Goal: Task Accomplishment & Management: Use online tool/utility

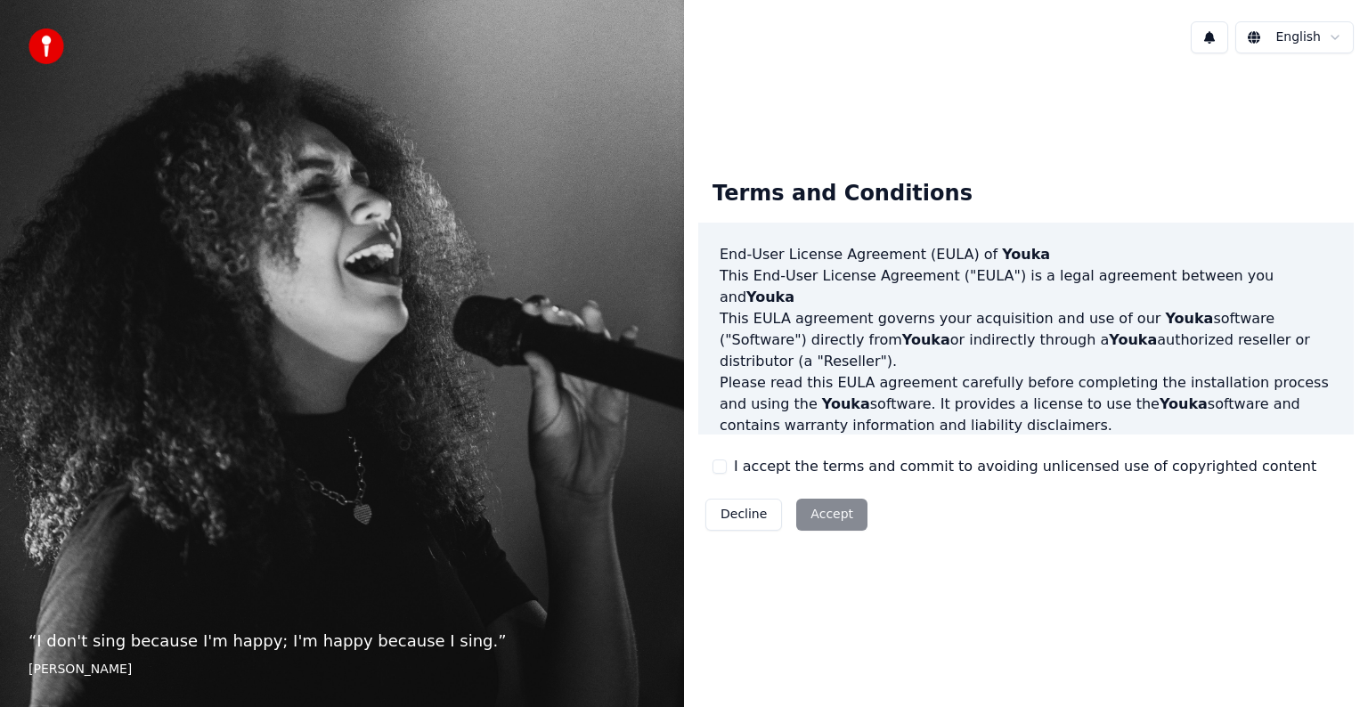
click at [723, 468] on button "I accept the terms and commit to avoiding unlicensed use of copyrighted content" at bounding box center [719, 467] width 14 height 14
click at [823, 514] on button "Accept" at bounding box center [831, 515] width 71 height 32
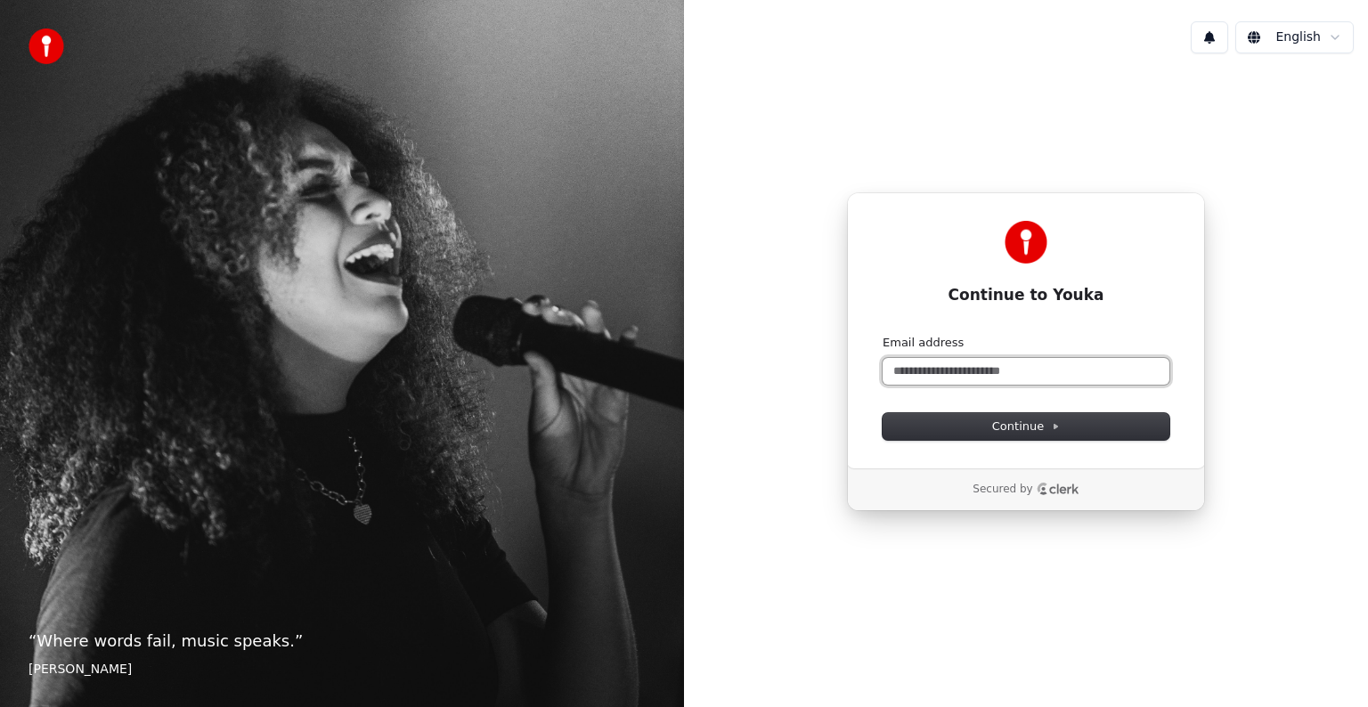
click at [918, 364] on input "Email address" at bounding box center [1026, 371] width 287 height 27
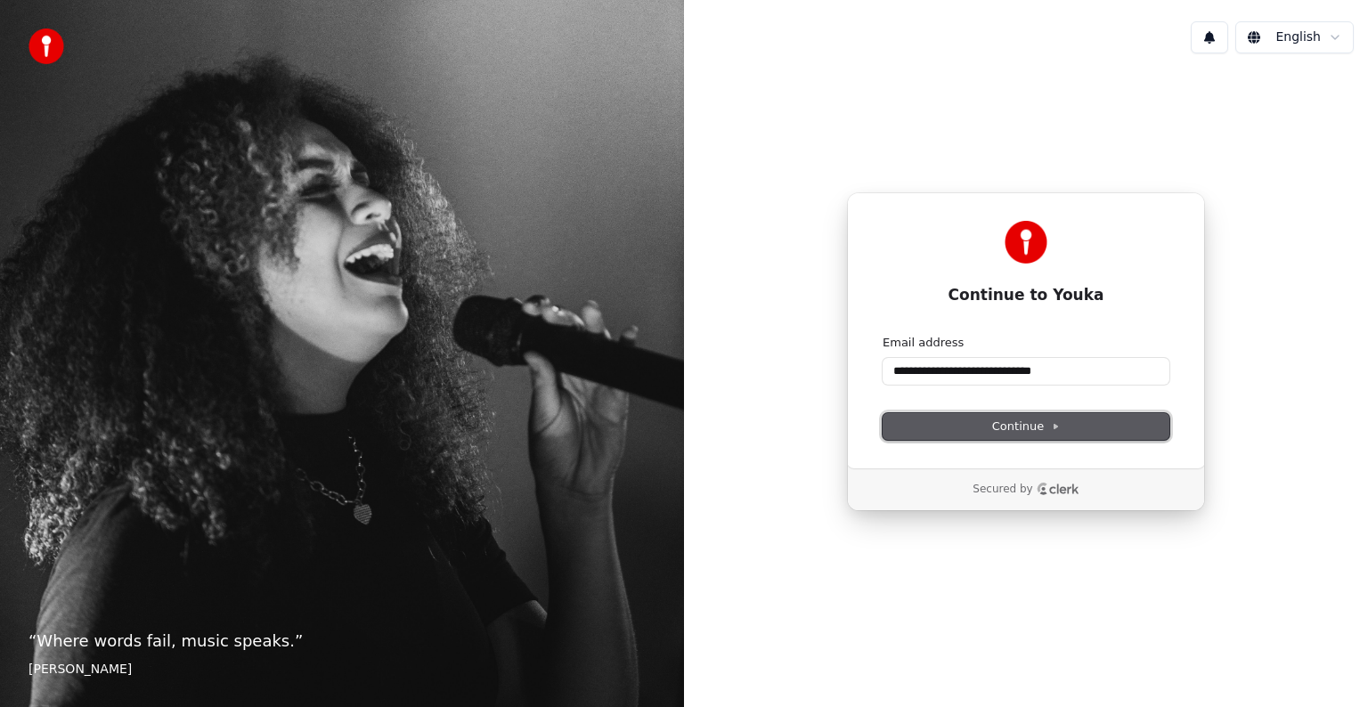
click at [1032, 424] on span "Continue" at bounding box center [1026, 427] width 68 height 16
type input "**********"
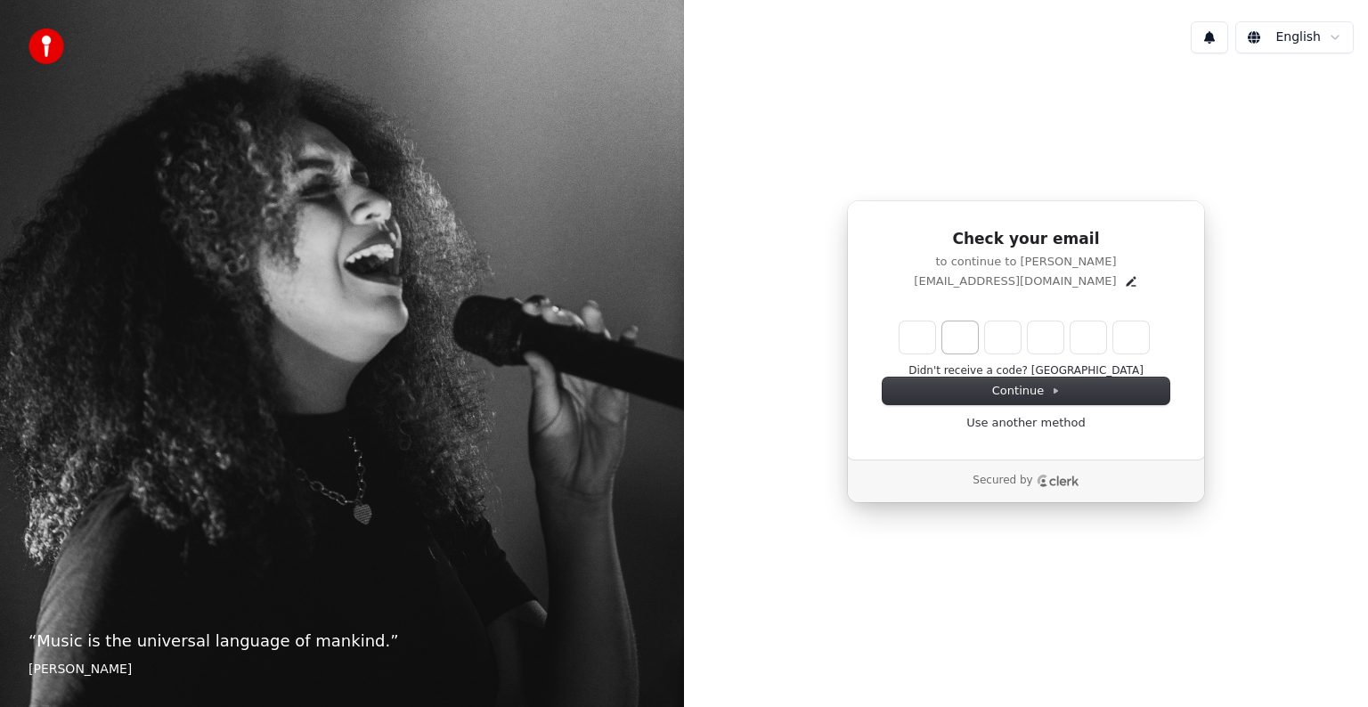
type input "******"
type input "*"
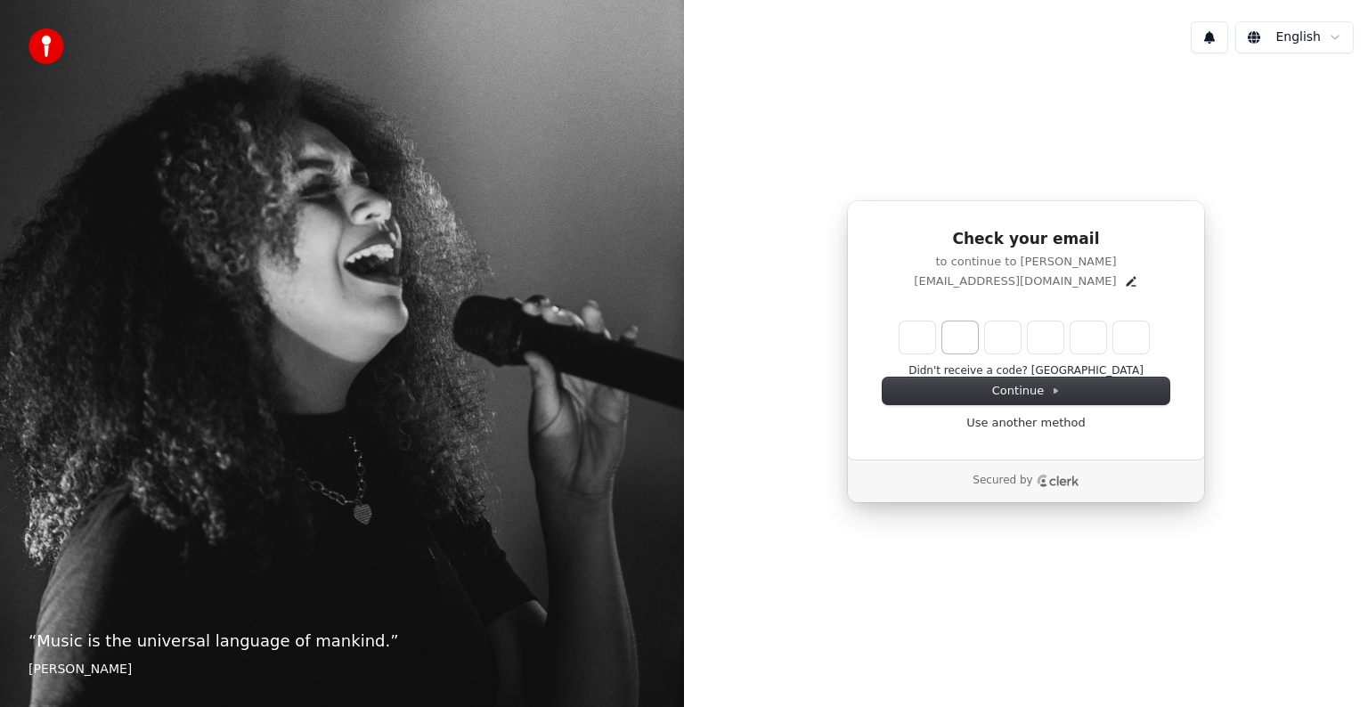
type input "*"
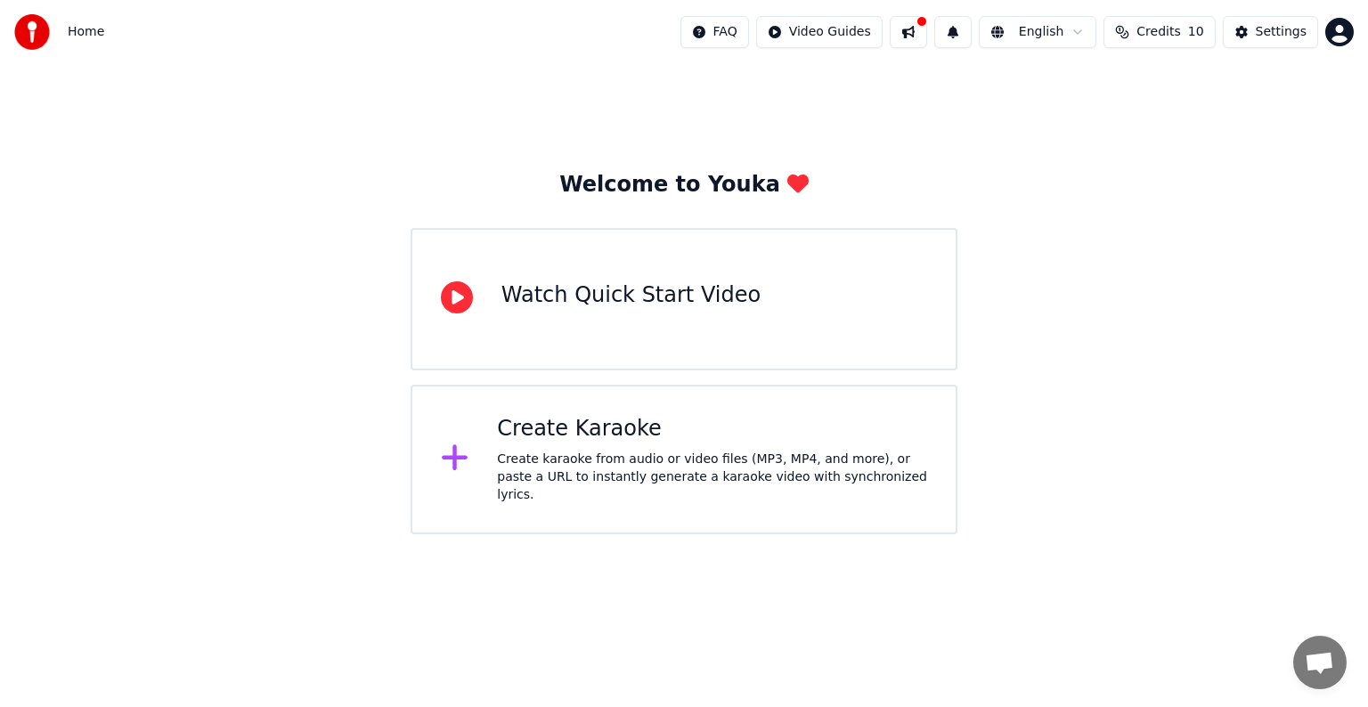
click at [727, 414] on div "Create Karaoke Create karaoke from audio or video files (MP3, MP4, and more), o…" at bounding box center [684, 460] width 547 height 150
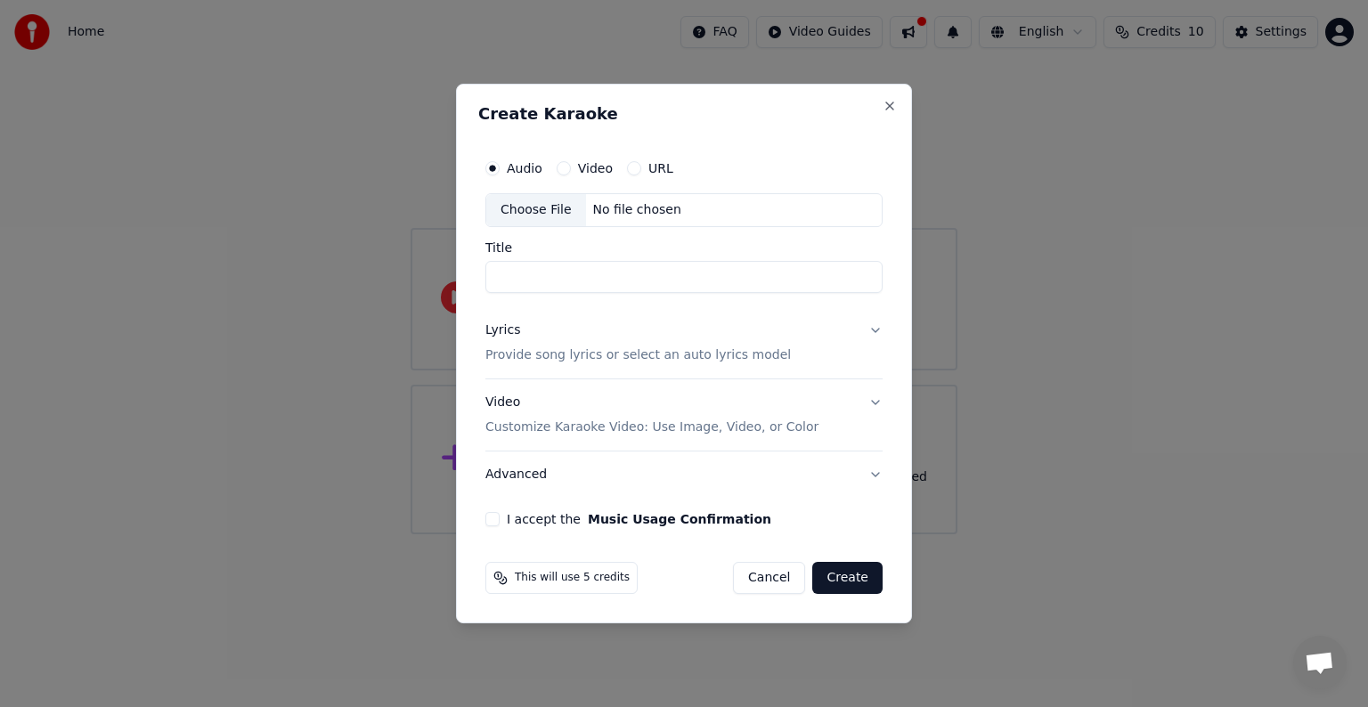
paste input "**********"
type input "**********"
click at [874, 328] on button "Lyrics Provide song lyrics or select an auto lyrics model" at bounding box center [683, 342] width 397 height 71
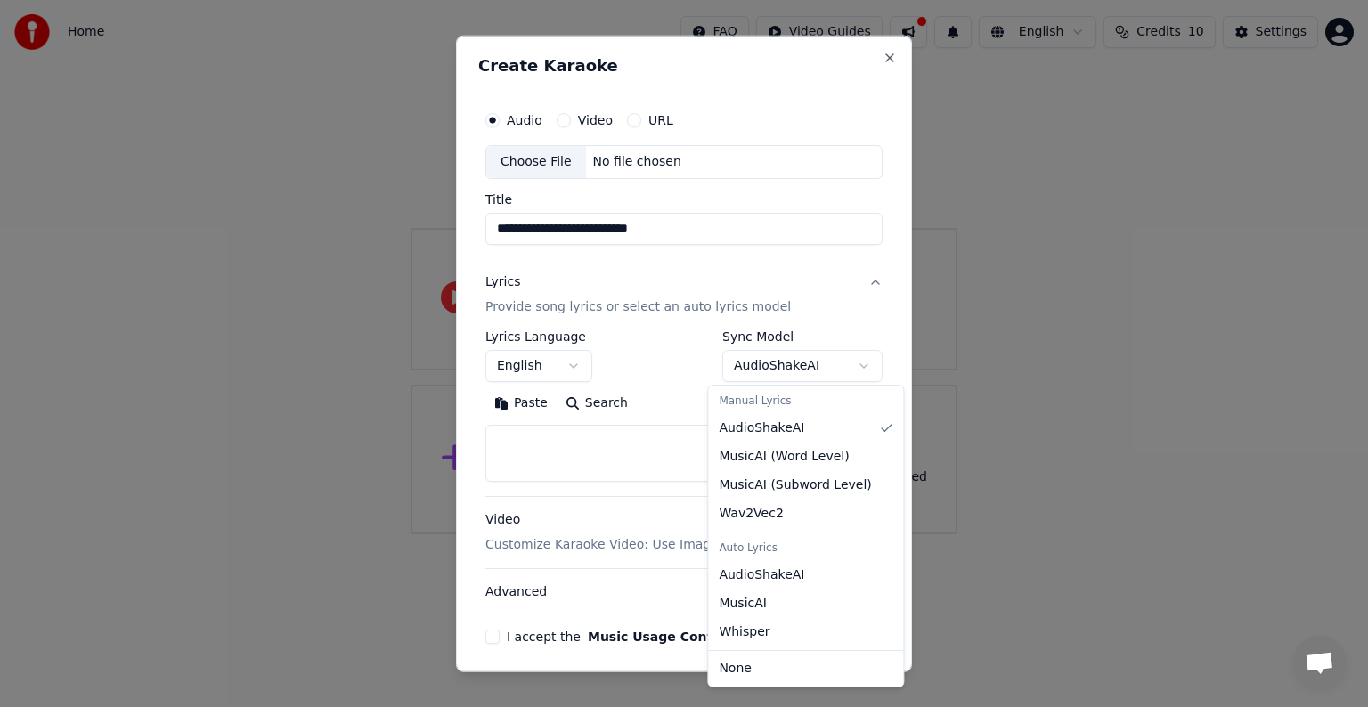
click at [851, 363] on body "**********" at bounding box center [684, 267] width 1368 height 534
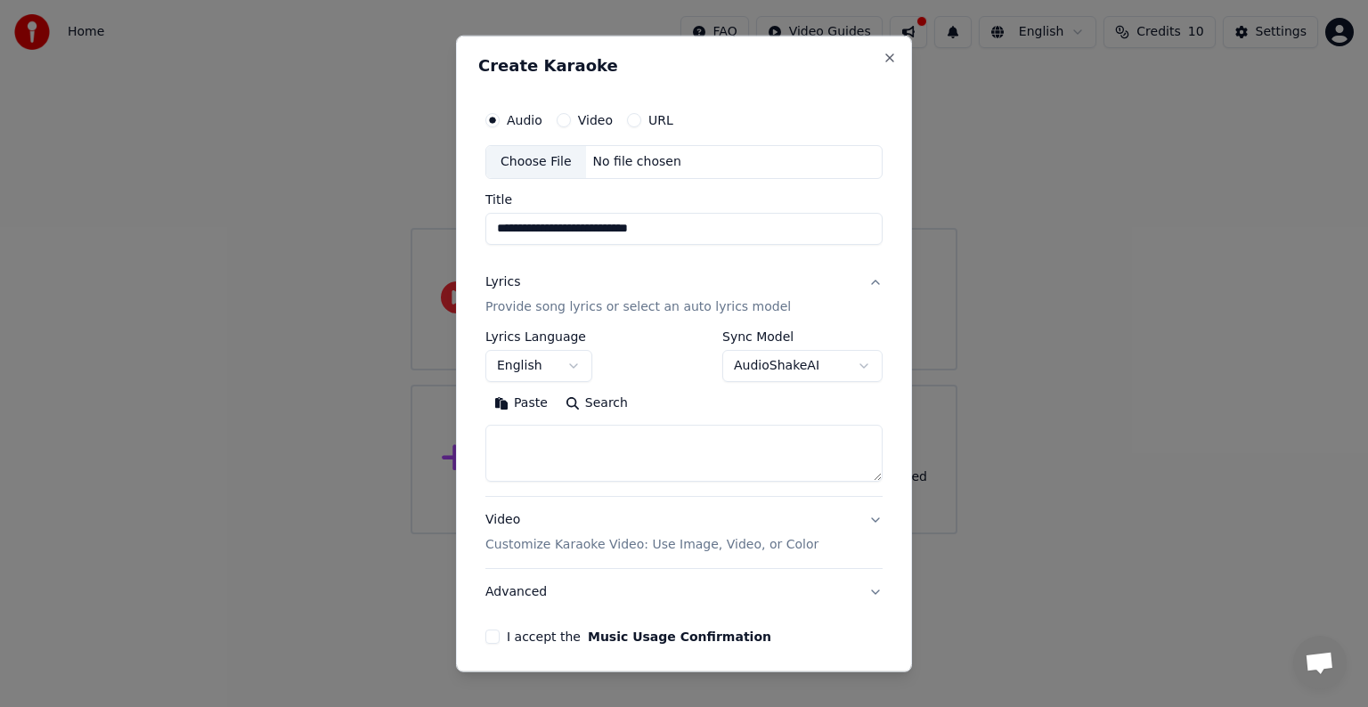
click at [779, 456] on textarea at bounding box center [683, 453] width 397 height 57
select select
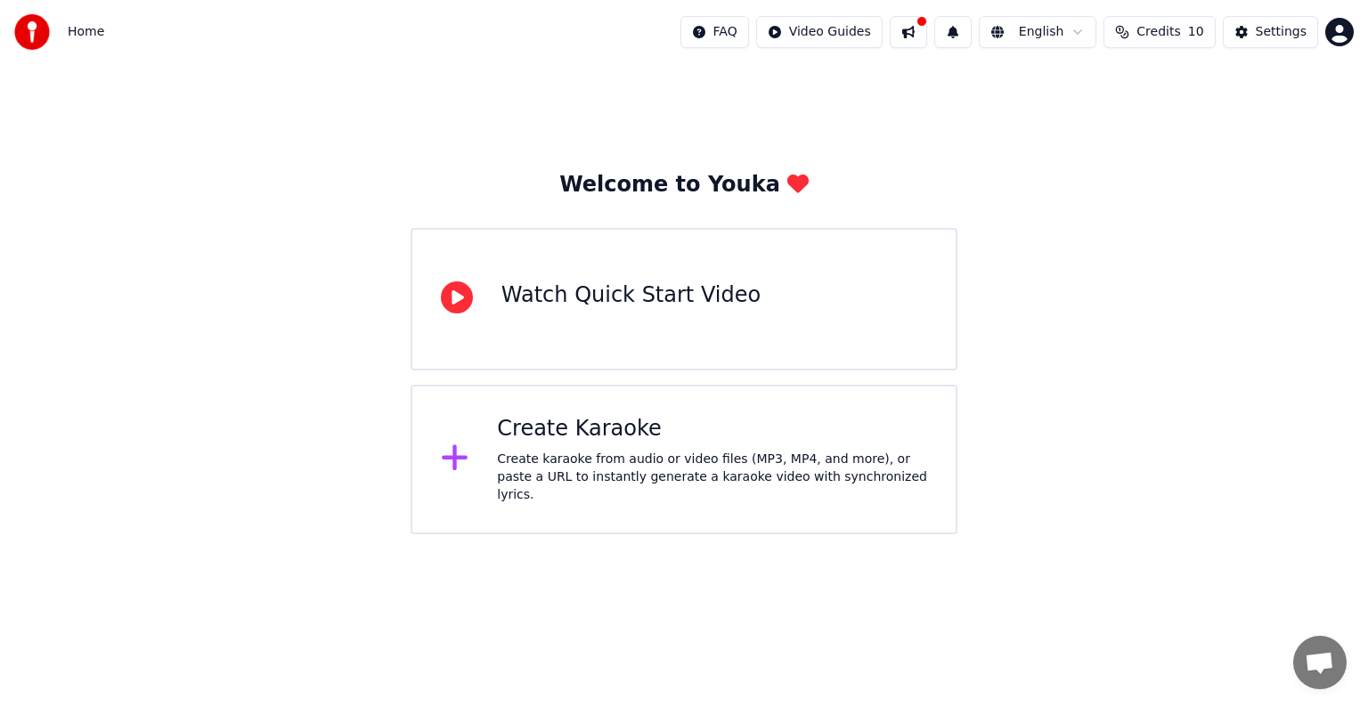
click at [744, 452] on div "Create Karaoke Create karaoke from audio or video files (MP3, MP4, and more), o…" at bounding box center [712, 459] width 430 height 89
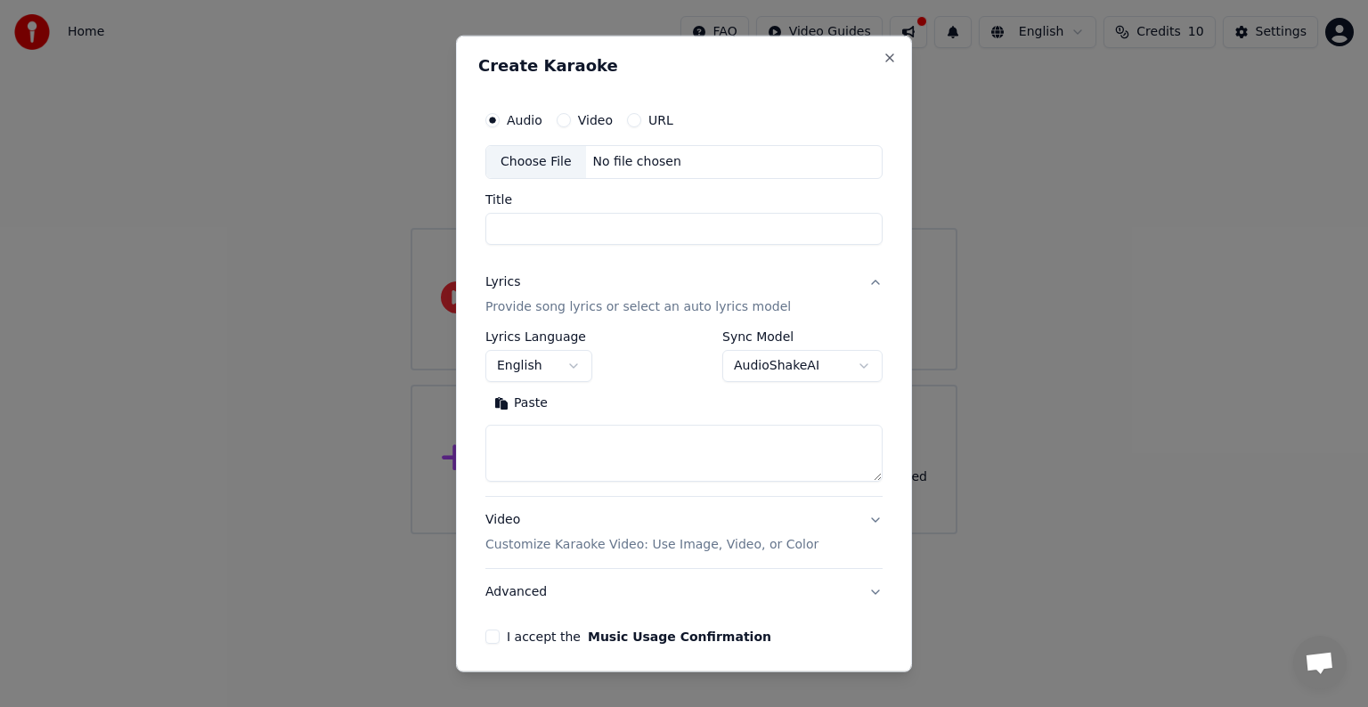
click at [744, 452] on textarea at bounding box center [683, 453] width 397 height 57
paste textarea "**********"
type textarea "**********"
click at [741, 235] on input "Title" at bounding box center [683, 229] width 397 height 32
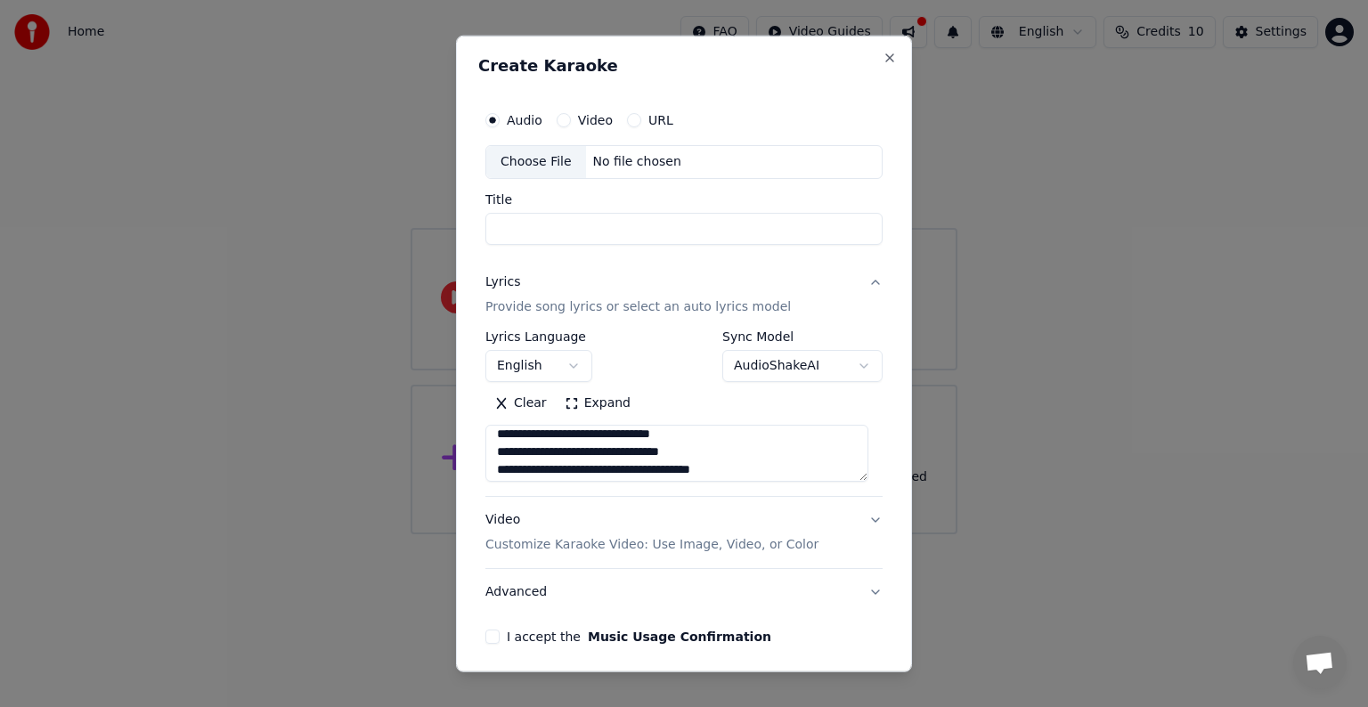
click at [588, 231] on input "Title" at bounding box center [683, 229] width 397 height 32
paste input "**********"
click at [527, 165] on div "Choose File" at bounding box center [536, 162] width 100 height 32
type input "**********"
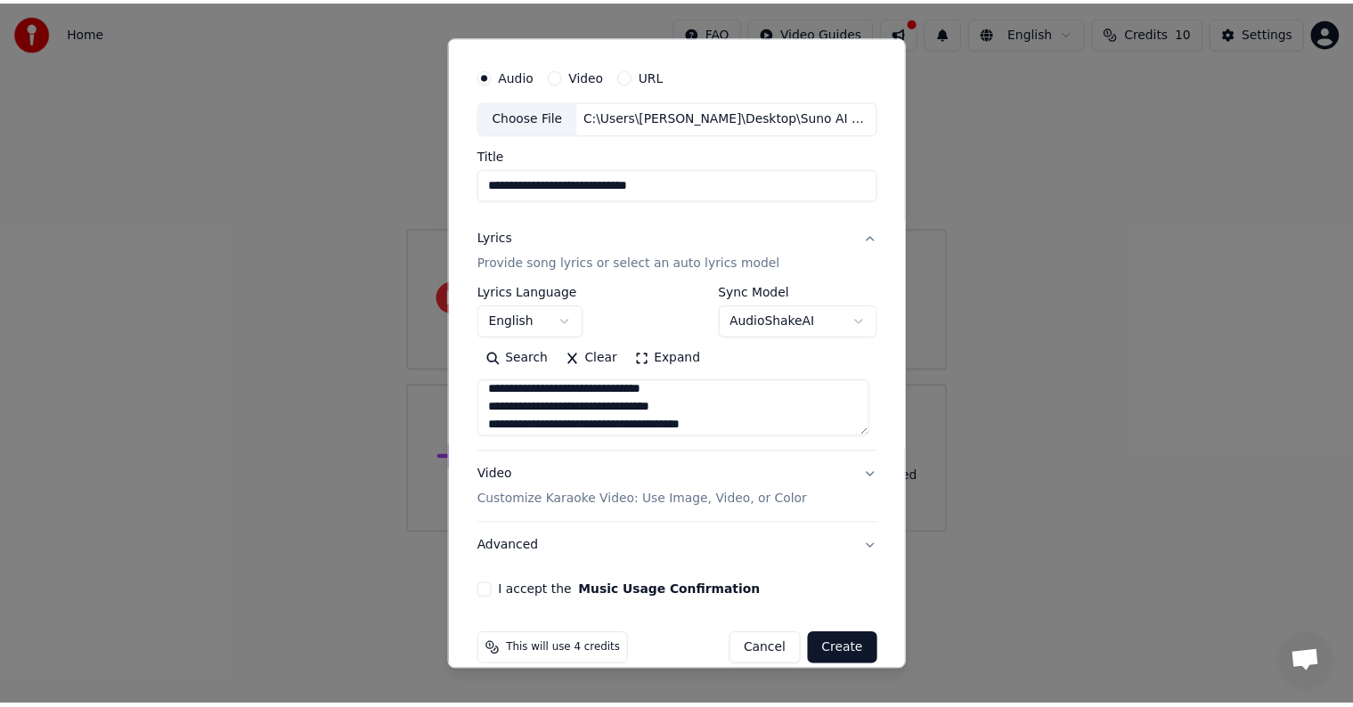
scroll to position [68, 0]
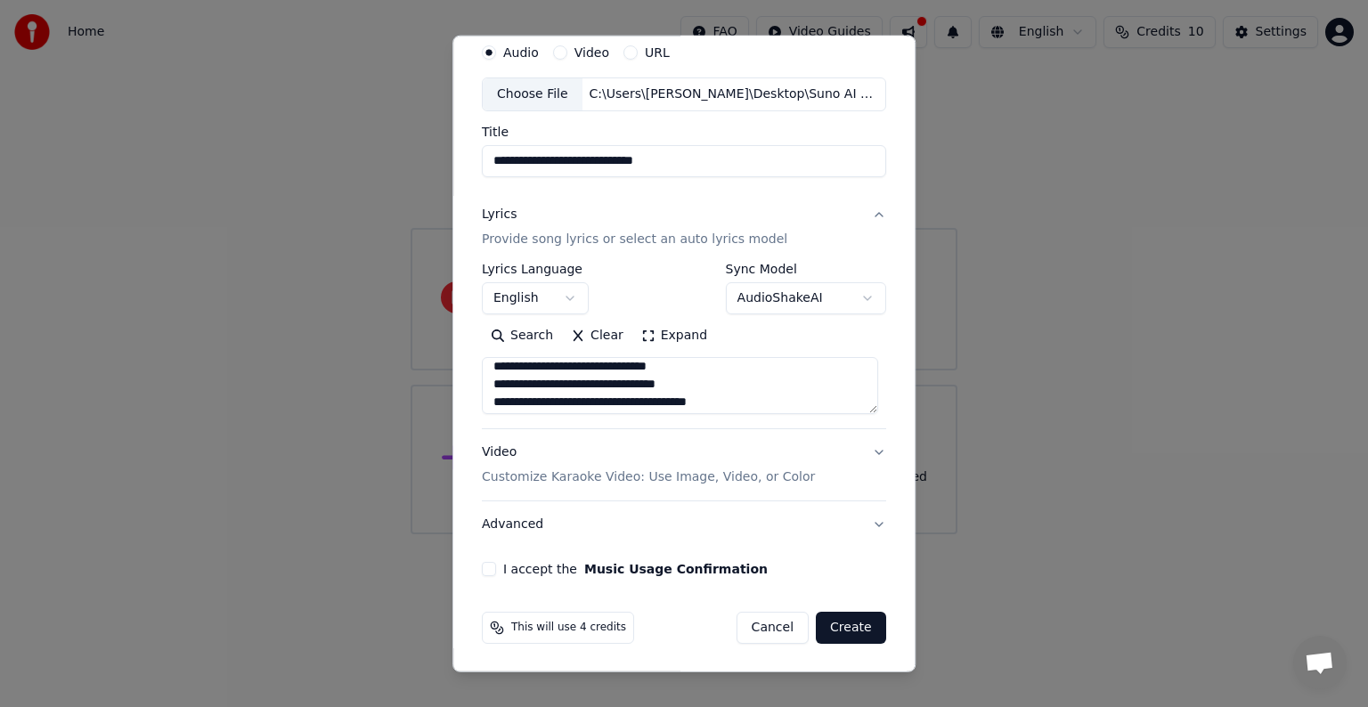
click at [489, 566] on button "I accept the Music Usage Confirmation" at bounding box center [489, 569] width 14 height 14
click at [855, 622] on button "Create" at bounding box center [851, 628] width 70 height 32
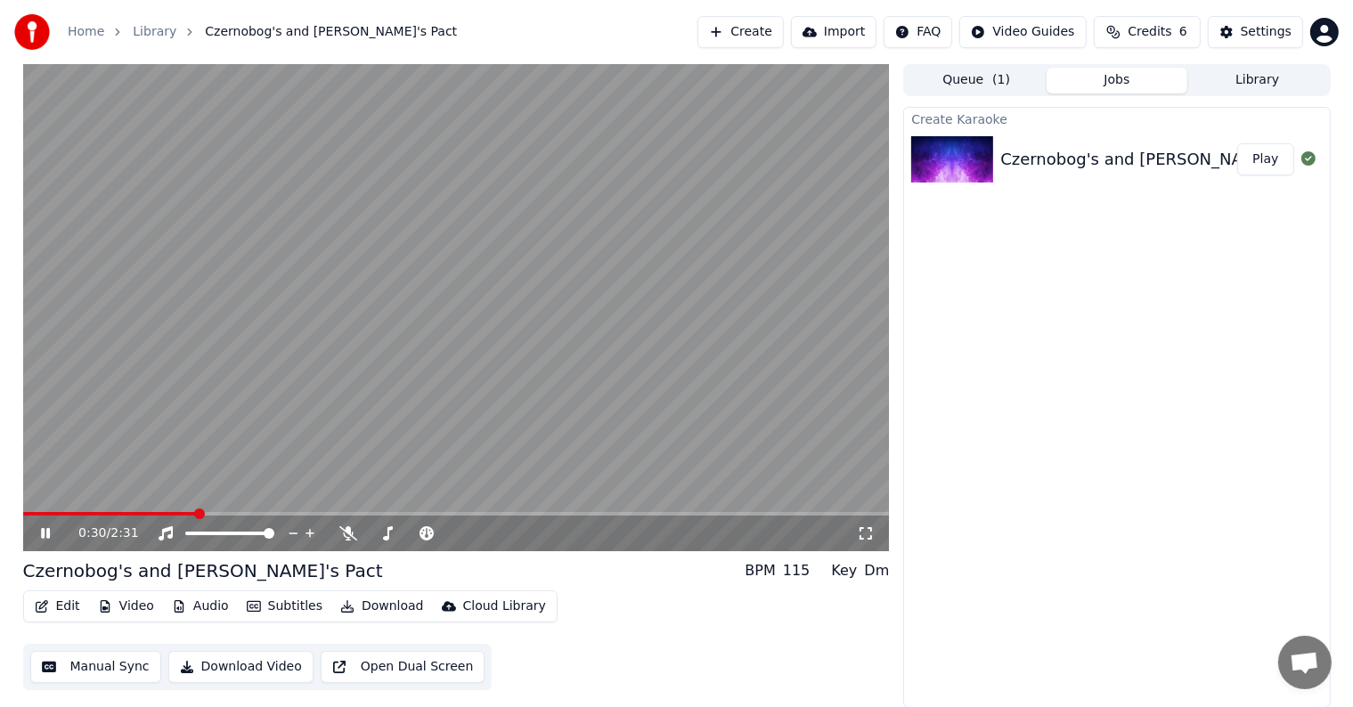
click at [45, 525] on div "0:30 / 2:31" at bounding box center [456, 534] width 852 height 18
click at [44, 532] on icon at bounding box center [45, 533] width 9 height 11
click at [23, 509] on span at bounding box center [28, 514] width 11 height 11
click at [58, 604] on button "Edit" at bounding box center [58, 606] width 60 height 25
click at [692, 599] on div "Edit Video Audio Subtitles Download Cloud Library Manual Sync Download Video Op…" at bounding box center [456, 640] width 867 height 100
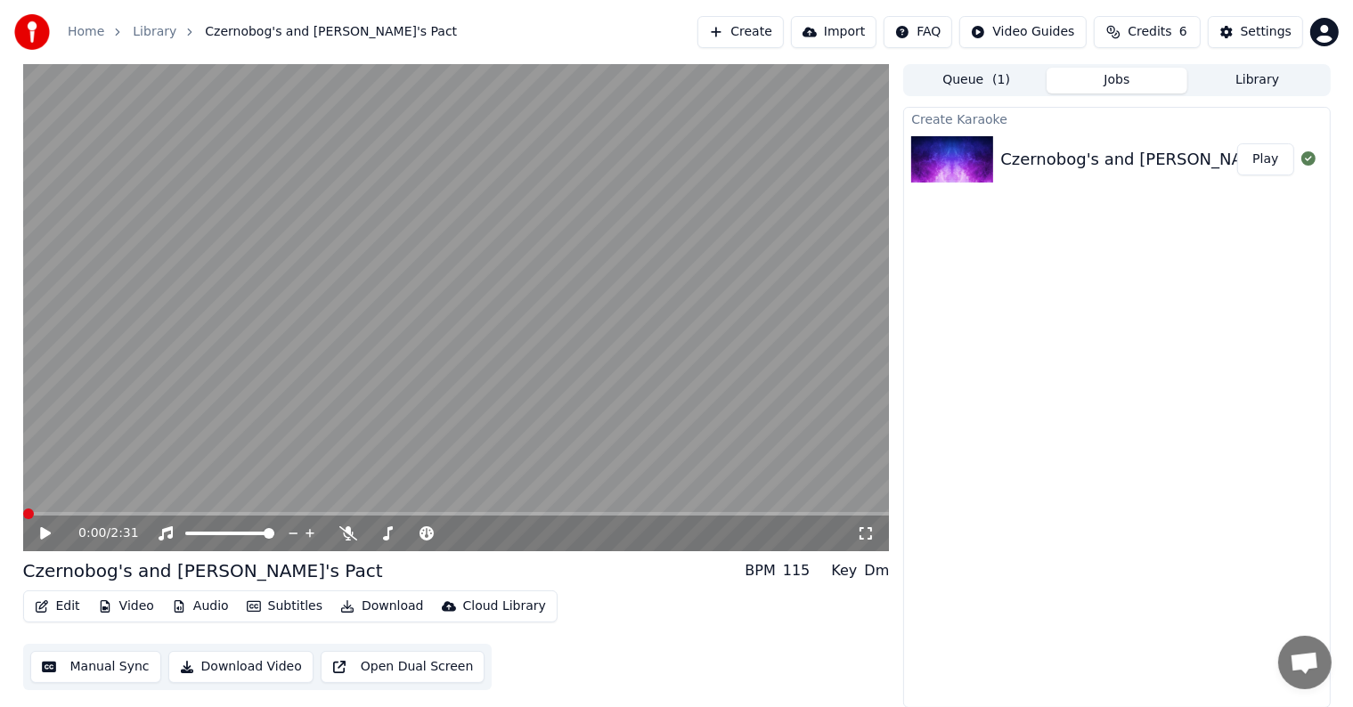
click at [45, 528] on icon at bounding box center [58, 533] width 42 height 14
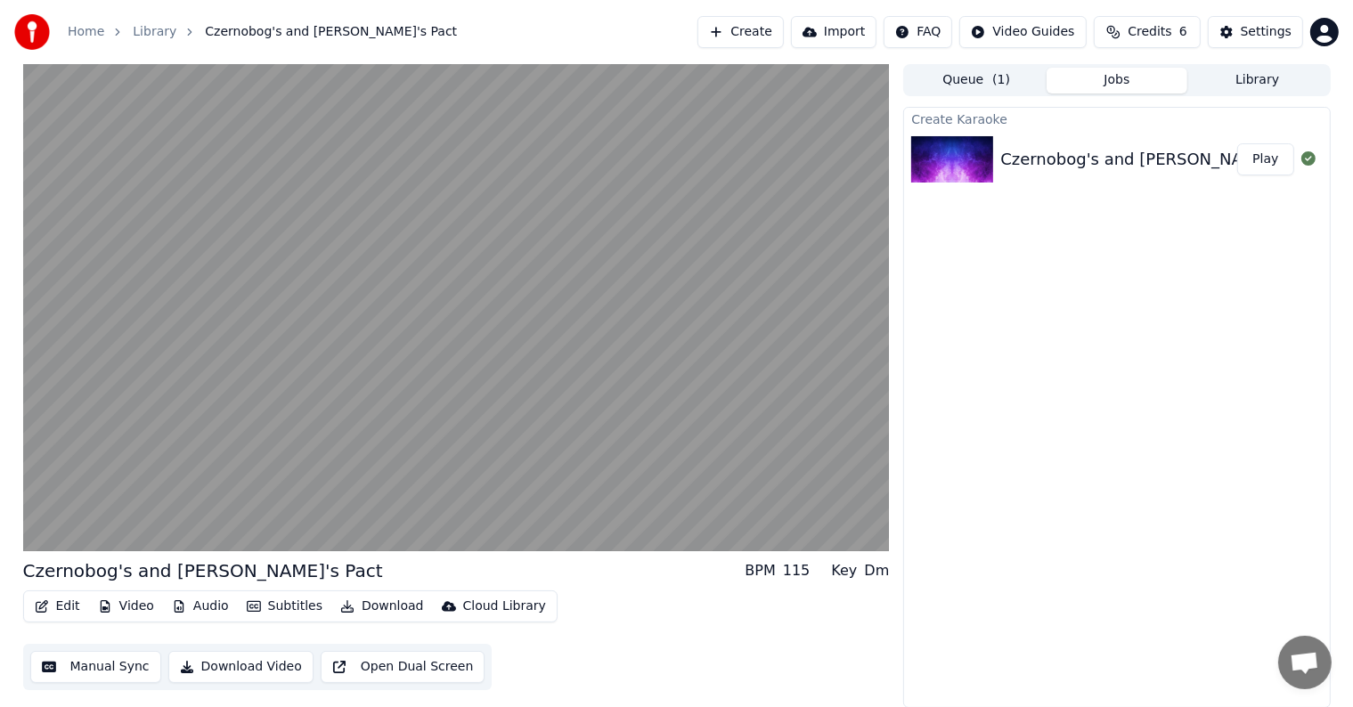
click at [1231, 78] on button "Library" at bounding box center [1257, 81] width 141 height 26
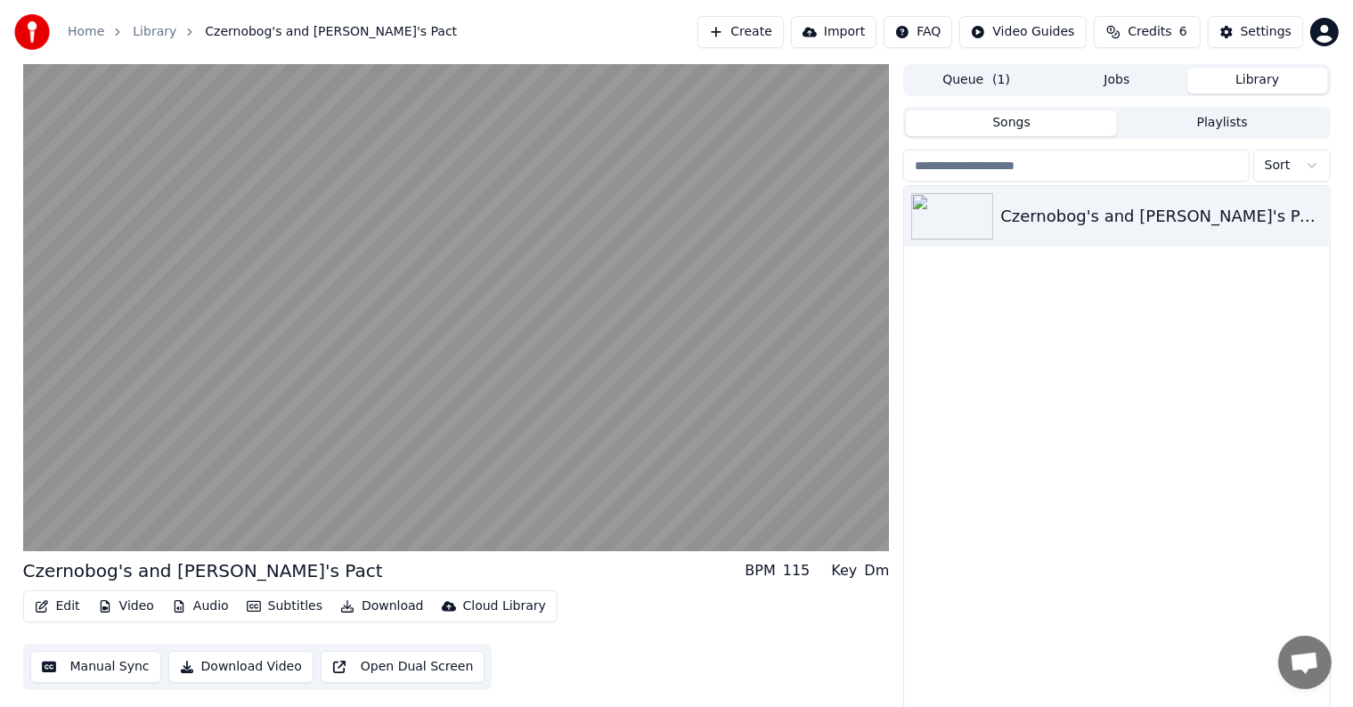
click at [1140, 77] on button "Jobs" at bounding box center [1116, 81] width 141 height 26
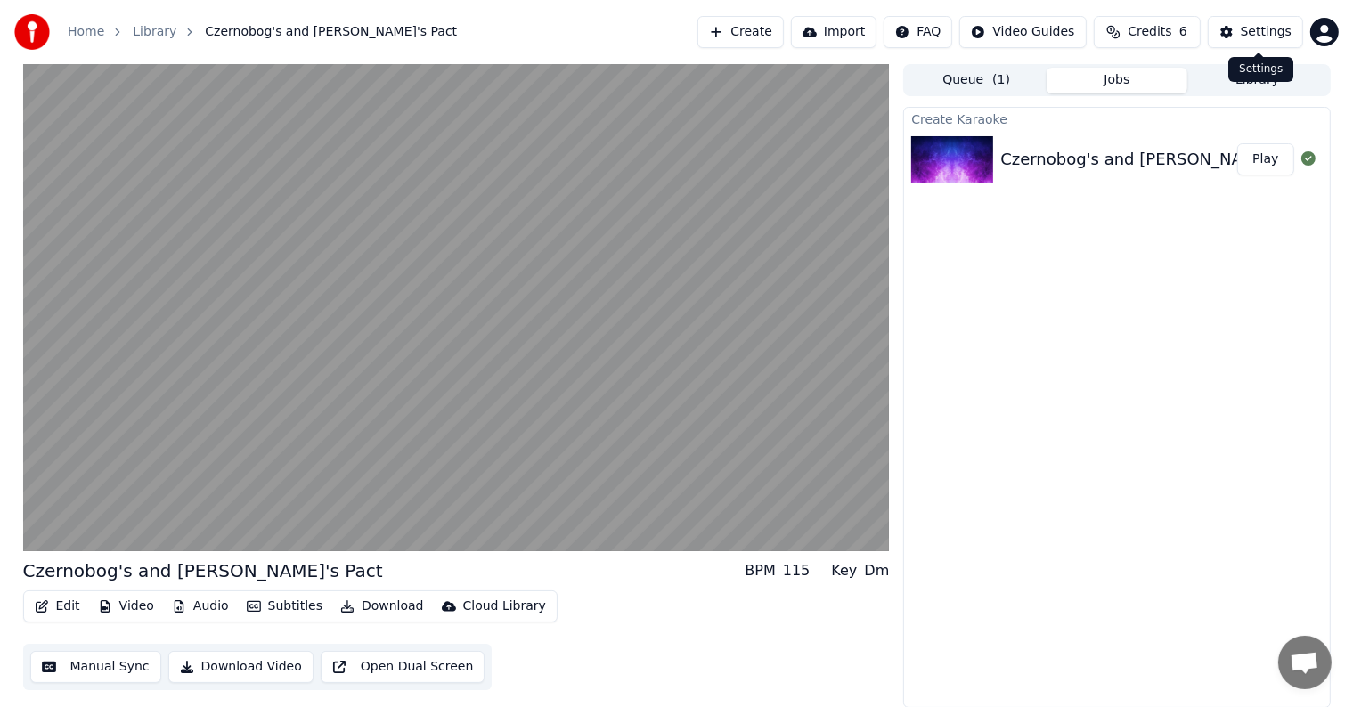
click at [1233, 31] on button "Settings" at bounding box center [1255, 32] width 95 height 32
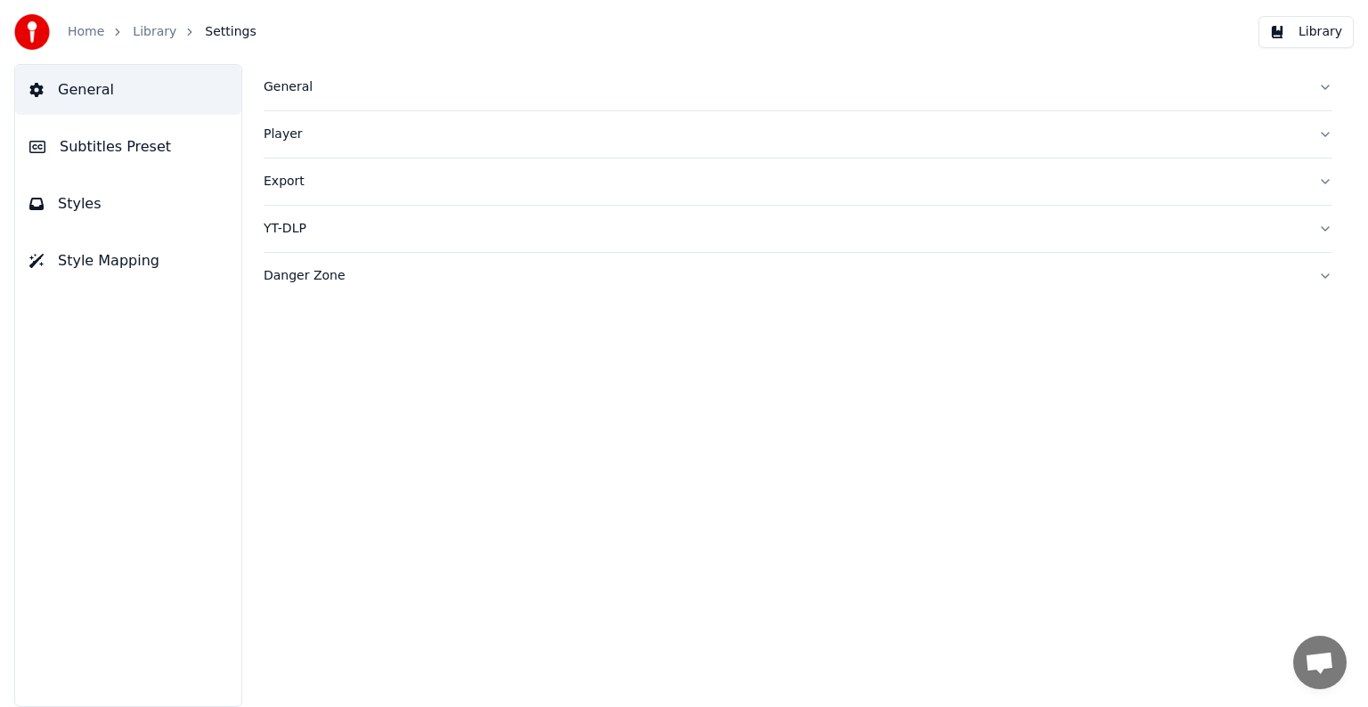
click at [157, 155] on button "Subtitles Preset" at bounding box center [128, 147] width 226 height 50
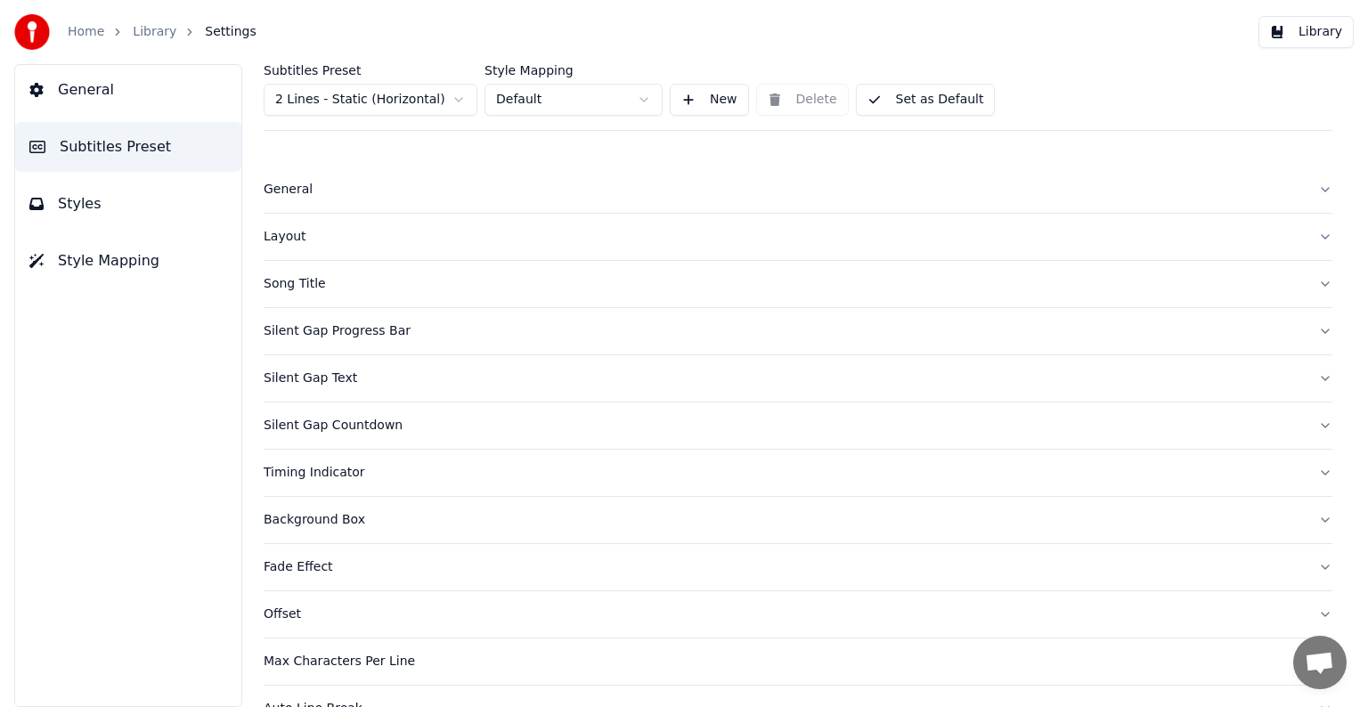
click at [1305, 281] on button "Song Title" at bounding box center [798, 284] width 1069 height 46
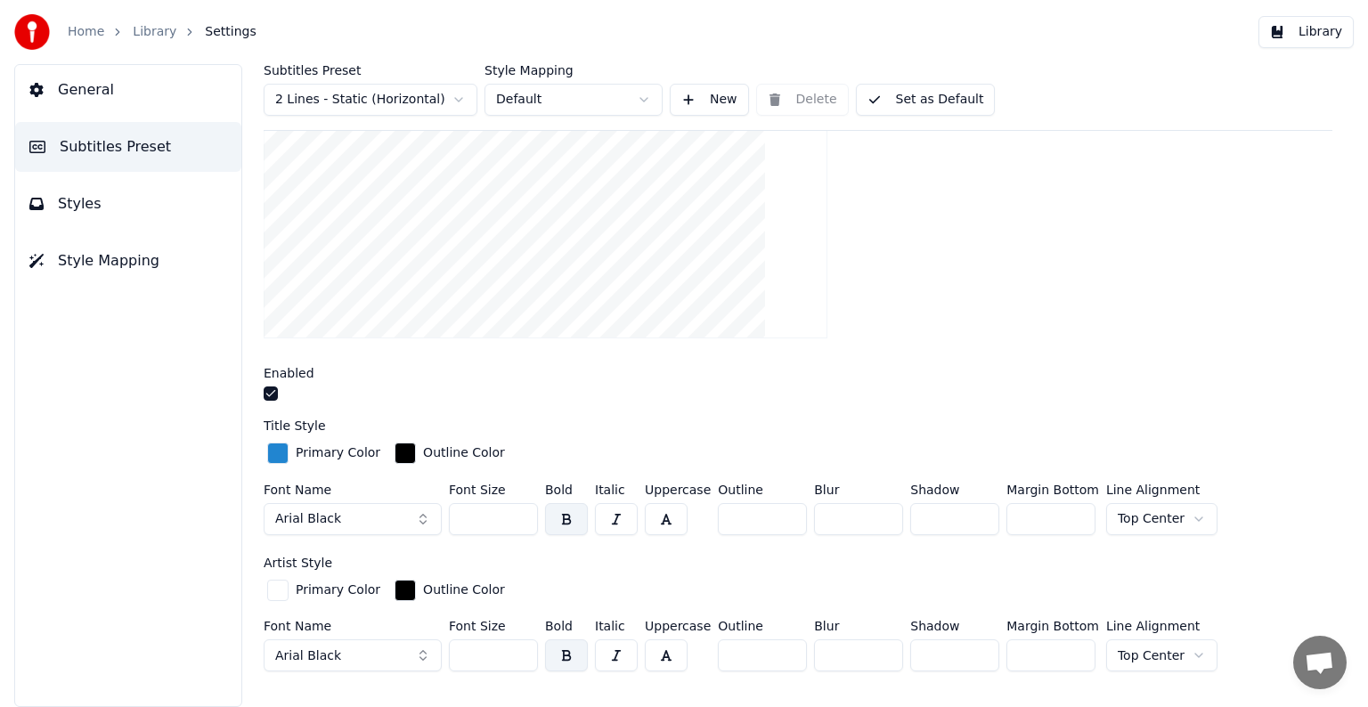
scroll to position [267, 0]
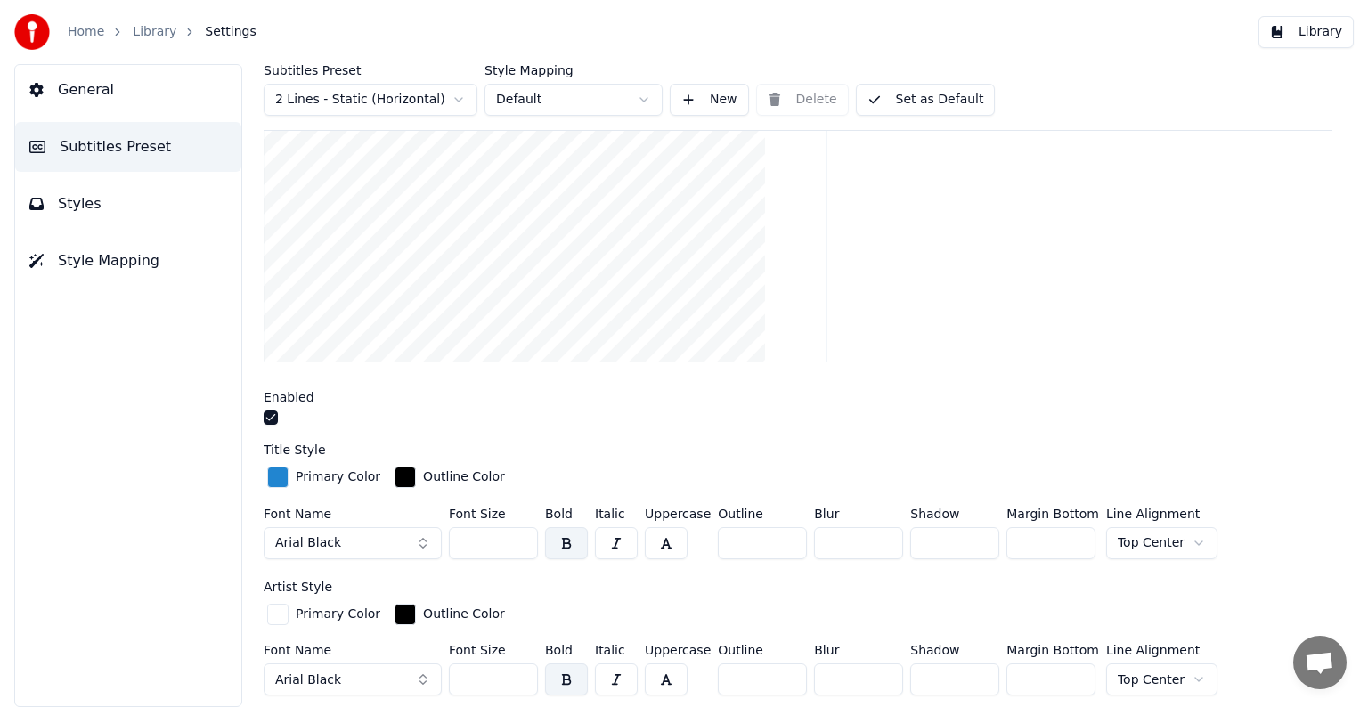
click at [312, 473] on div "Primary Color" at bounding box center [338, 477] width 85 height 18
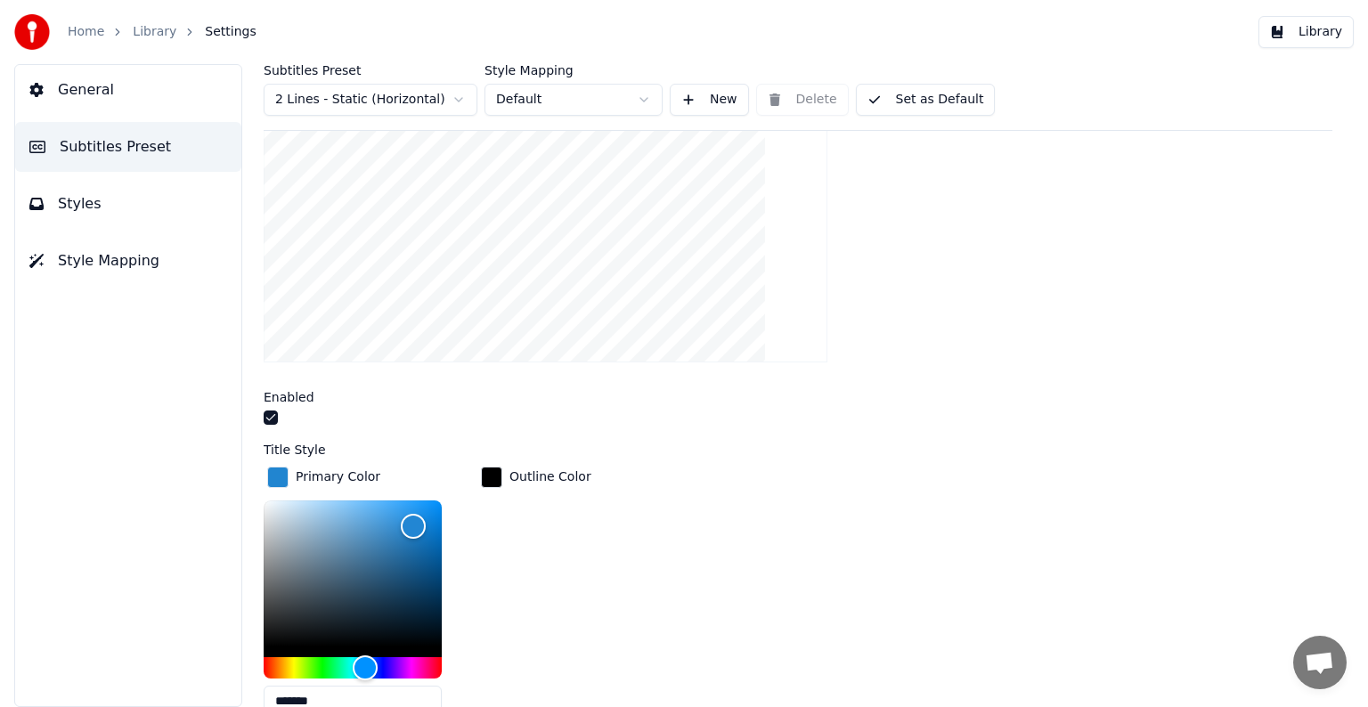
click at [574, 535] on div "Outline Color" at bounding box center [536, 597] width 118 height 269
type input "*******"
click at [332, 663] on div "Hue" at bounding box center [353, 667] width 178 height 21
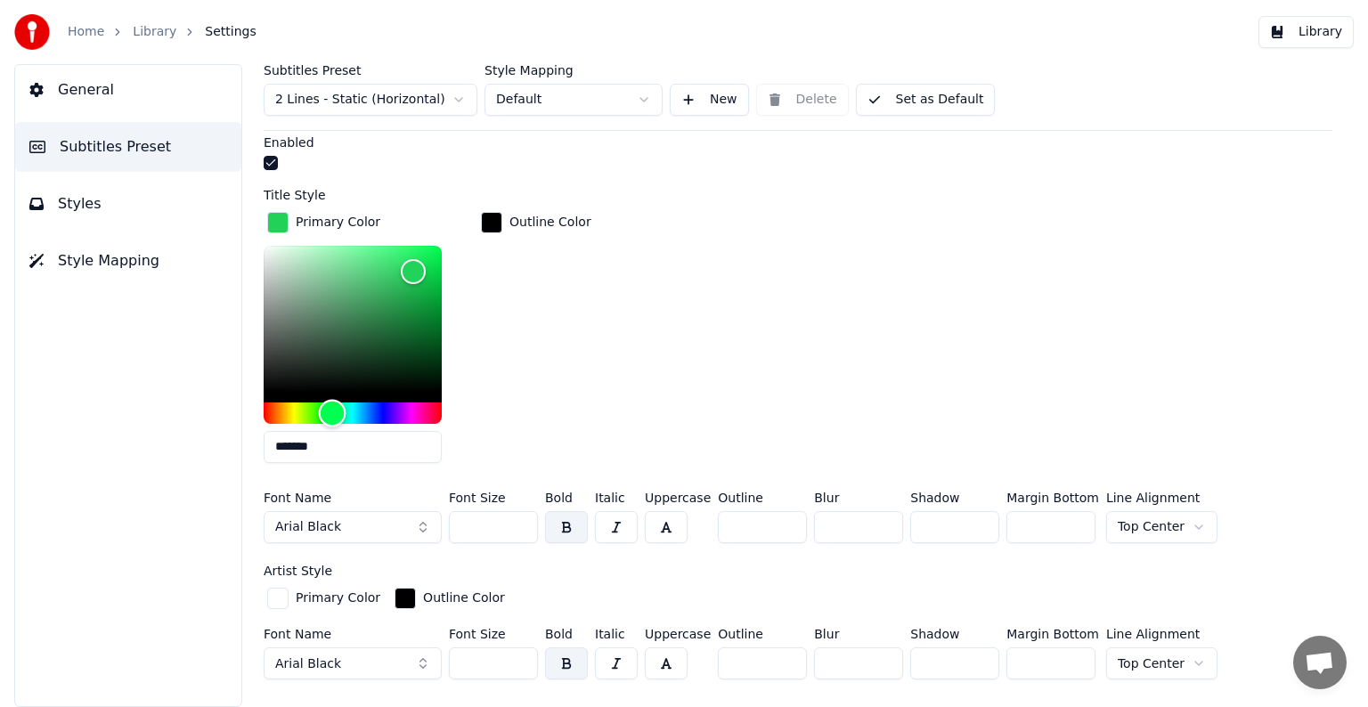
scroll to position [534, 0]
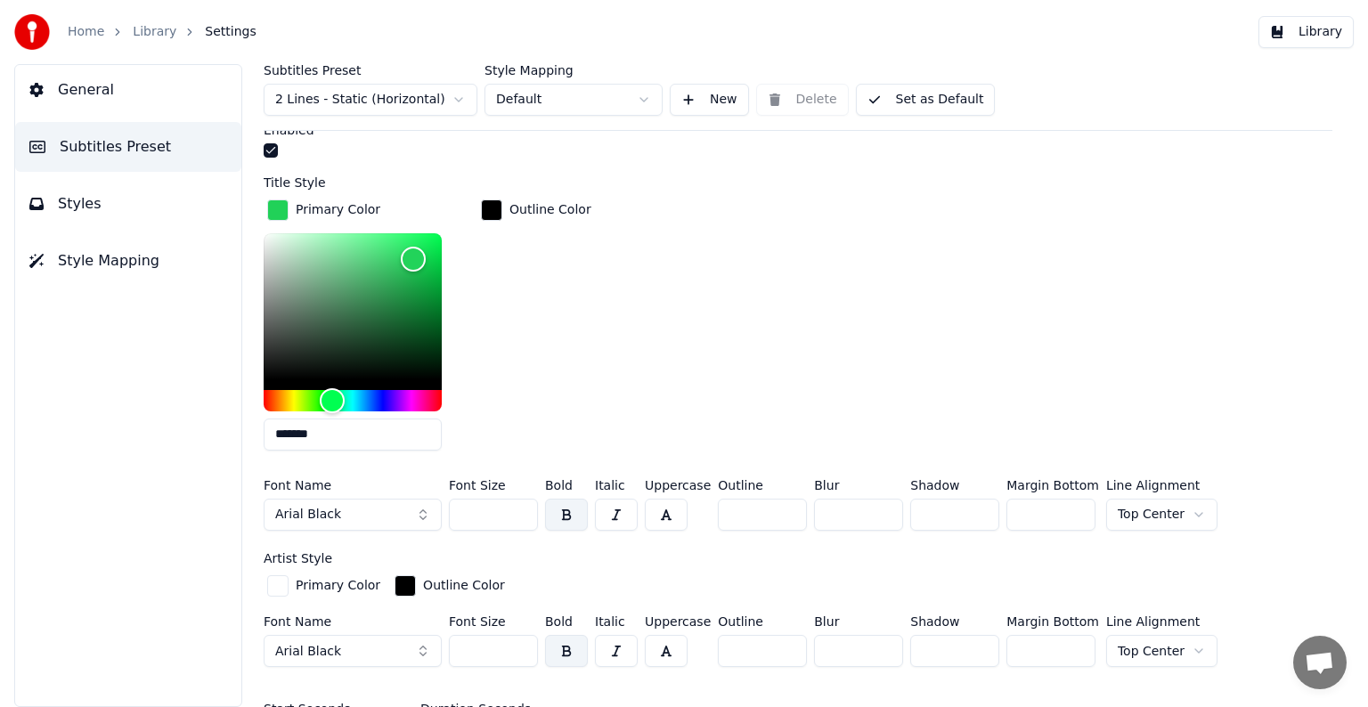
click at [392, 524] on button "Arial Black" at bounding box center [353, 515] width 178 height 32
click at [417, 509] on button "Arial Black" at bounding box center [353, 515] width 178 height 32
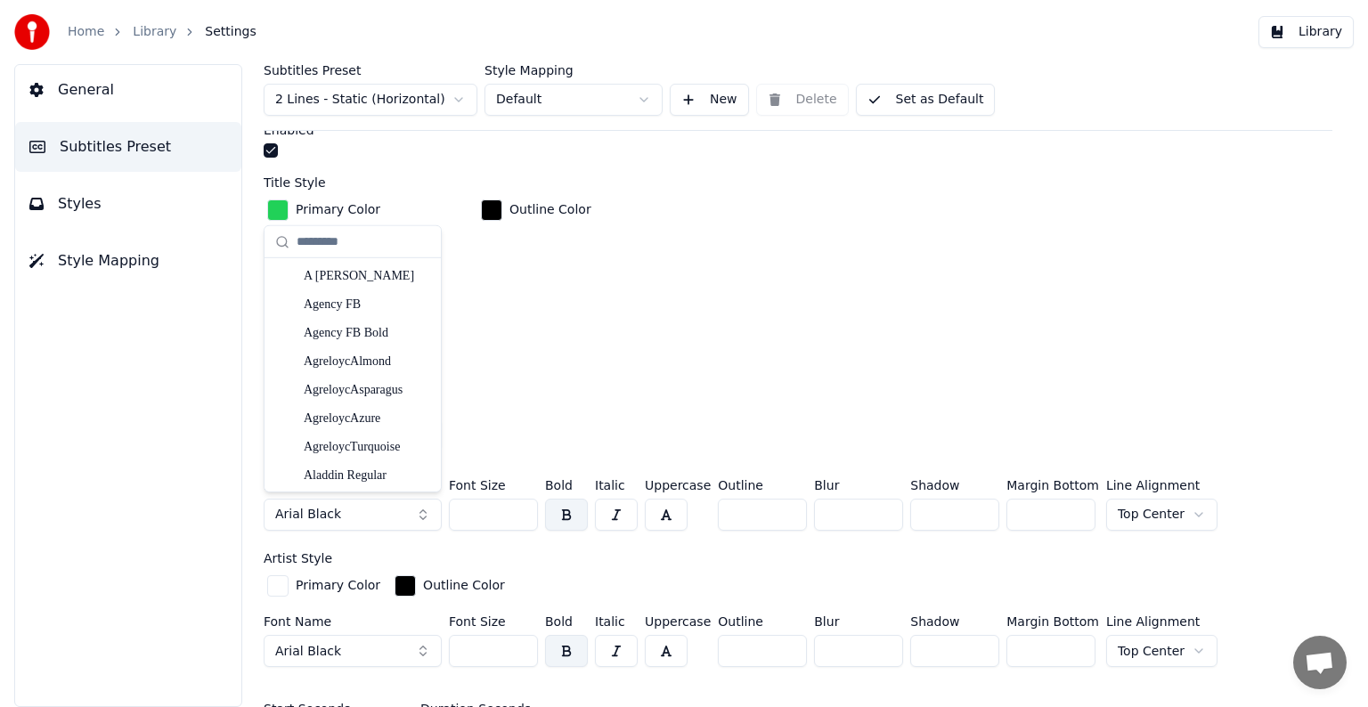
click at [424, 507] on button "Arial Black" at bounding box center [353, 515] width 178 height 32
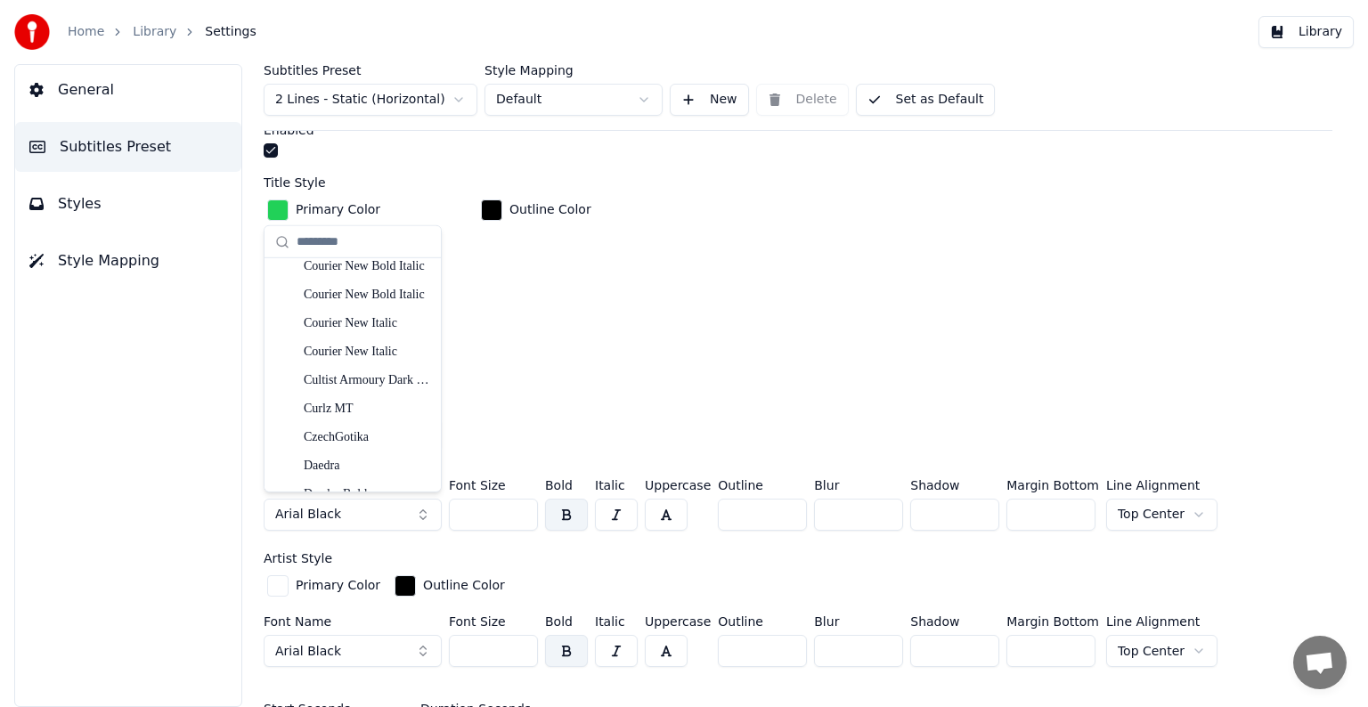
scroll to position [5739, 0]
click at [392, 348] on div "CzechGotika" at bounding box center [367, 348] width 126 height 18
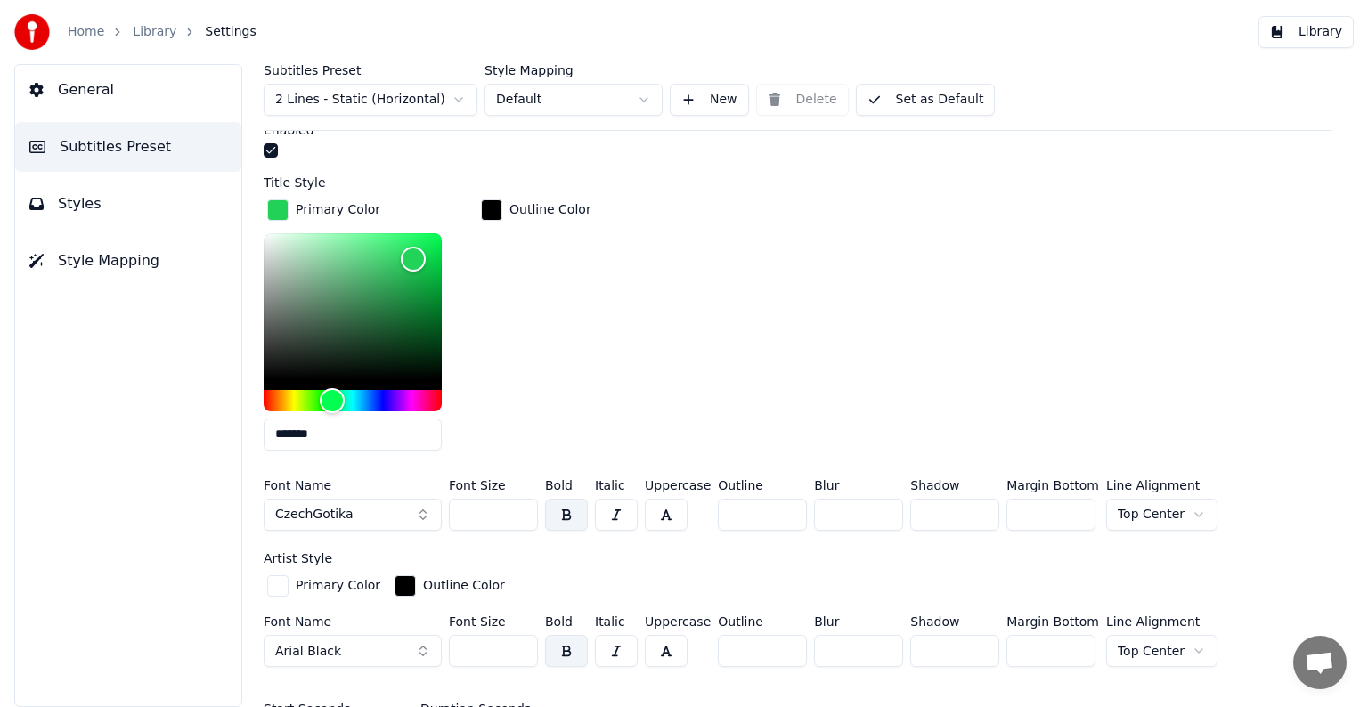
click at [420, 509] on button "CzechGotika" at bounding box center [353, 515] width 178 height 32
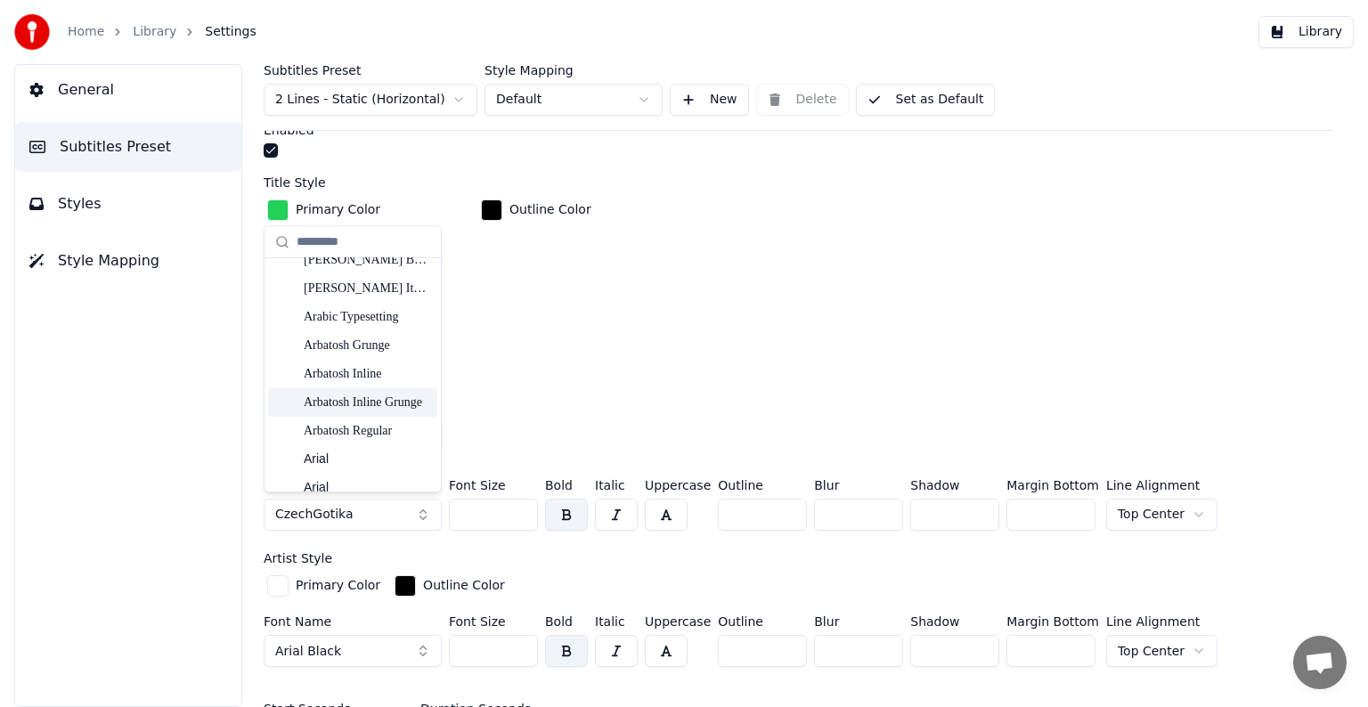
scroll to position [445, 0]
click at [366, 314] on div "Arbatosh Grunge" at bounding box center [367, 315] width 126 height 18
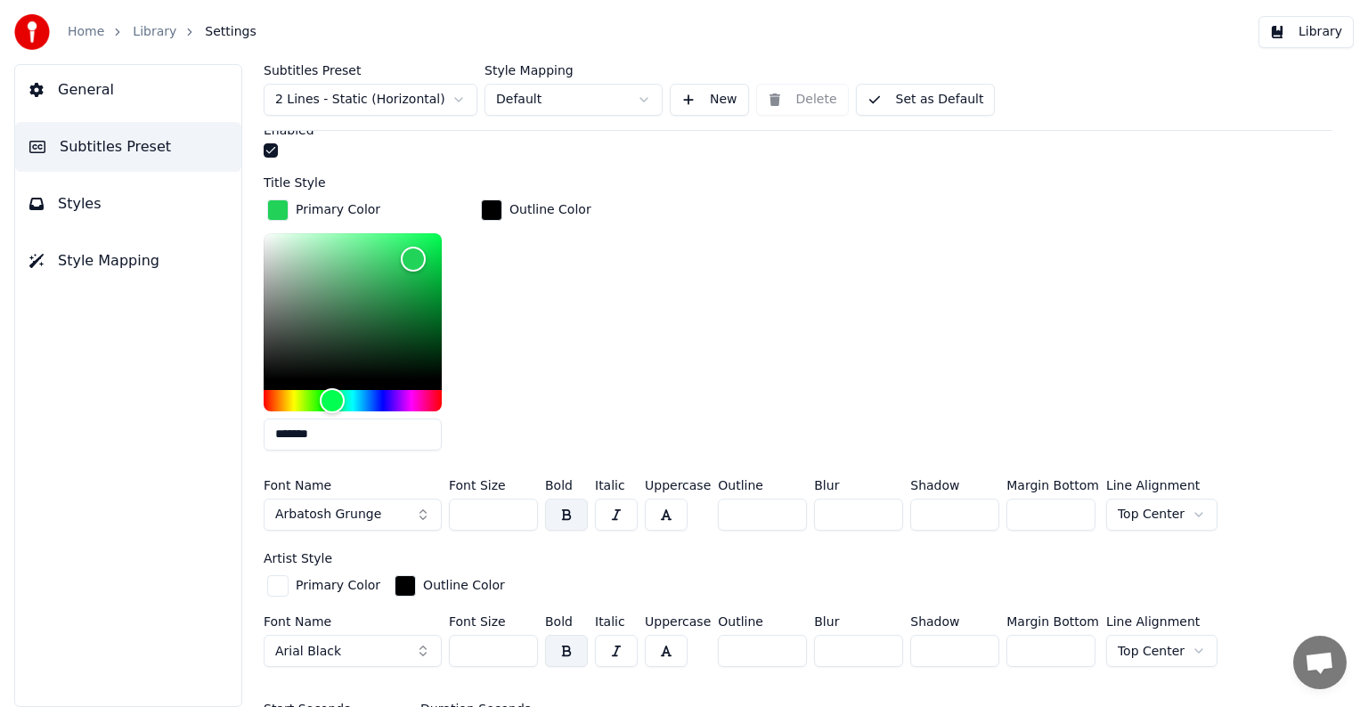
scroll to position [623, 0]
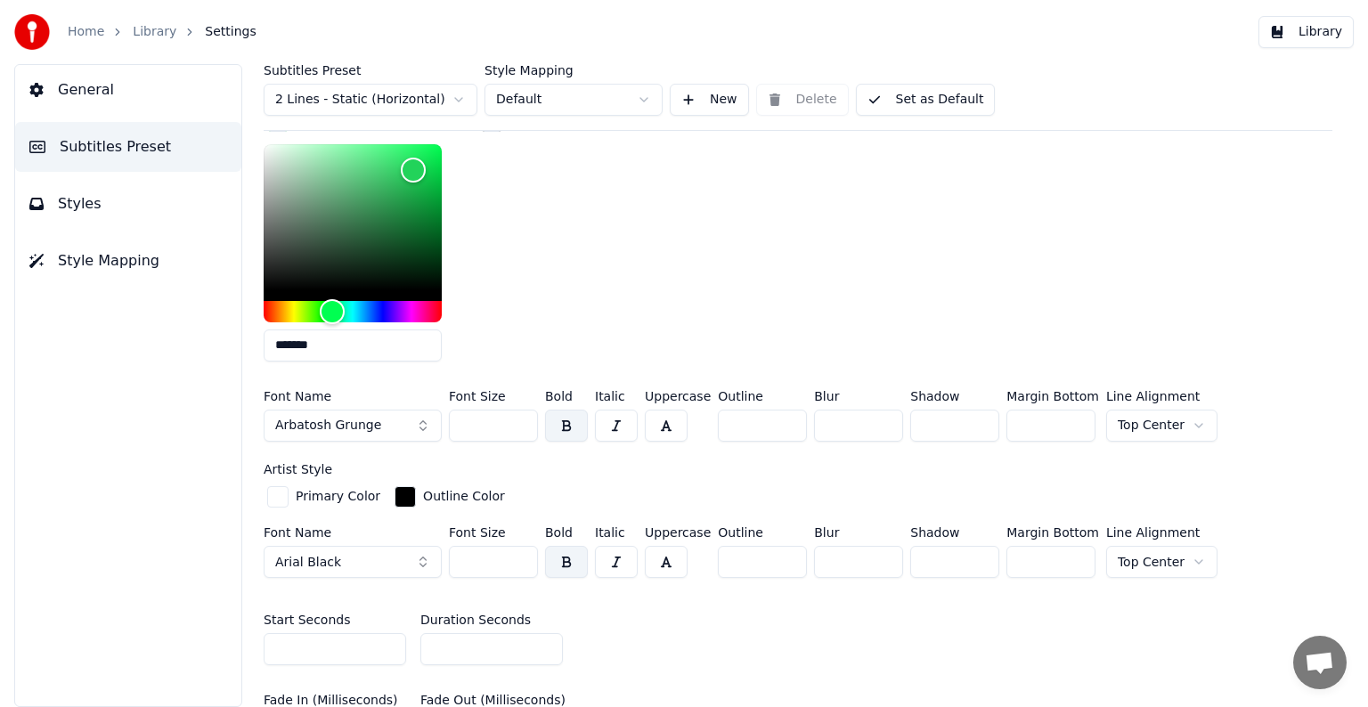
click at [287, 495] on div "button" at bounding box center [277, 496] width 21 height 21
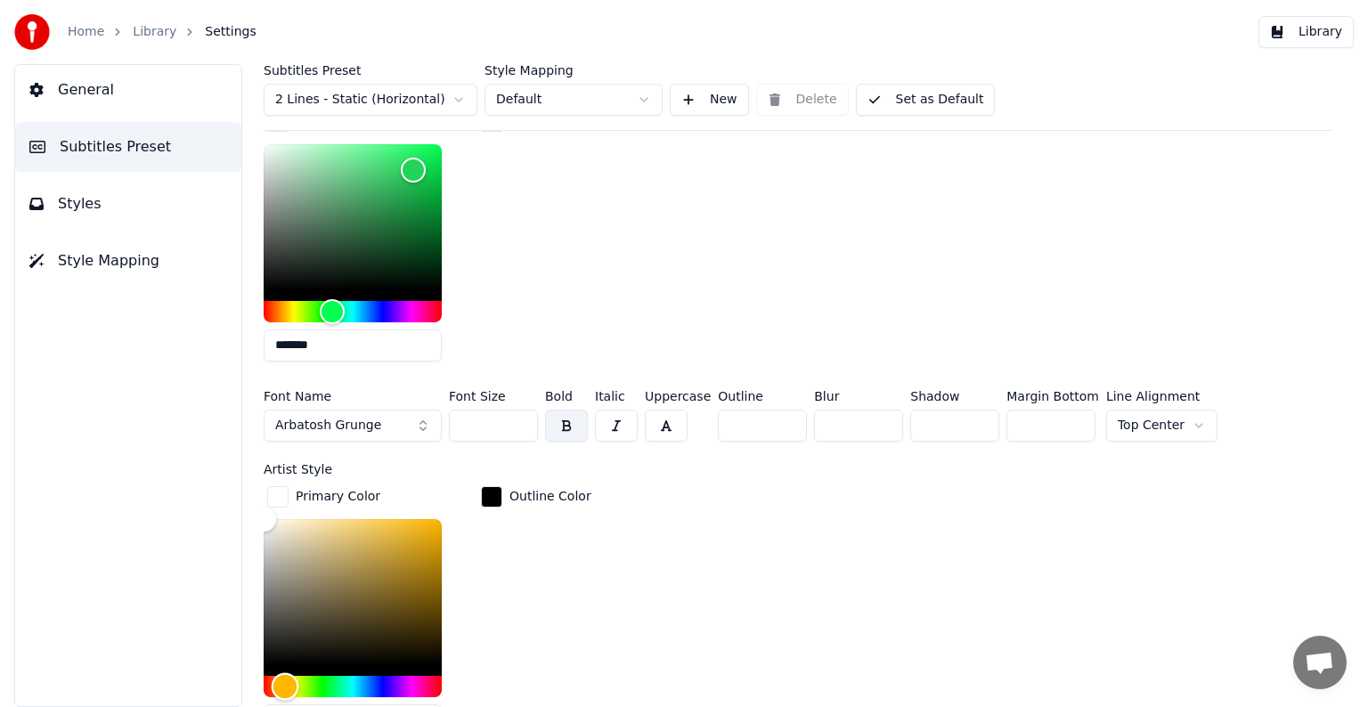
click at [285, 681] on div "Hue" at bounding box center [353, 686] width 178 height 21
click at [419, 552] on div "Color" at bounding box center [353, 592] width 178 height 146
type input "*******"
click at [432, 531] on div "Color" at bounding box center [353, 592] width 178 height 146
click at [531, 582] on div "Outline Color" at bounding box center [536, 617] width 118 height 269
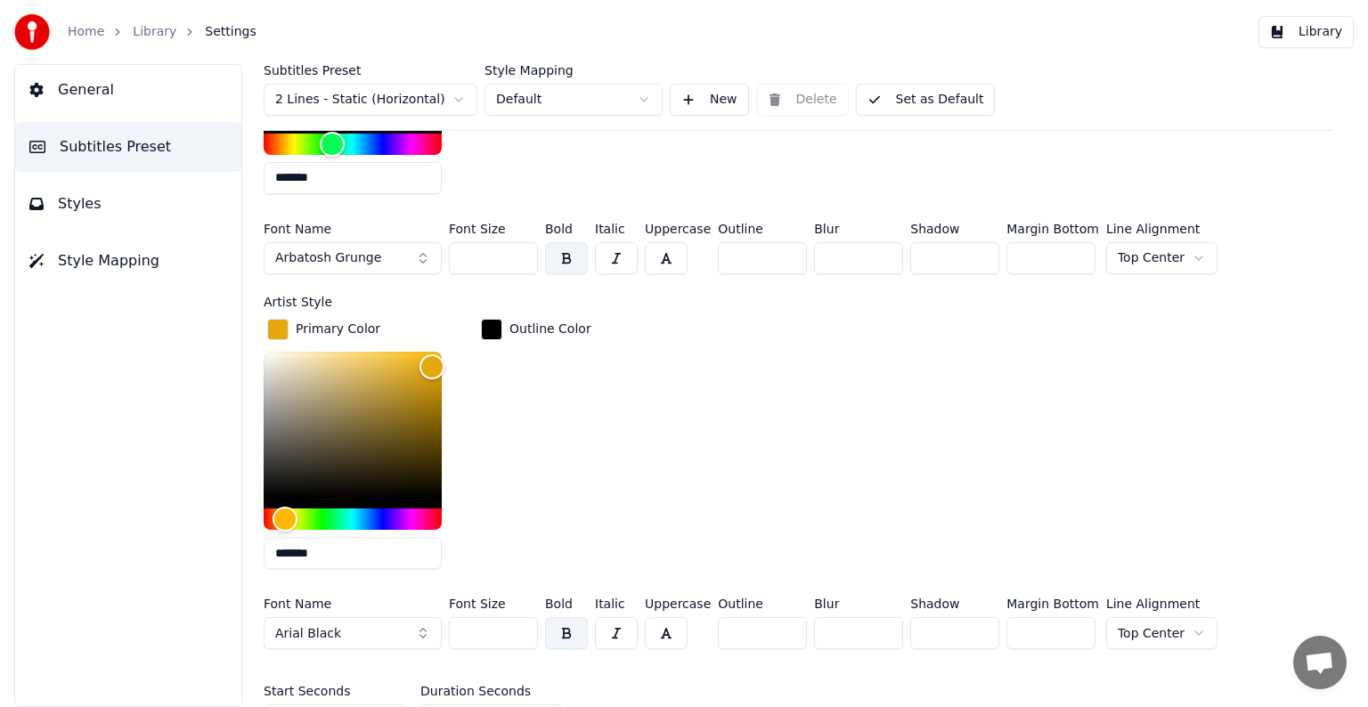
scroll to position [801, 0]
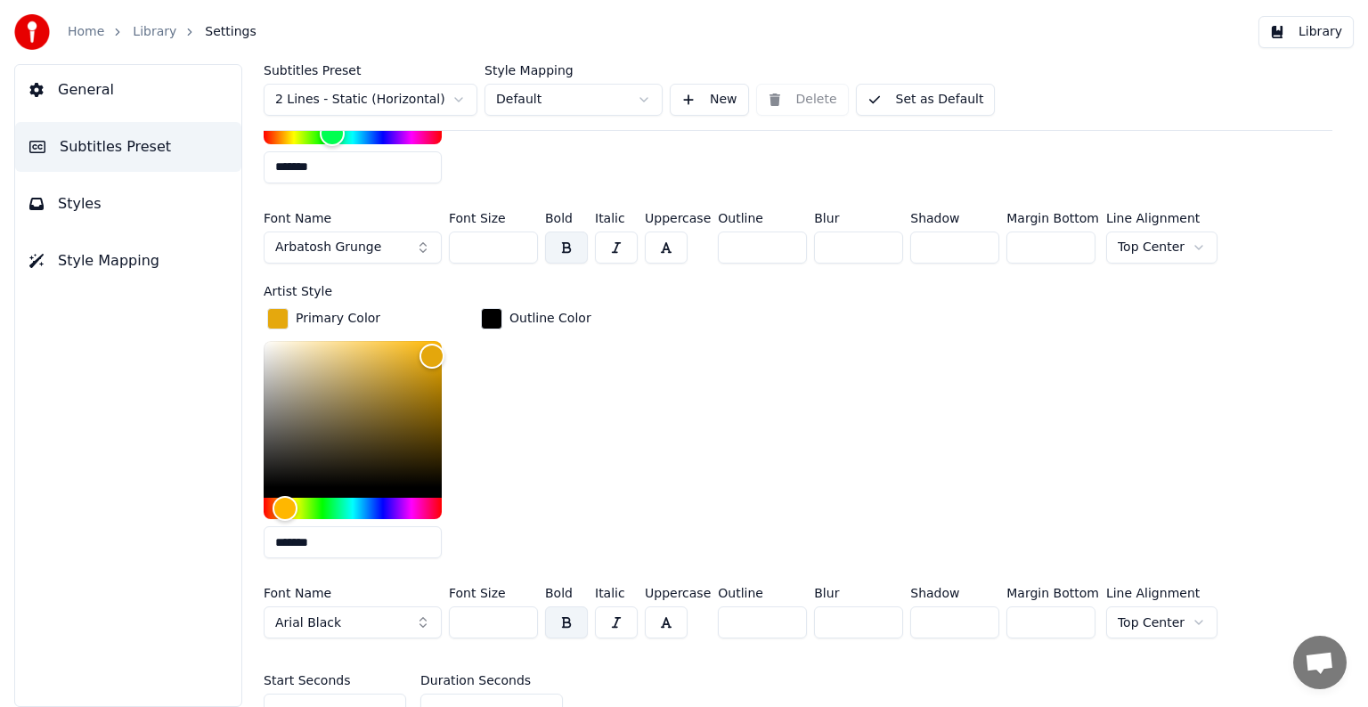
click at [341, 614] on button "Arial Black" at bounding box center [353, 622] width 178 height 32
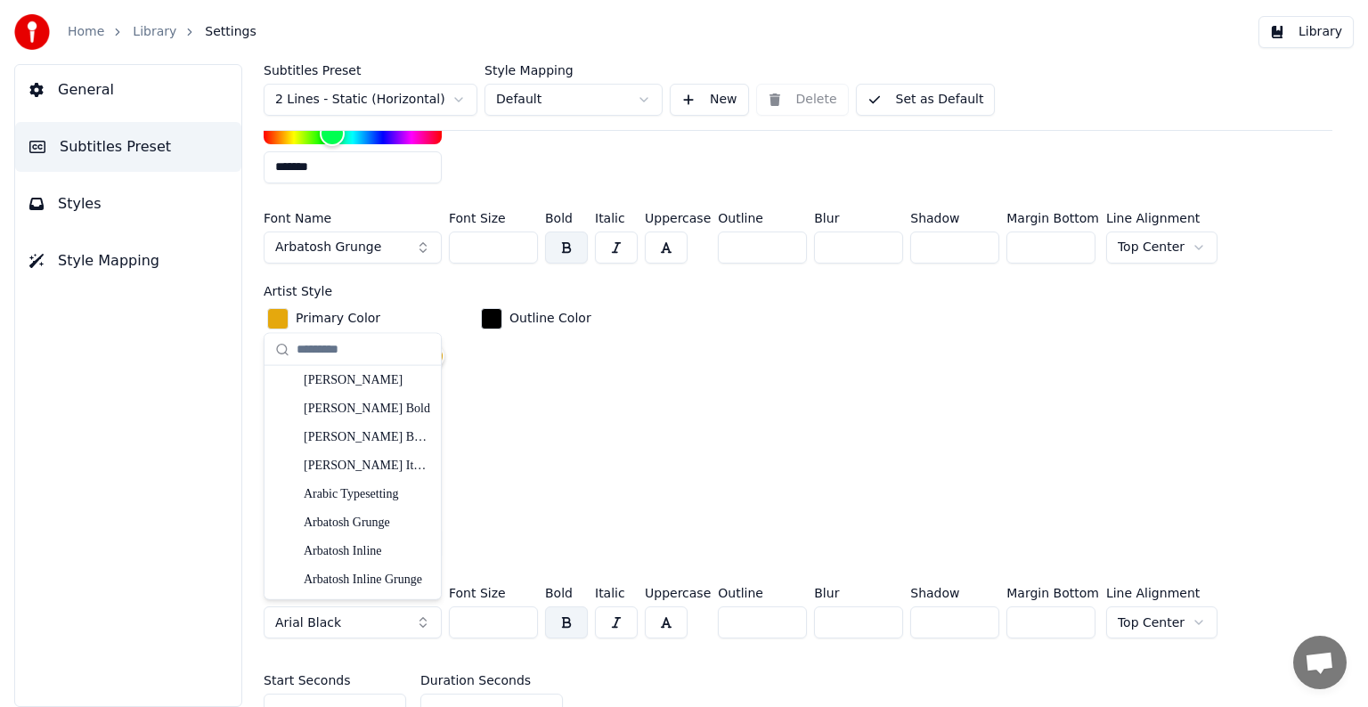
scroll to position [356, 0]
click at [366, 507] on div "Arbatosh Grunge" at bounding box center [367, 511] width 126 height 18
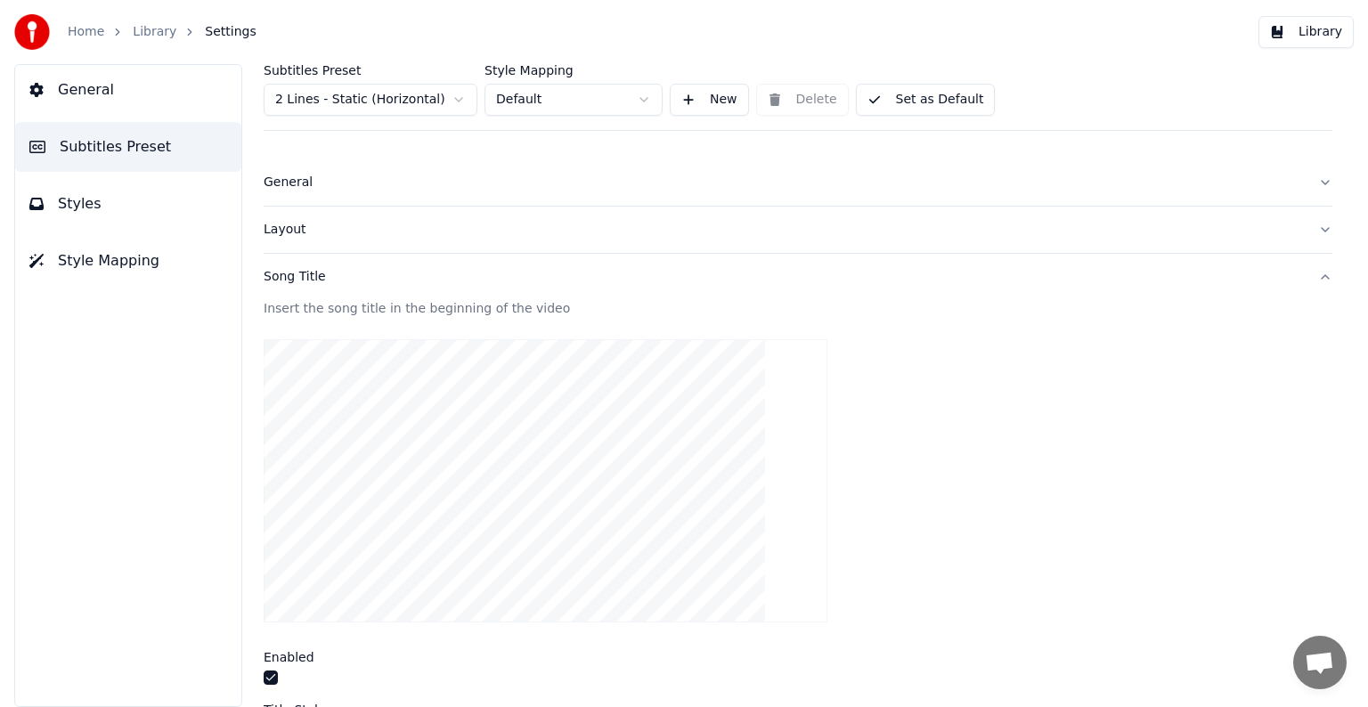
scroll to position [0, 0]
click at [1309, 187] on button "General" at bounding box center [798, 190] width 1069 height 46
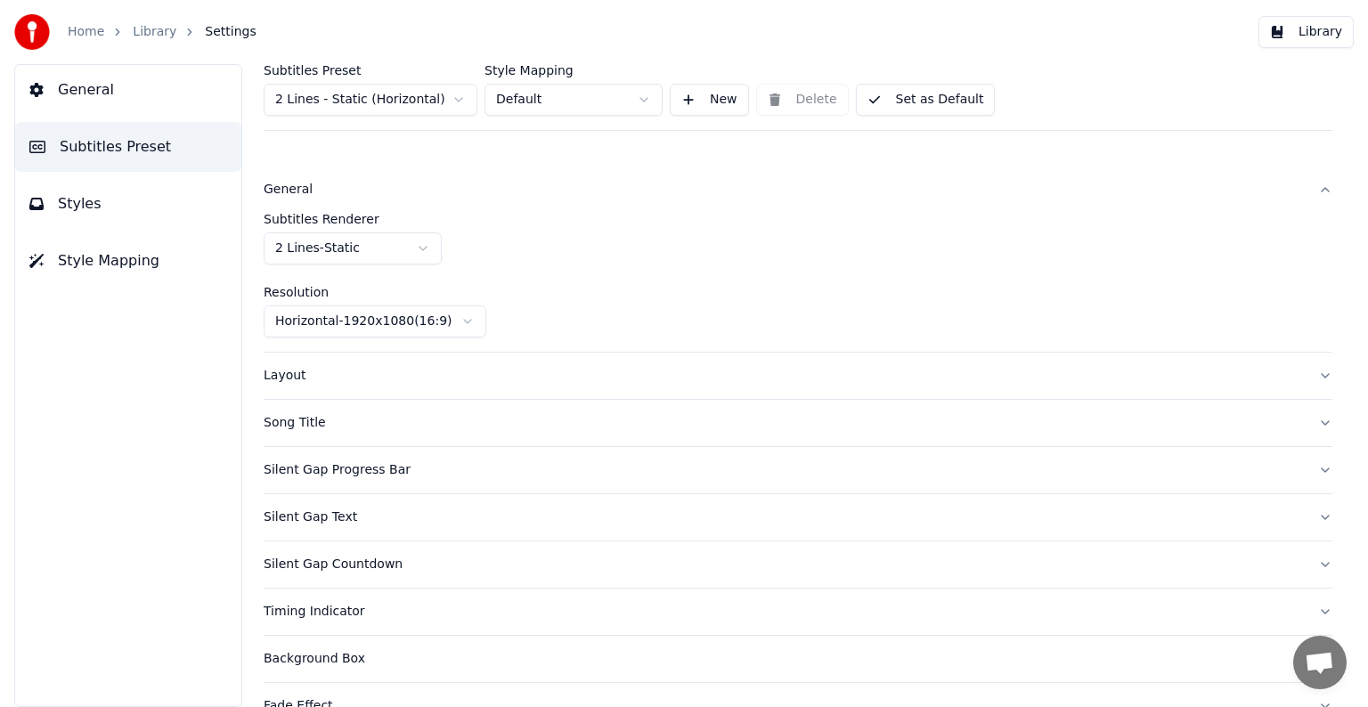
click at [1309, 187] on button "General" at bounding box center [798, 190] width 1069 height 46
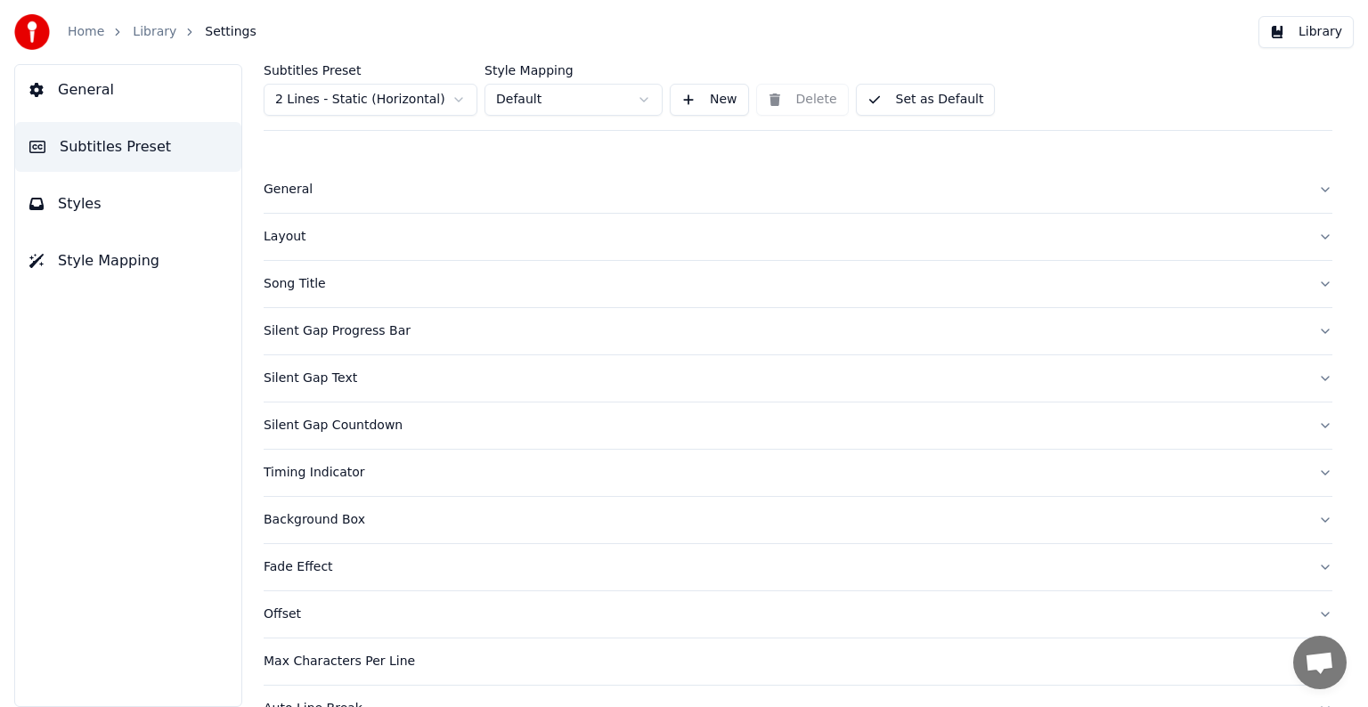
click at [1306, 234] on button "Layout" at bounding box center [798, 237] width 1069 height 46
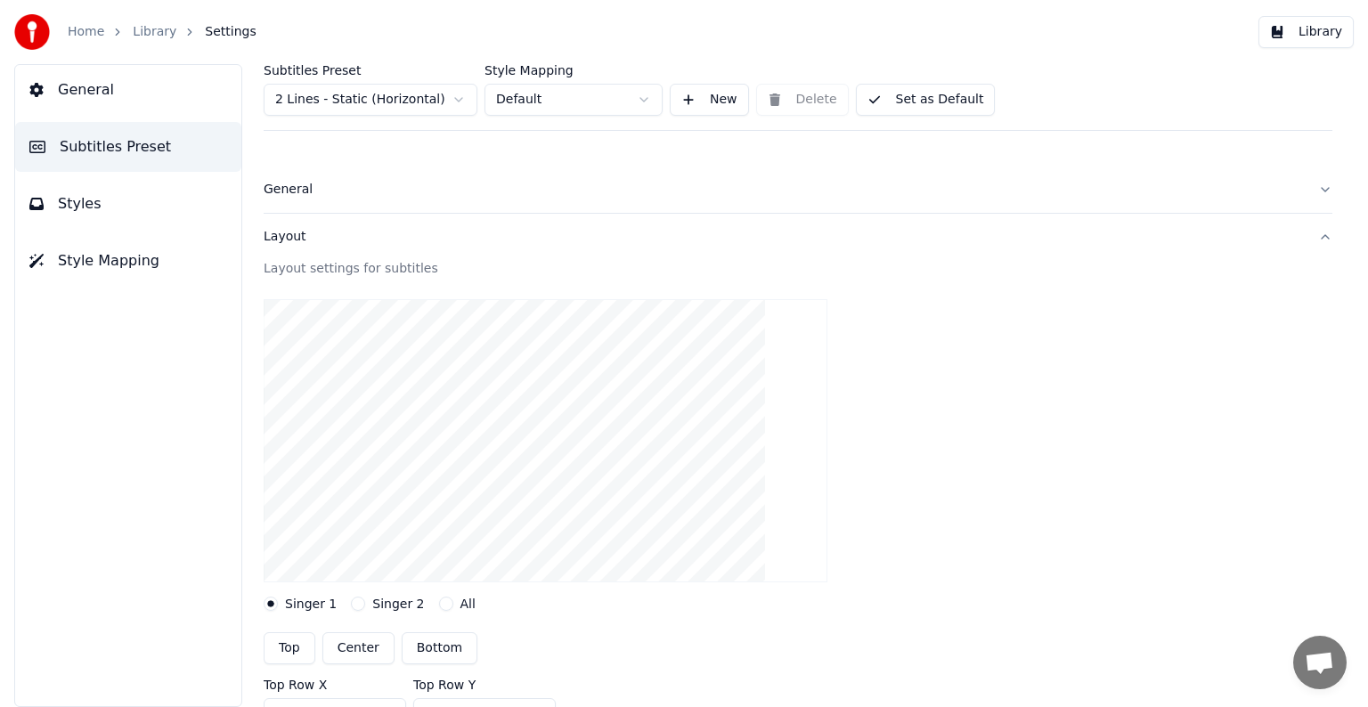
click at [1306, 235] on button "Layout" at bounding box center [798, 237] width 1069 height 46
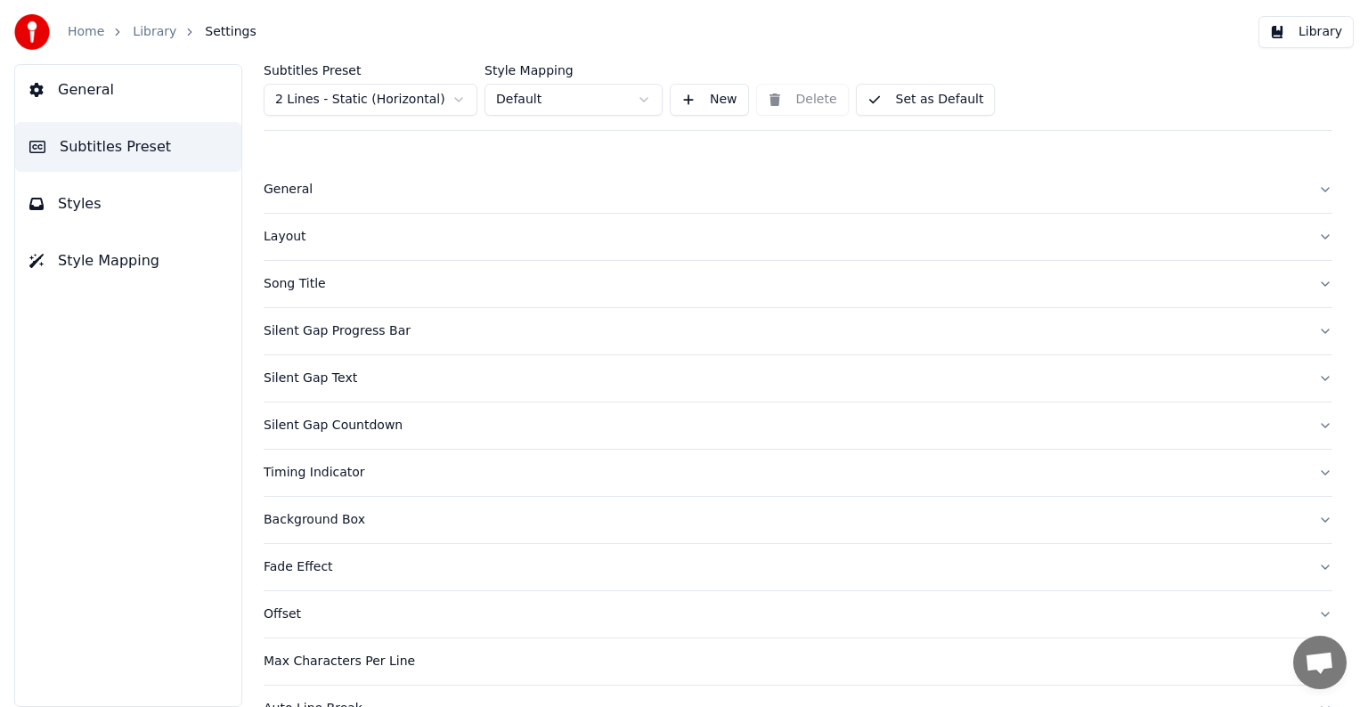
scroll to position [84, 0]
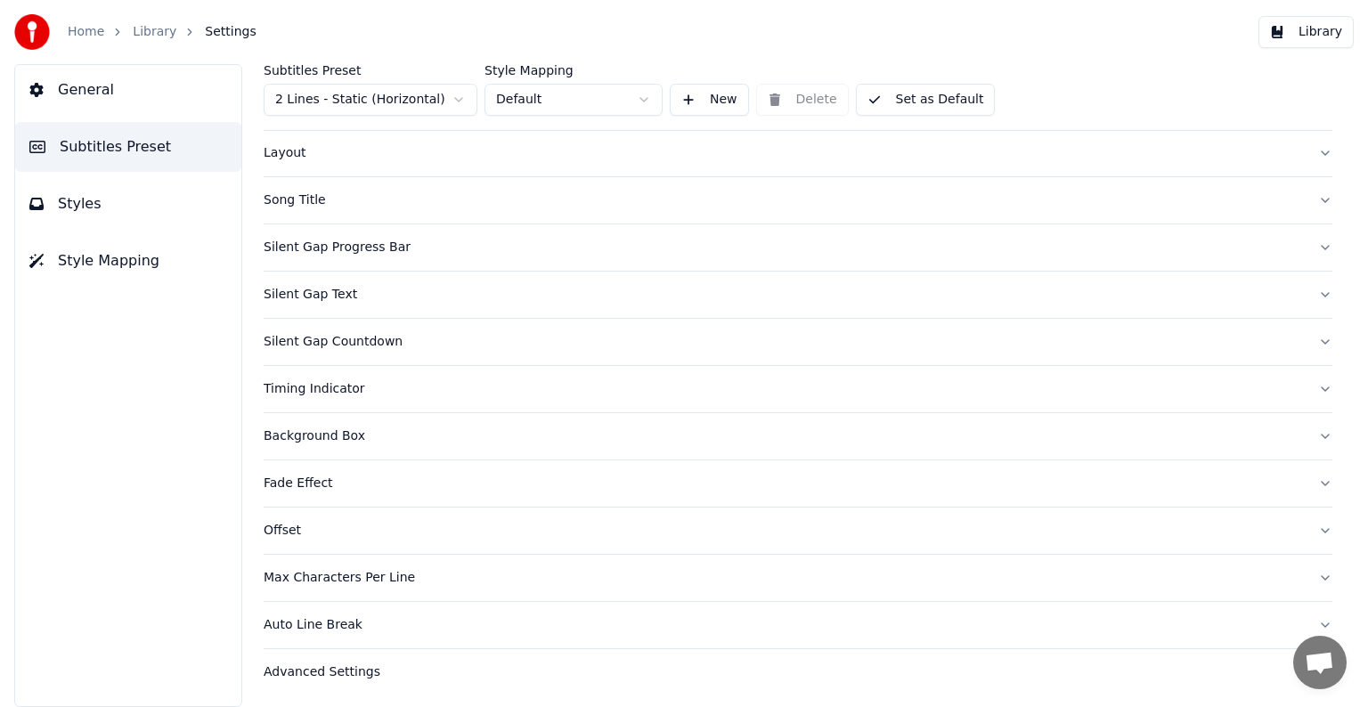
click at [1309, 199] on button "Song Title" at bounding box center [798, 200] width 1069 height 46
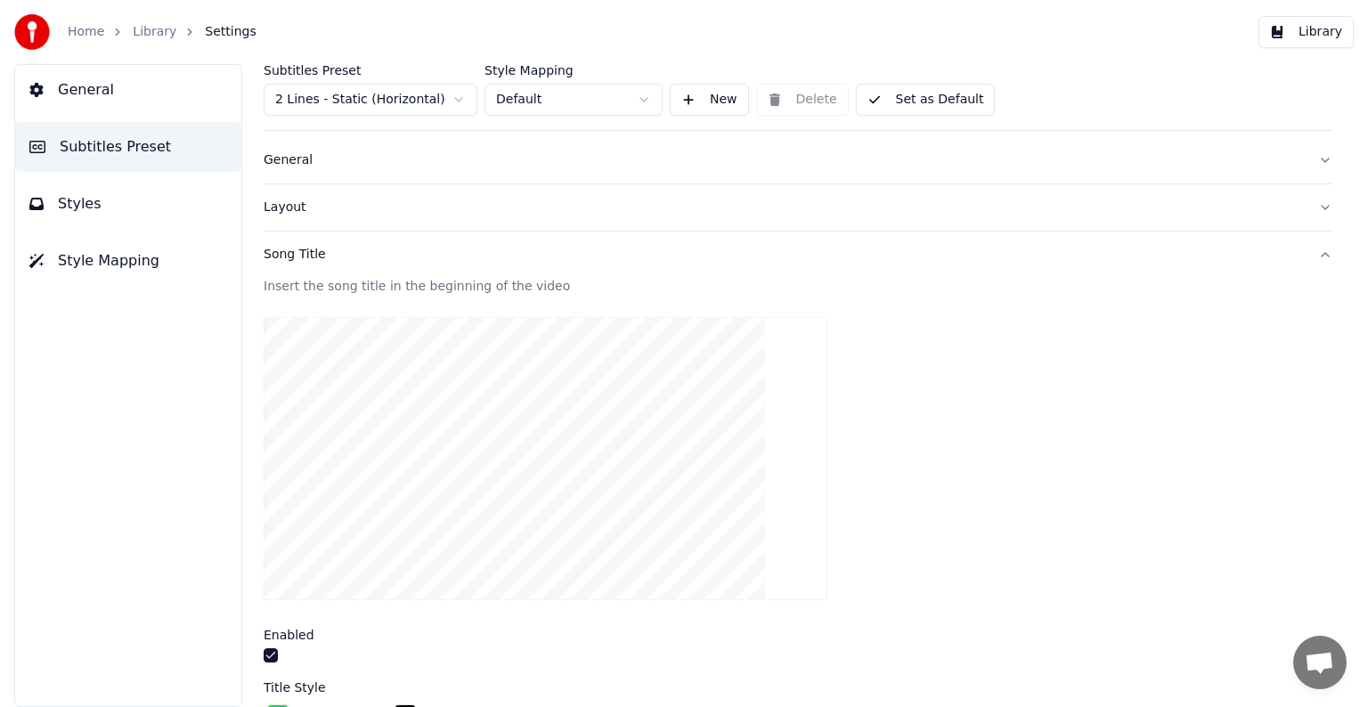
scroll to position [0, 0]
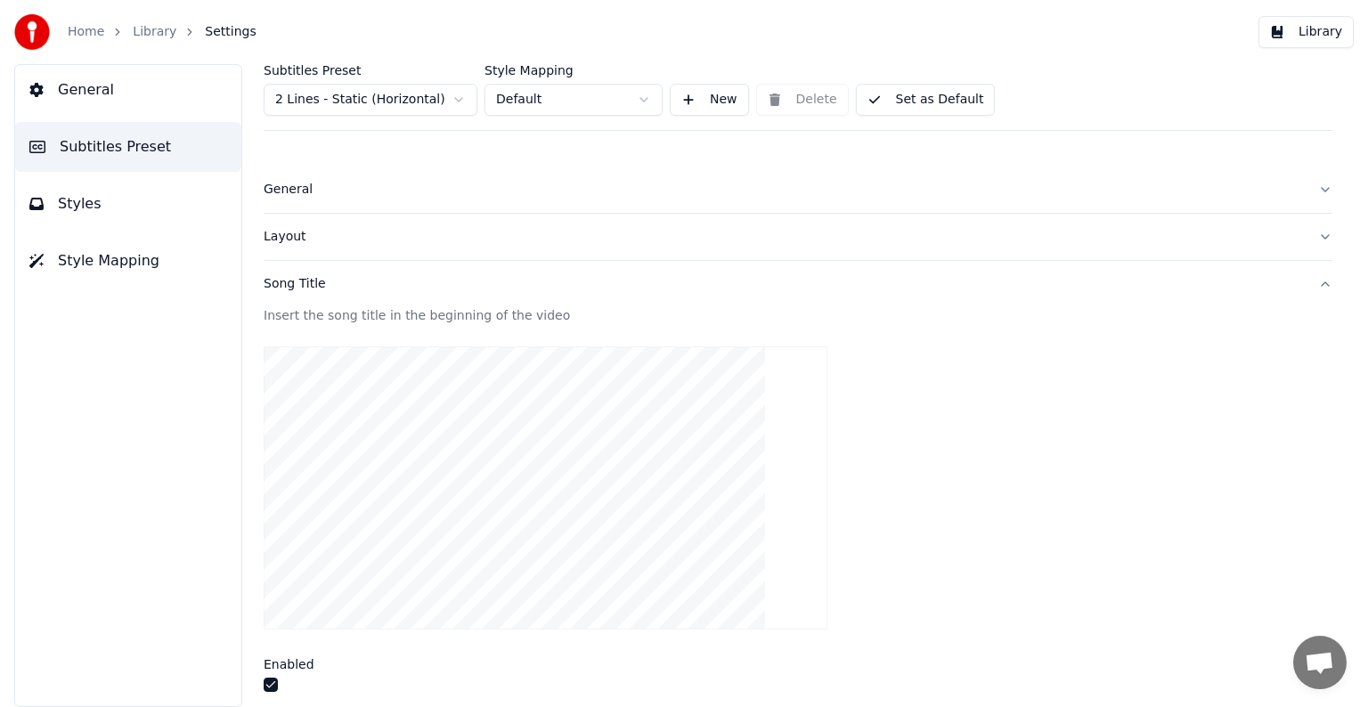
click at [1312, 283] on button "Song Title" at bounding box center [798, 284] width 1069 height 46
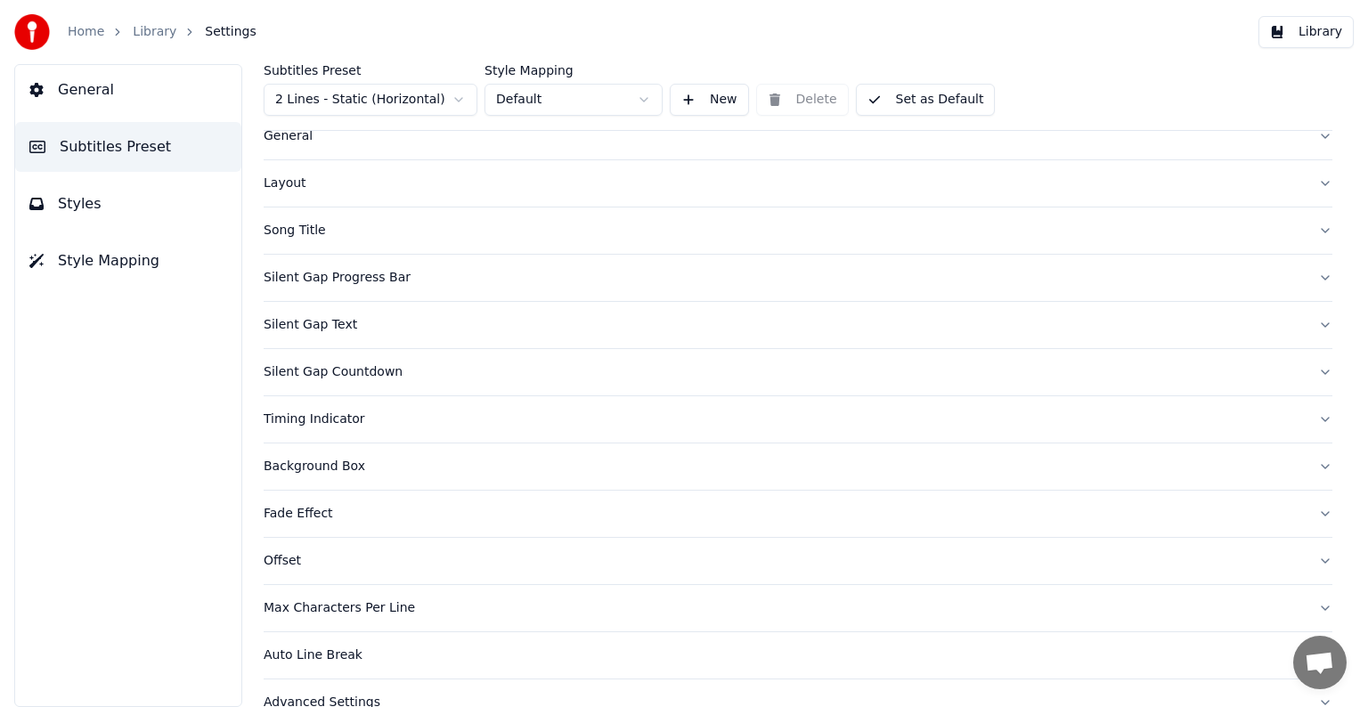
scroll to position [84, 0]
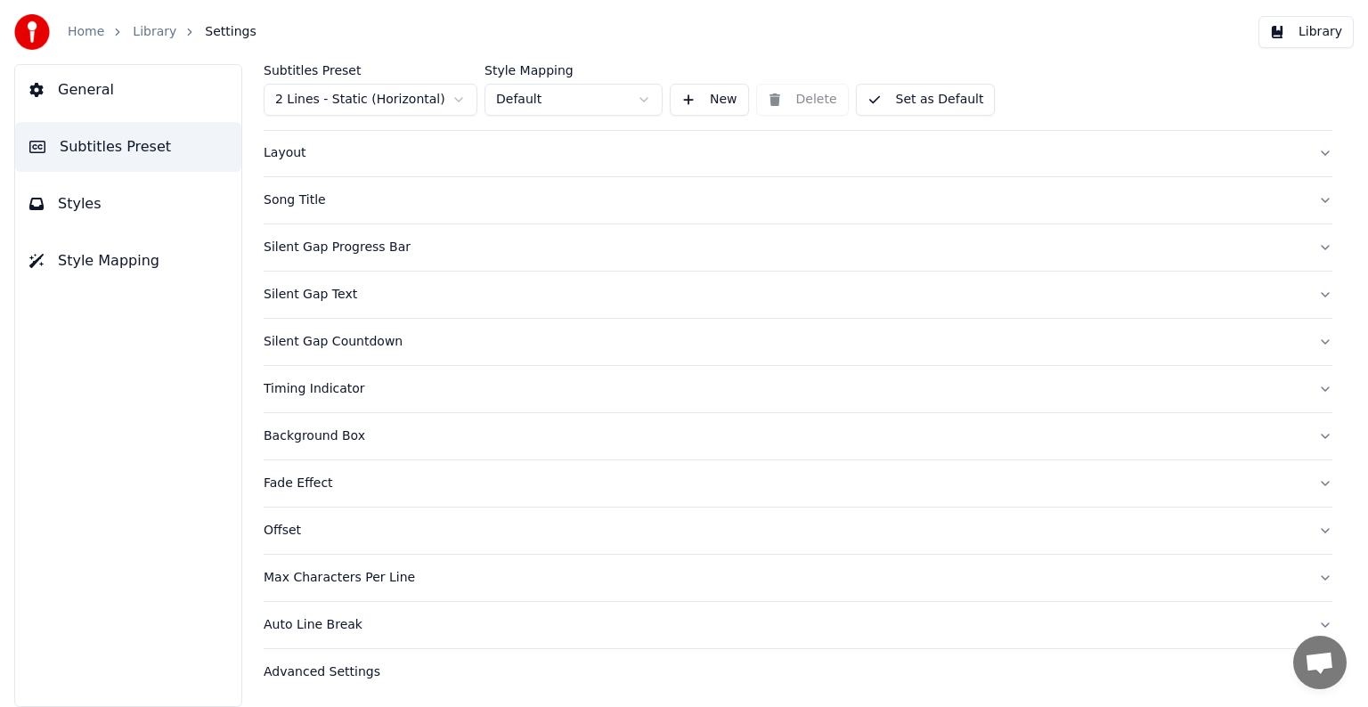
click at [1309, 435] on button "Background Box" at bounding box center [798, 436] width 1069 height 46
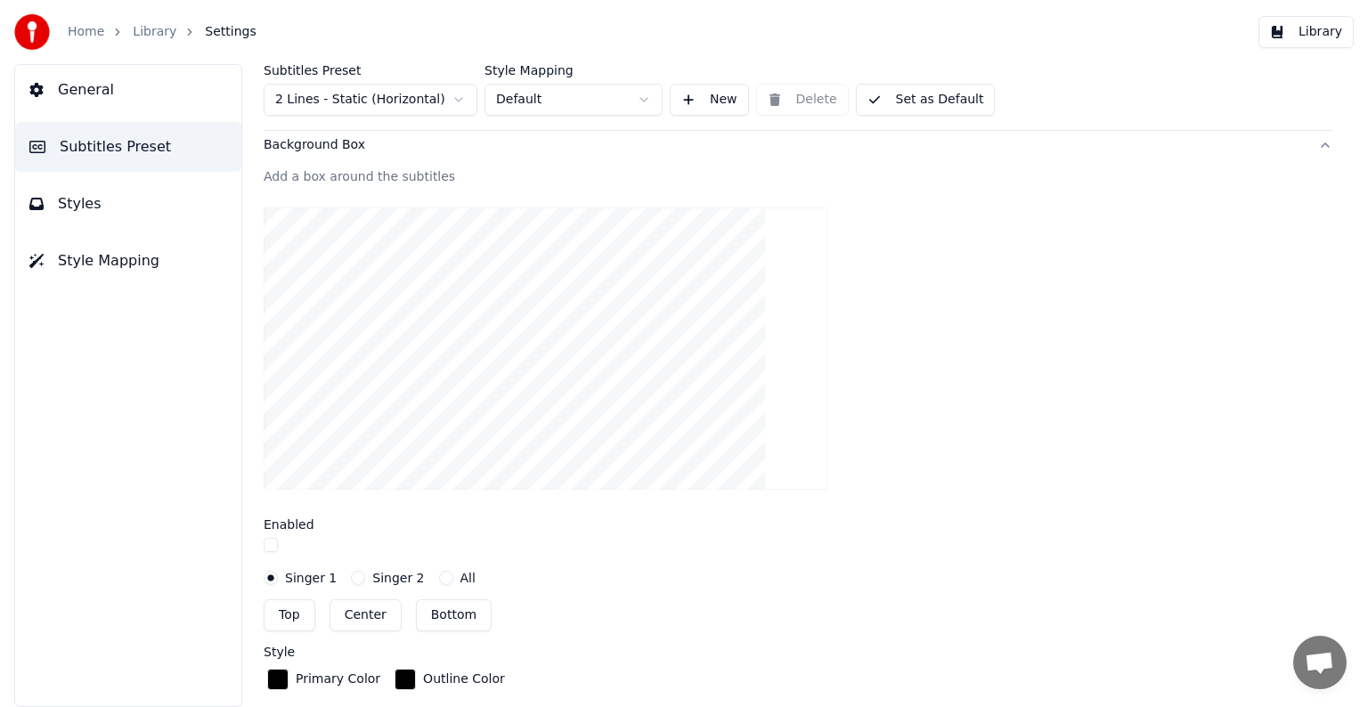
scroll to position [262, 0]
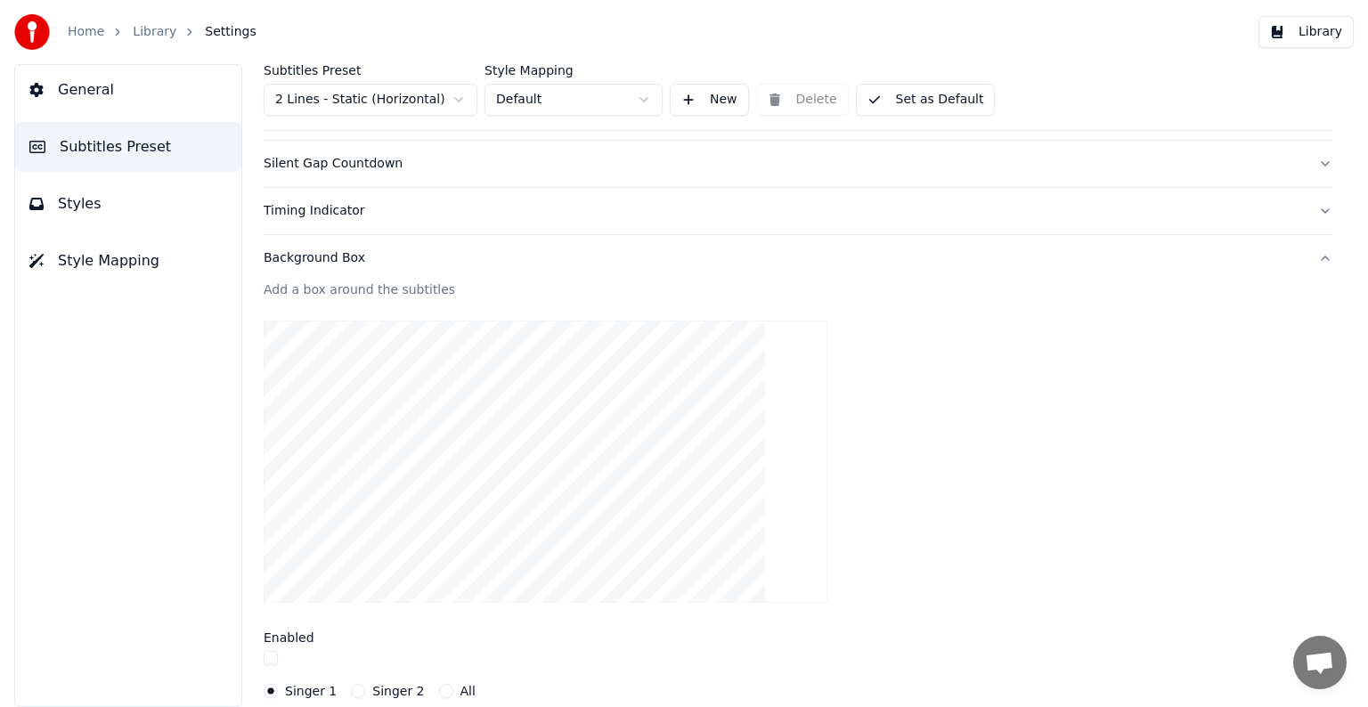
click at [1309, 257] on button "Background Box" at bounding box center [798, 258] width 1069 height 46
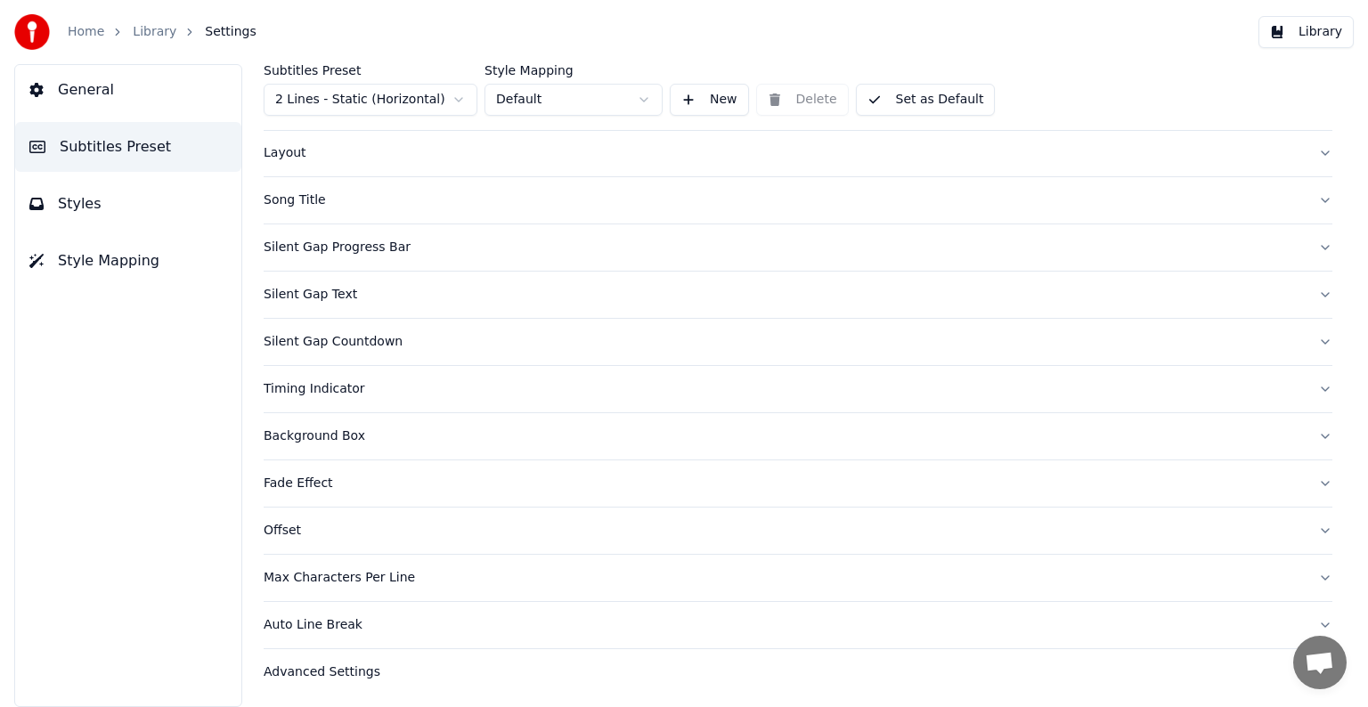
click at [1315, 480] on button "Fade Effect" at bounding box center [798, 483] width 1069 height 46
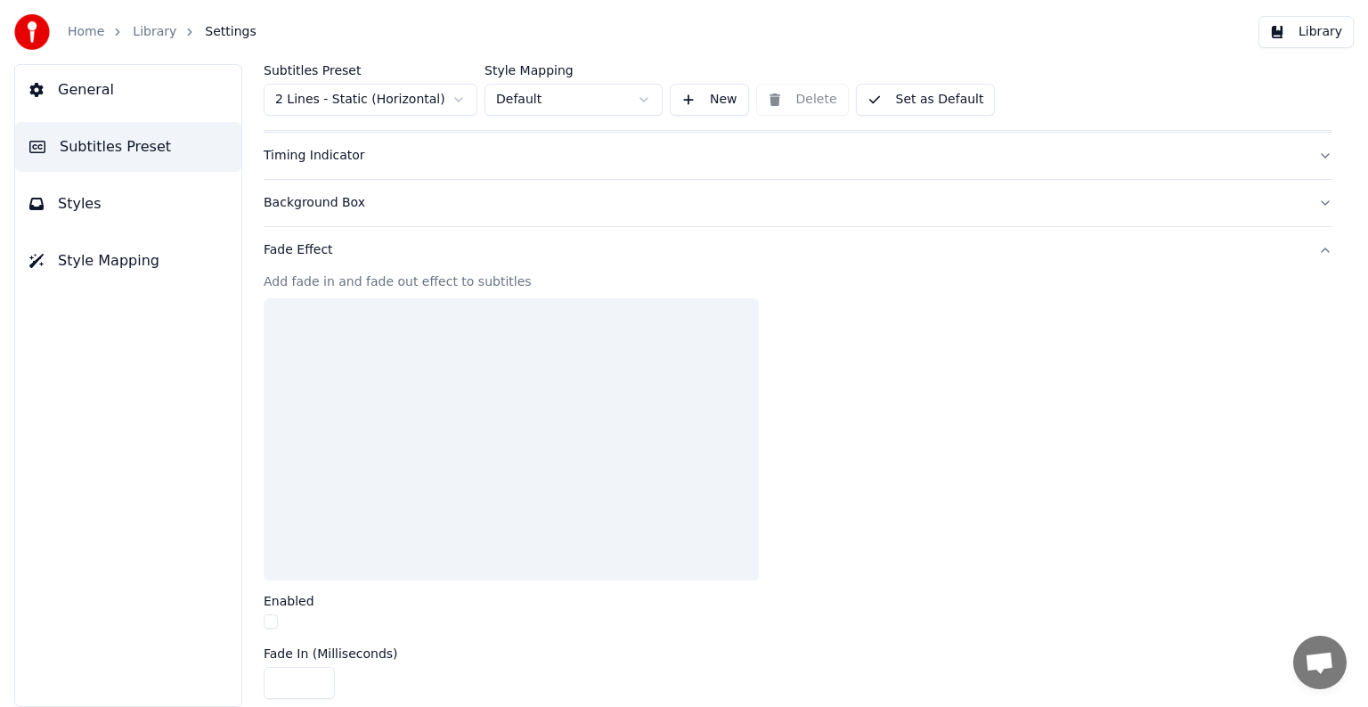
scroll to position [351, 0]
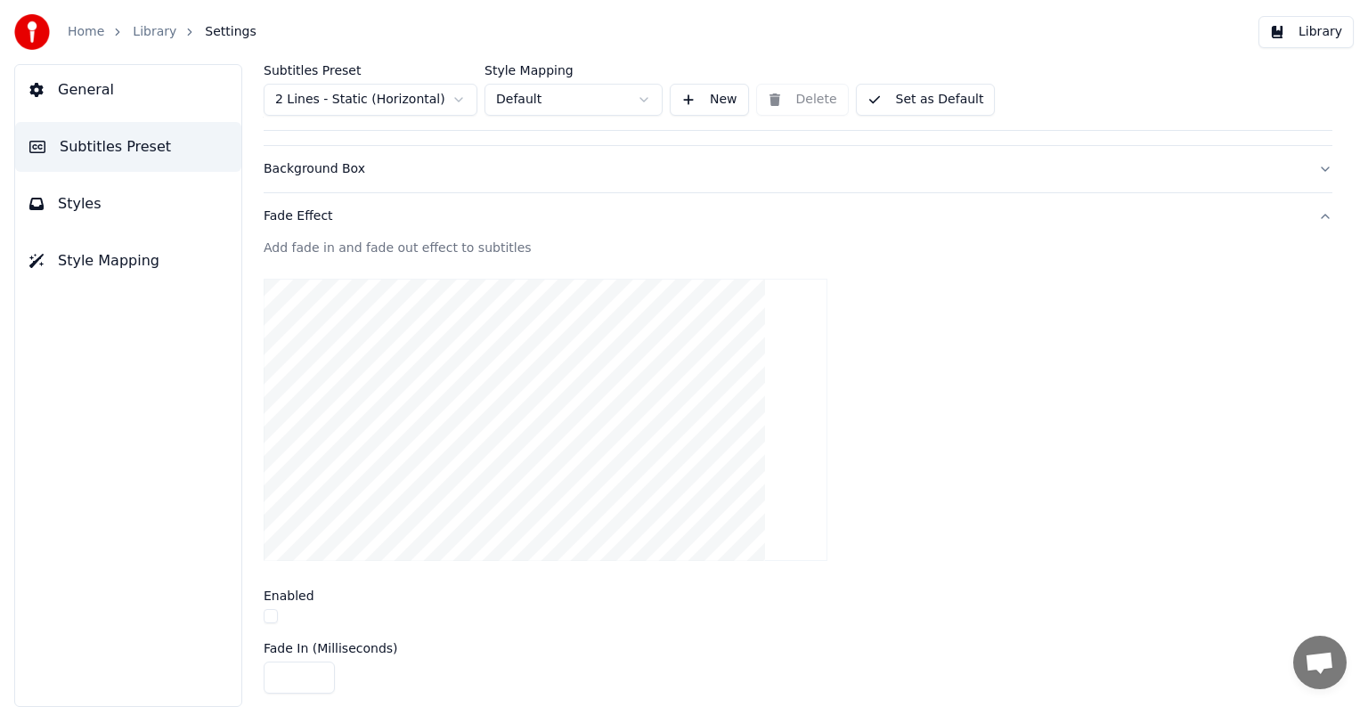
click at [1309, 217] on button "Fade Effect" at bounding box center [798, 216] width 1069 height 46
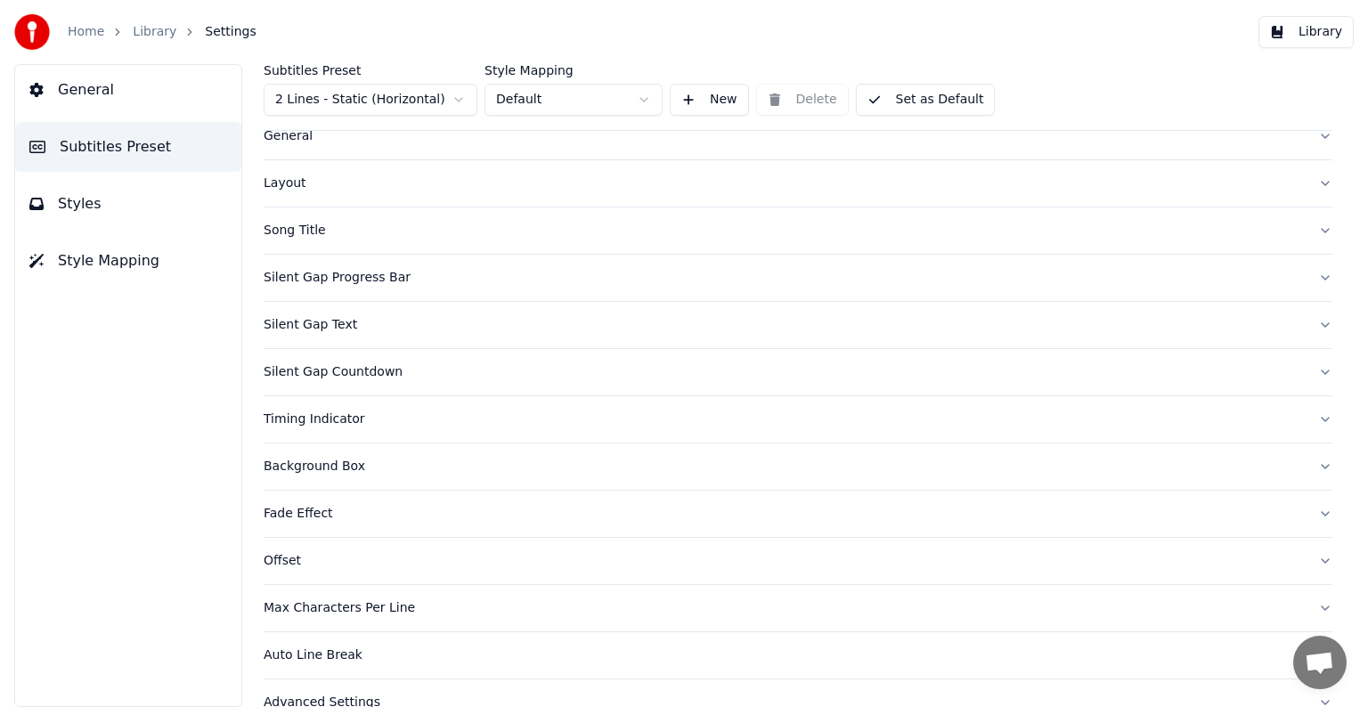
scroll to position [84, 0]
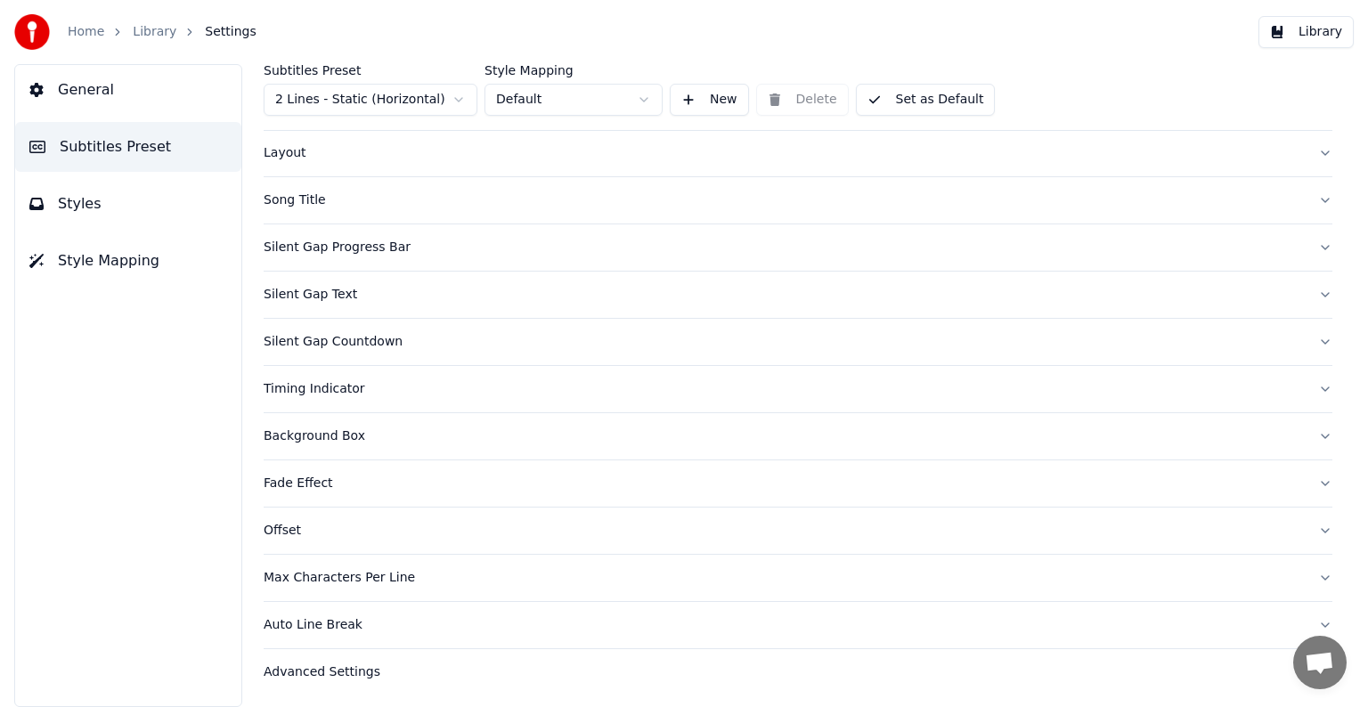
click at [372, 671] on div "Advanced Settings" at bounding box center [784, 672] width 1040 height 18
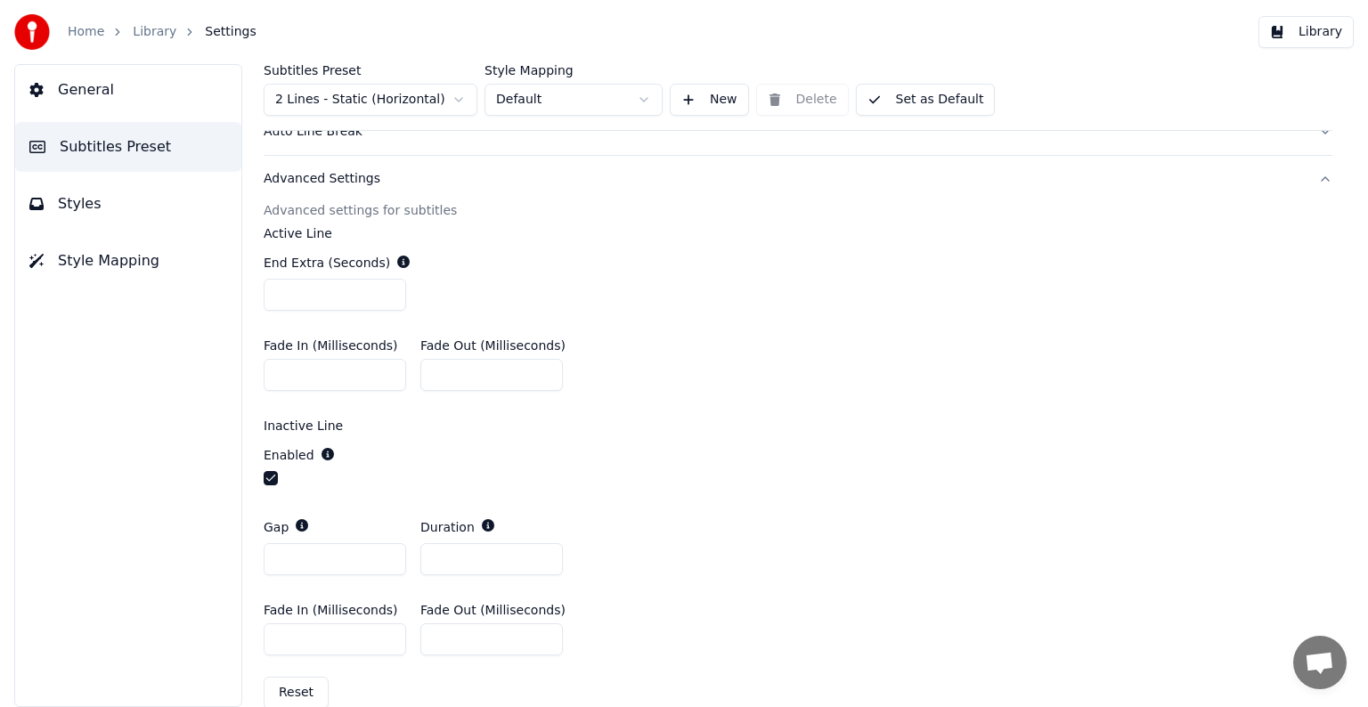
scroll to position [604, 0]
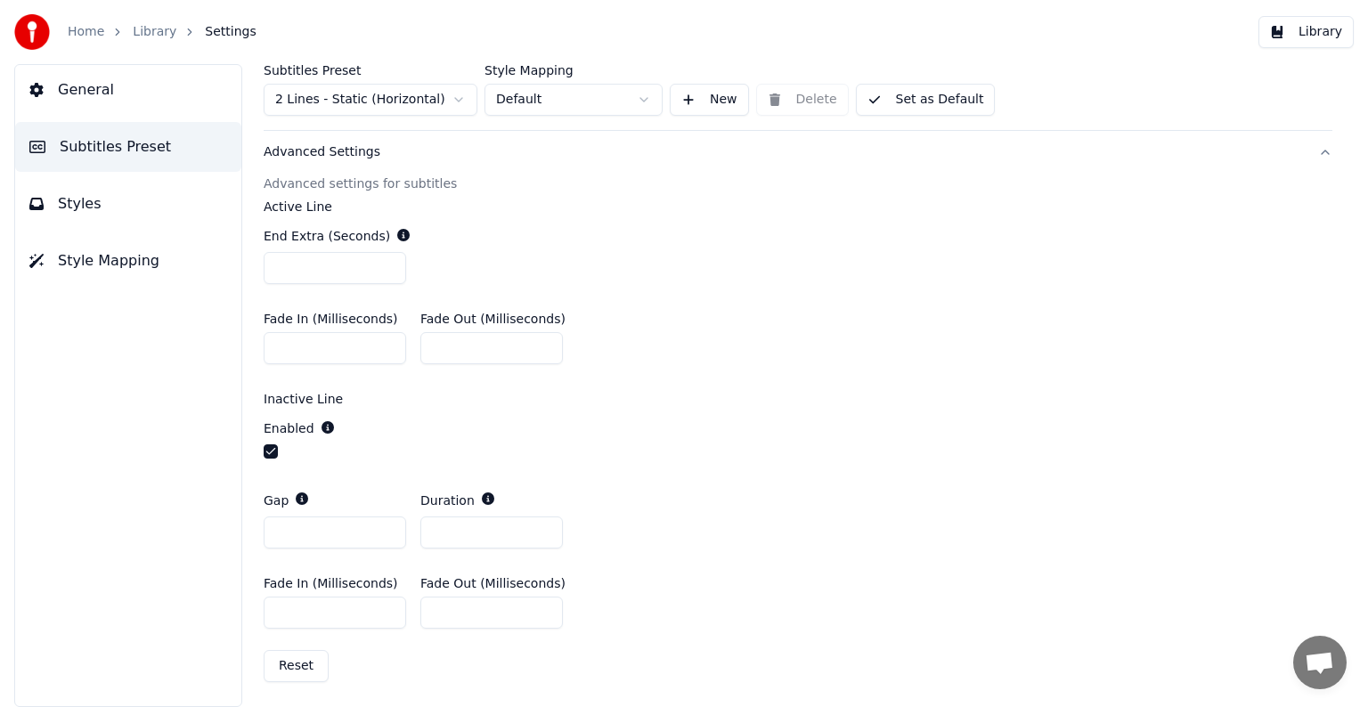
click at [1311, 153] on button "Advanced Settings" at bounding box center [798, 152] width 1069 height 46
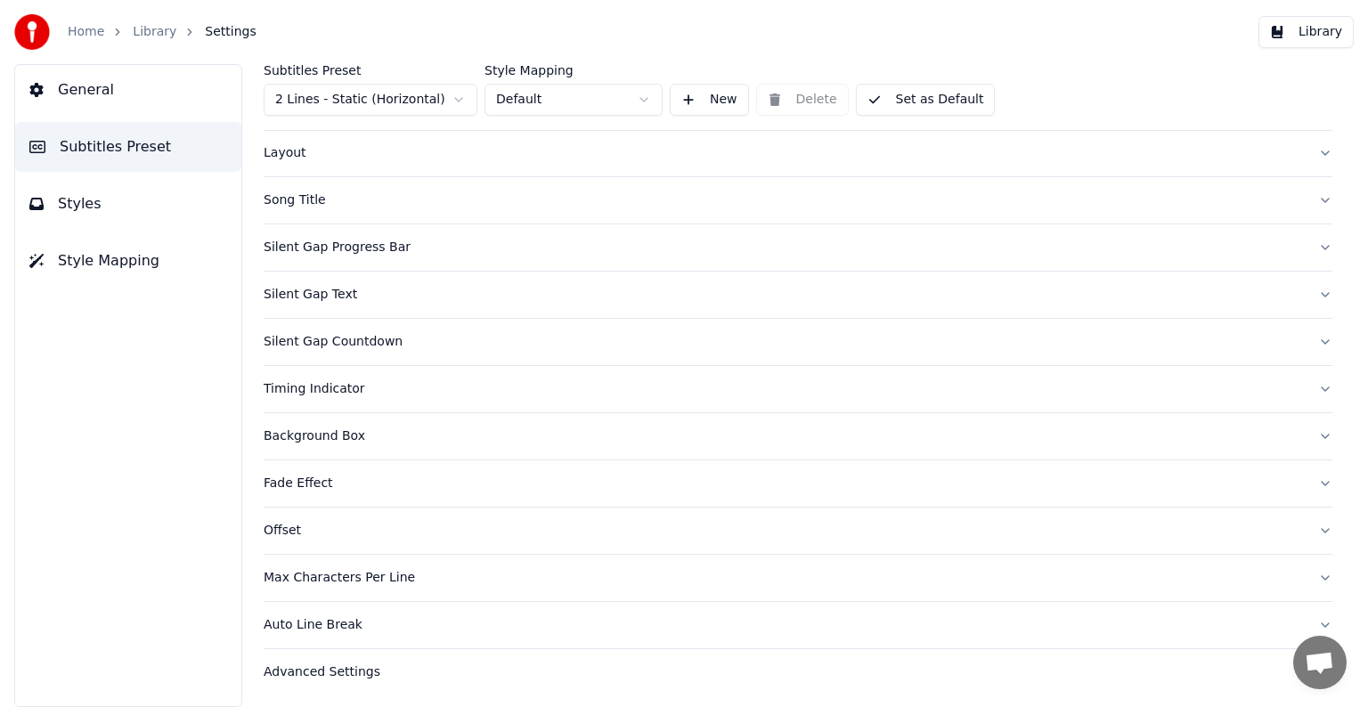
scroll to position [0, 0]
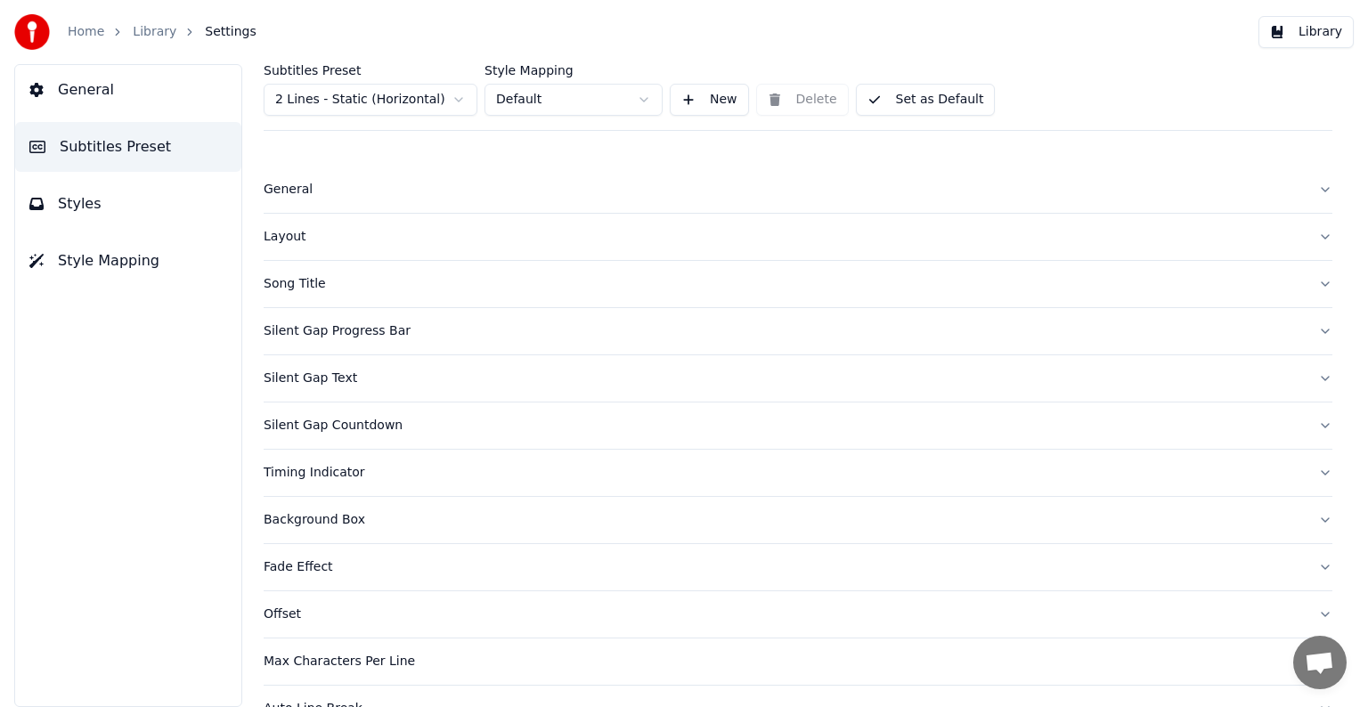
click at [128, 209] on button "Styles" at bounding box center [128, 204] width 226 height 50
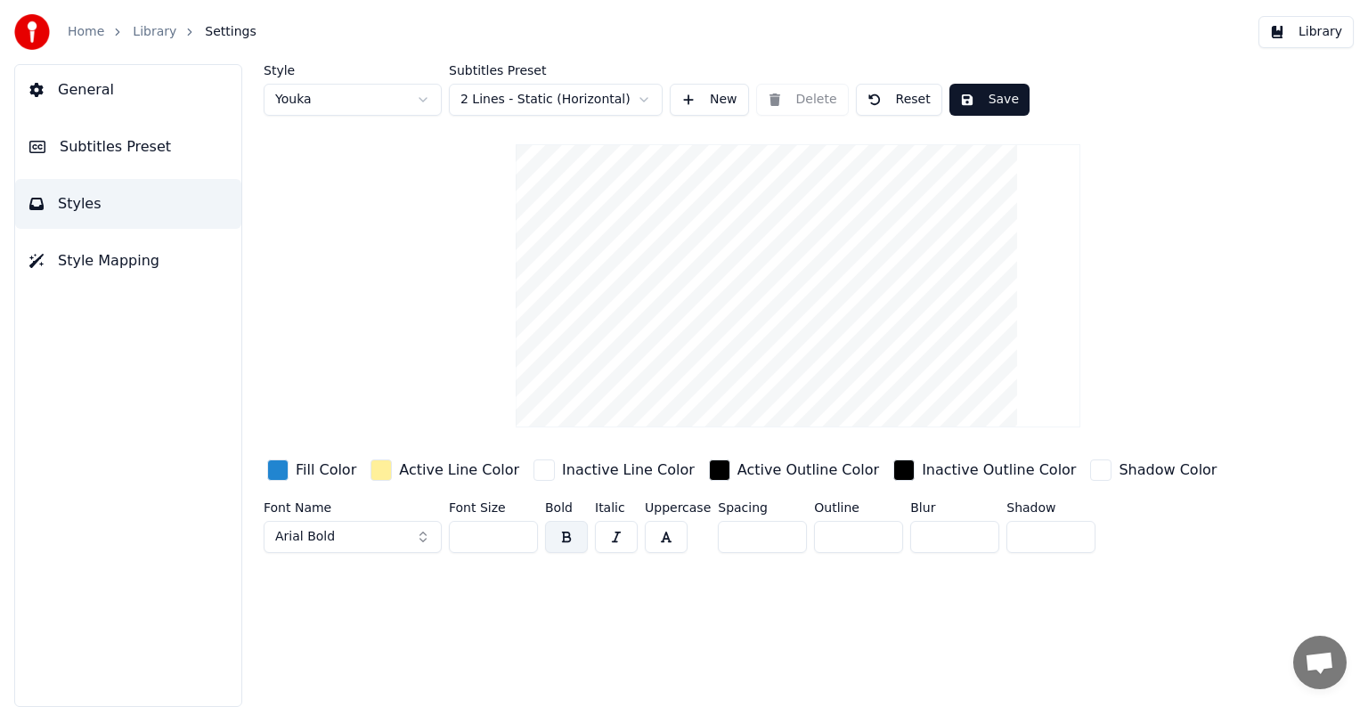
click at [328, 468] on div "Fill Color" at bounding box center [326, 470] width 61 height 21
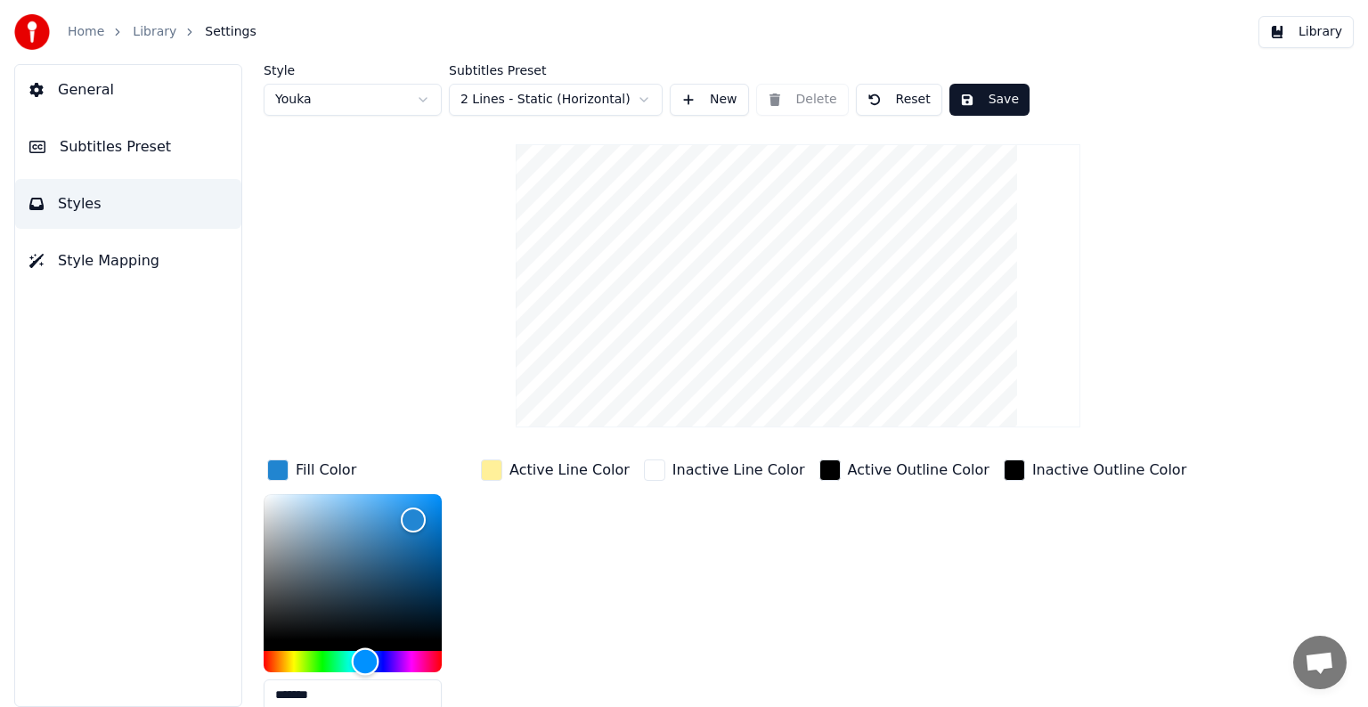
type input "*******"
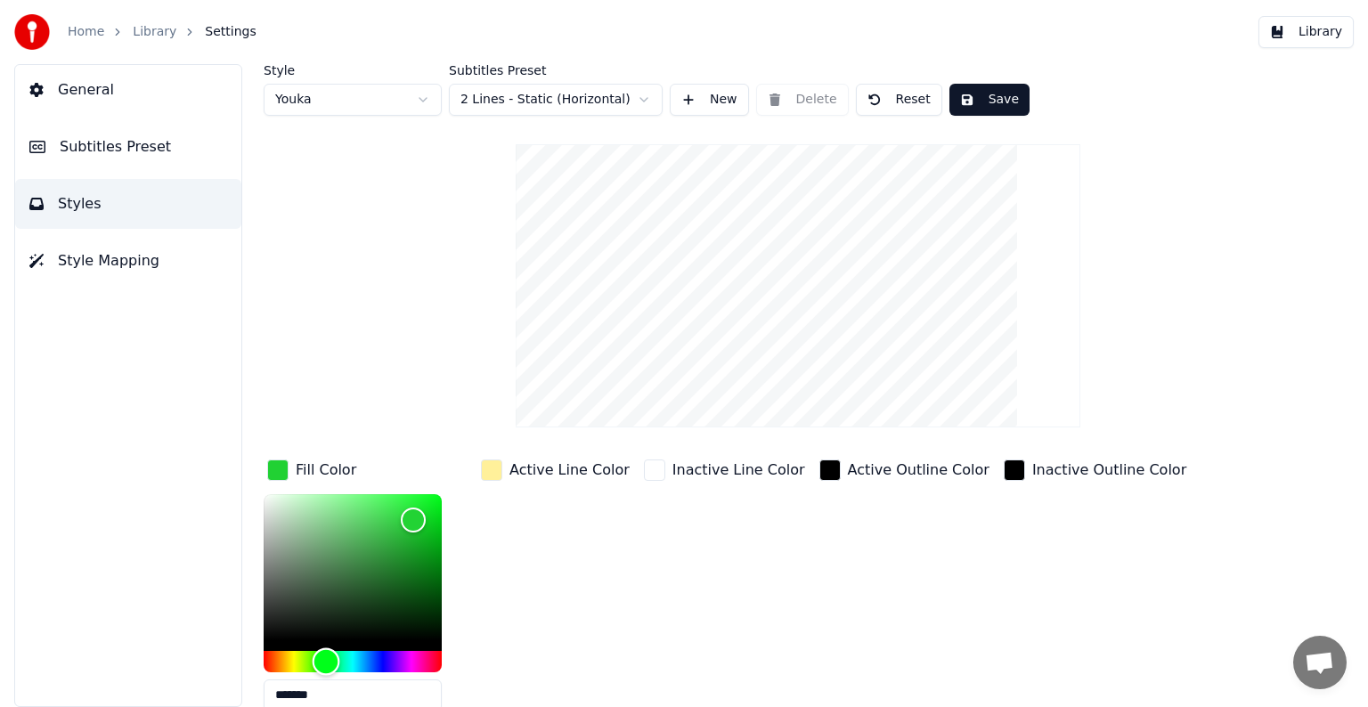
click at [326, 659] on div "Hue" at bounding box center [353, 661] width 178 height 21
click at [520, 467] on div "Active Line Color" at bounding box center [569, 470] width 120 height 21
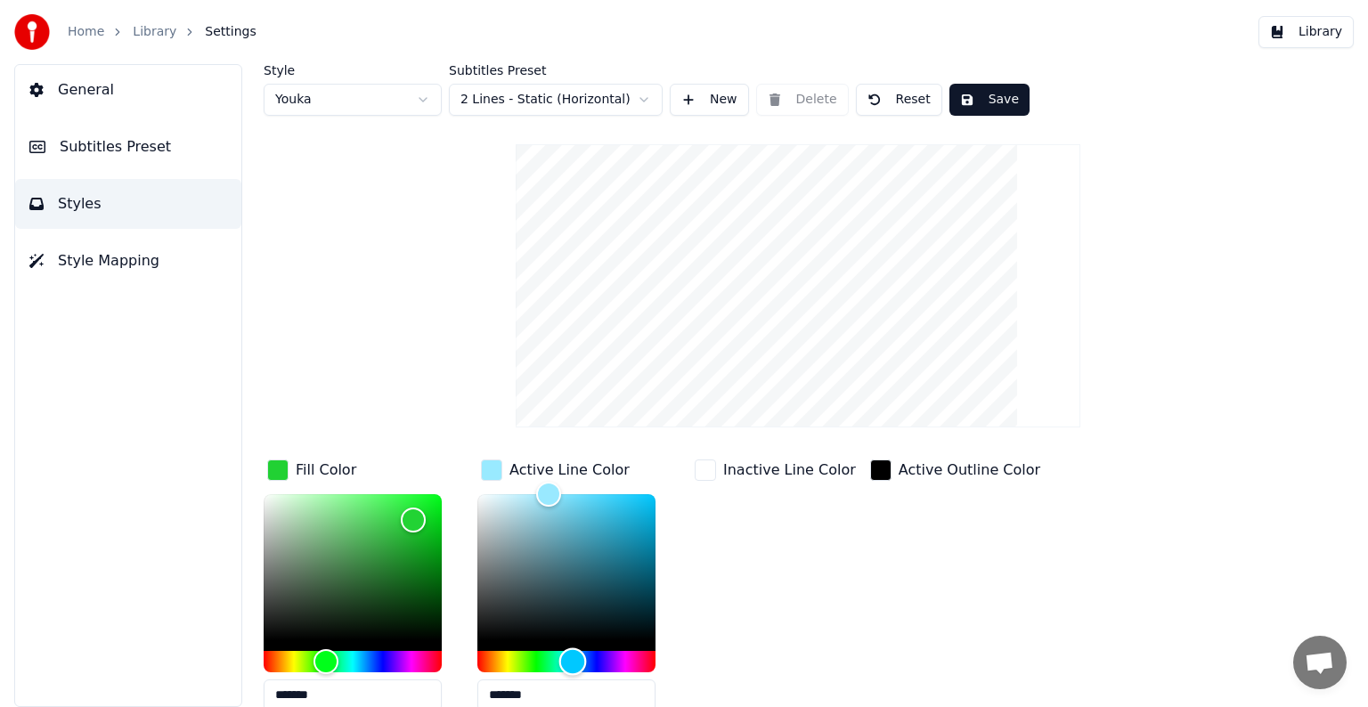
click at [573, 659] on div "Hue" at bounding box center [566, 661] width 178 height 21
click at [631, 507] on div "Color" at bounding box center [566, 567] width 178 height 146
click at [603, 501] on div "Color" at bounding box center [566, 567] width 178 height 146
click at [554, 498] on div "Color" at bounding box center [566, 567] width 178 height 146
type input "*******"
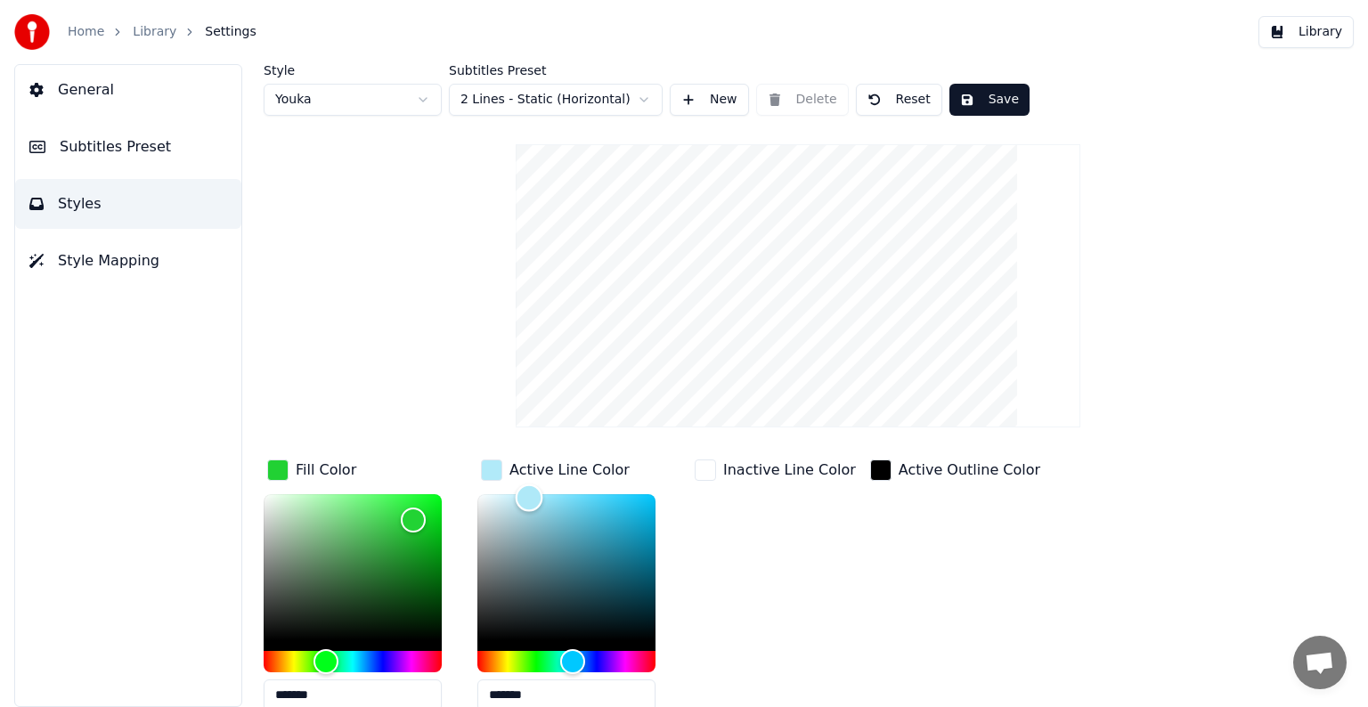
click at [529, 496] on div "Color" at bounding box center [566, 567] width 178 height 146
click at [761, 534] on div "Inactive Line Color" at bounding box center [775, 591] width 168 height 270
click at [808, 467] on div "Inactive Line Color" at bounding box center [789, 470] width 133 height 21
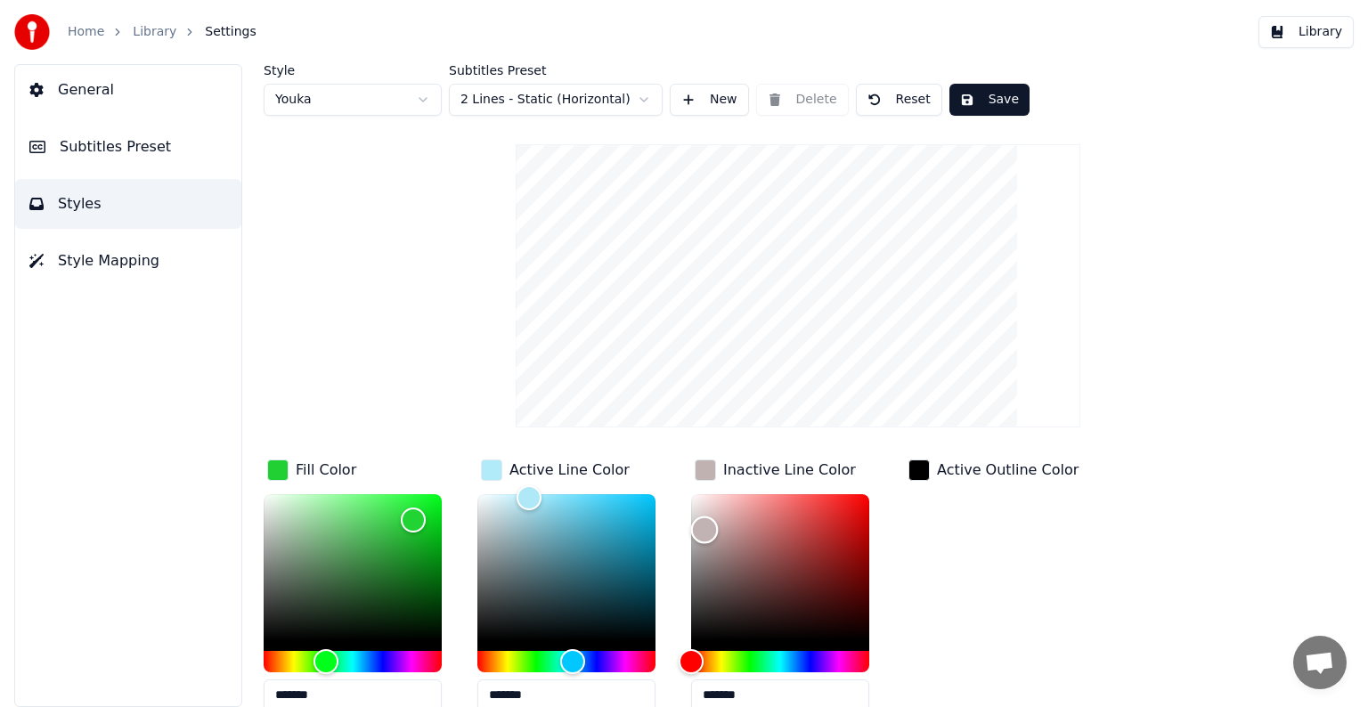
click at [704, 528] on div "Color" at bounding box center [780, 567] width 178 height 146
click at [704, 549] on div "Color" at bounding box center [780, 567] width 178 height 146
click at [704, 566] on div "Color" at bounding box center [780, 567] width 178 height 146
click at [712, 527] on div "Color" at bounding box center [780, 567] width 178 height 146
click at [703, 506] on div "Color" at bounding box center [780, 567] width 178 height 146
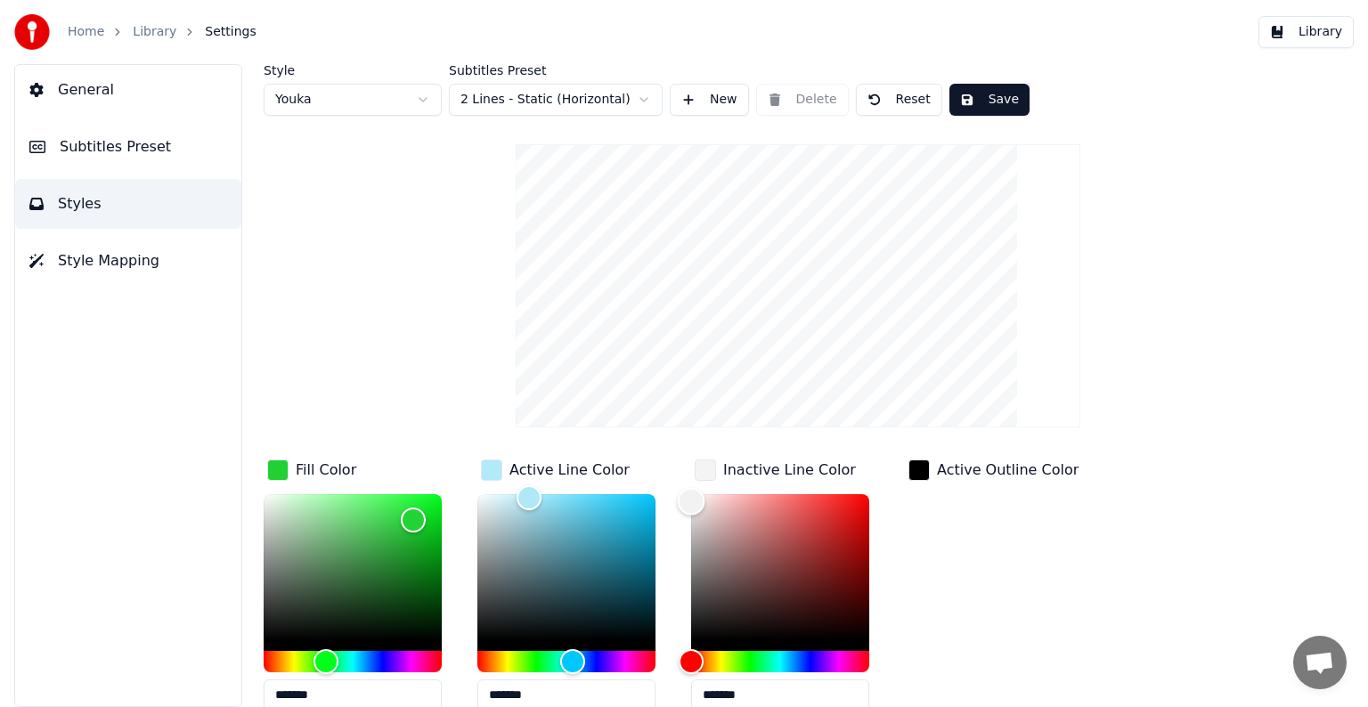
type input "*******"
drag, startPoint x: 704, startPoint y: 509, endPoint x: 678, endPoint y: 502, distance: 26.8
click at [678, 502] on div "Color" at bounding box center [692, 504] width 28 height 28
click at [934, 566] on div "Active Outline Color" at bounding box center [993, 591] width 177 height 270
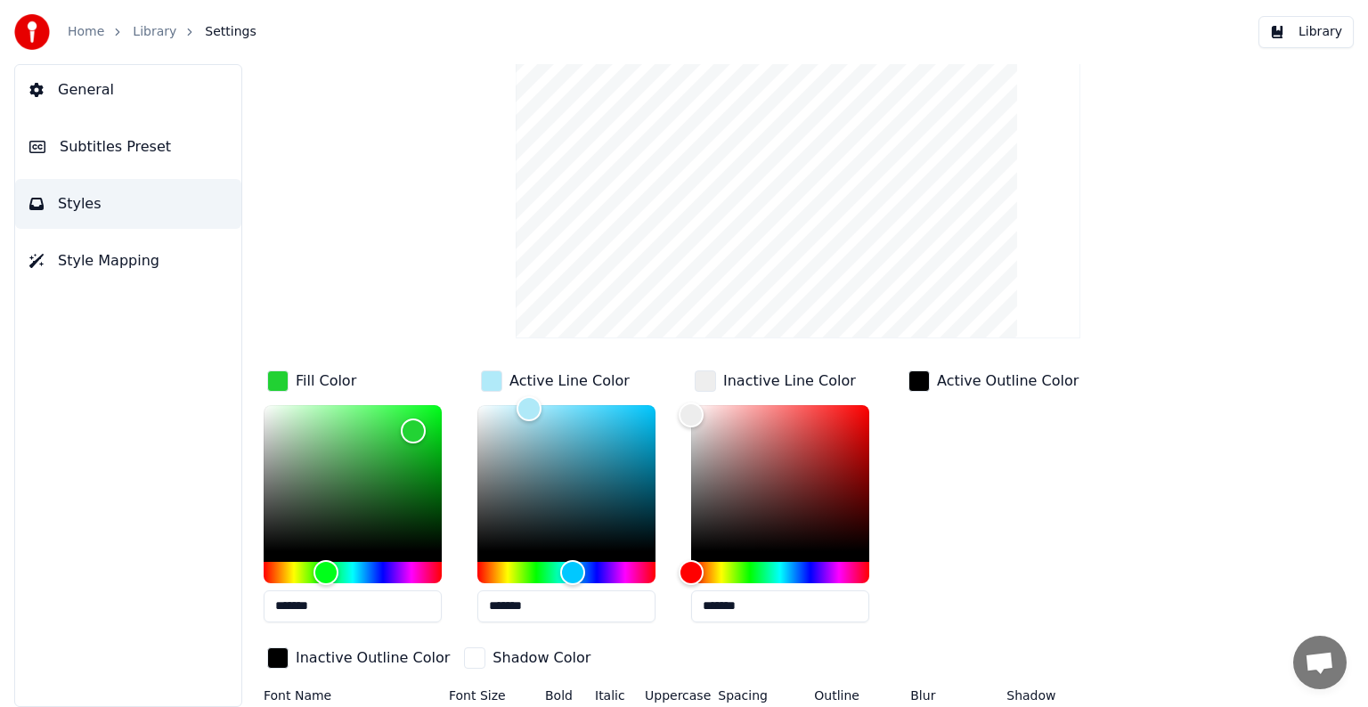
scroll to position [127, 0]
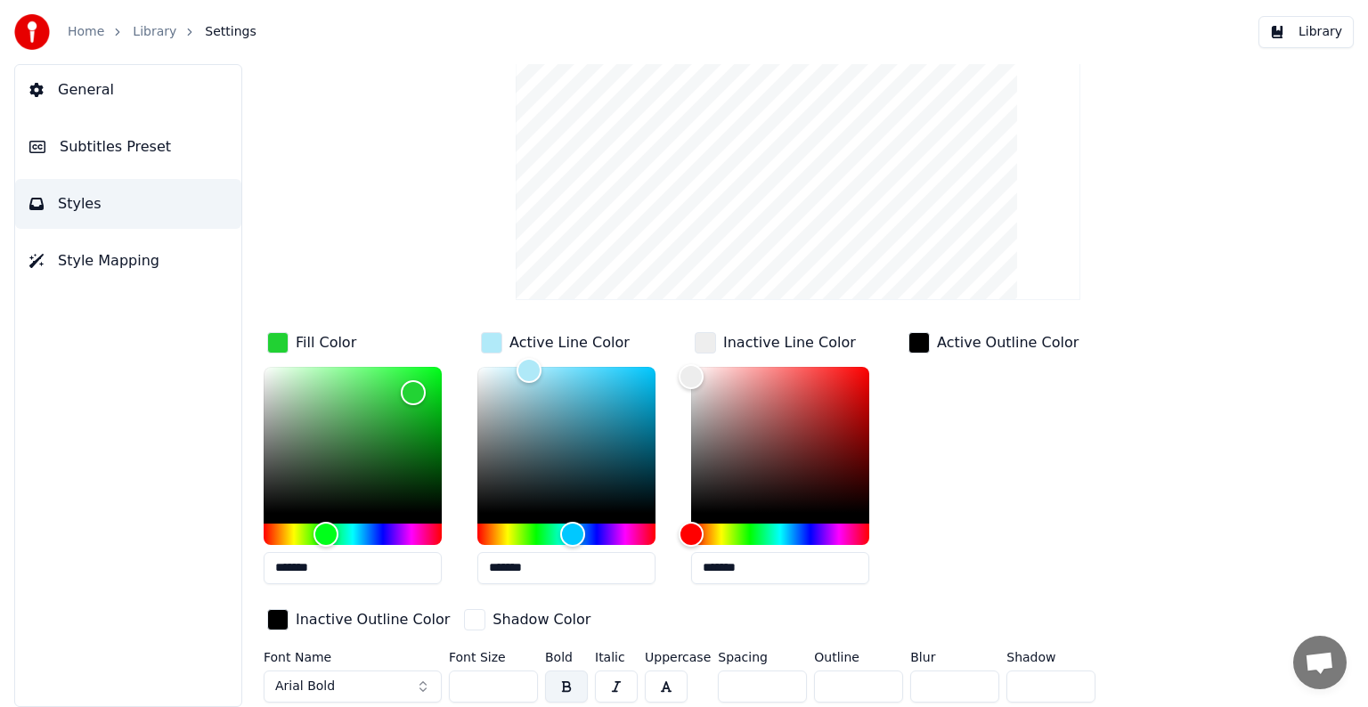
click at [426, 681] on button "Arial Bold" at bounding box center [353, 687] width 178 height 32
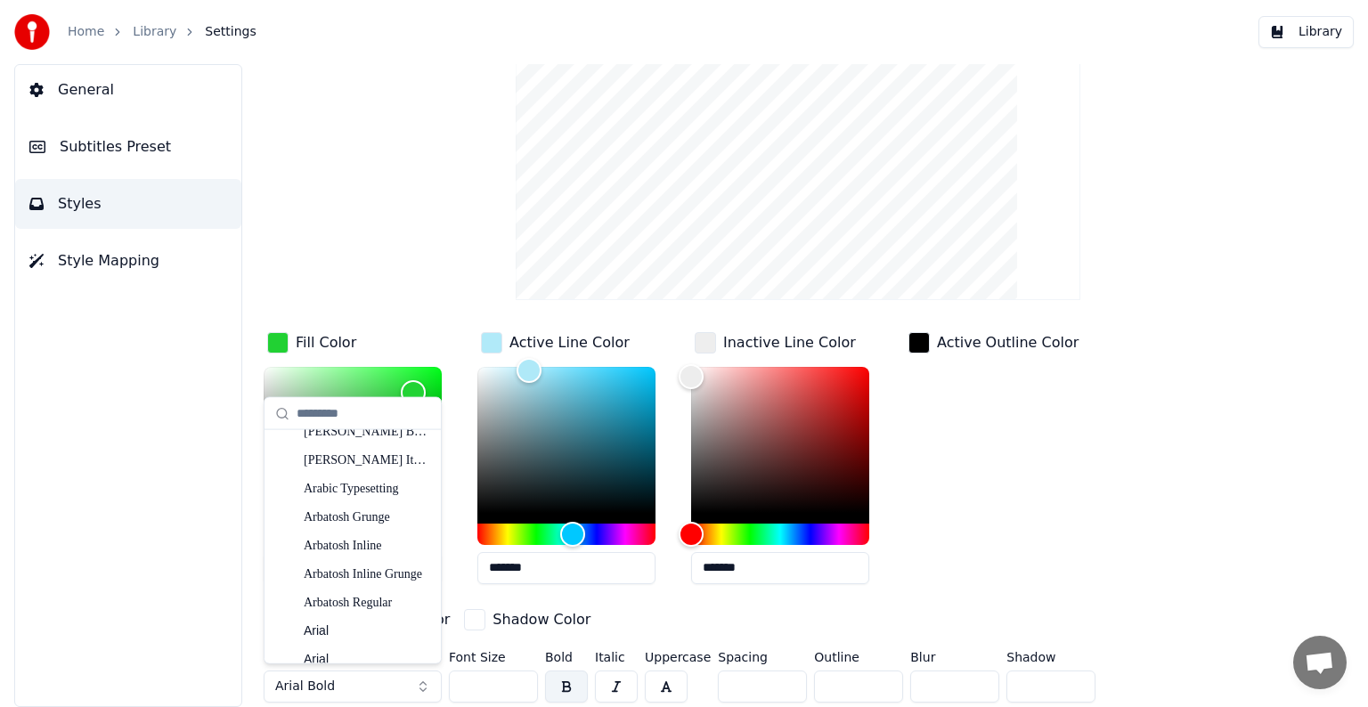
scroll to position [445, 0]
click at [357, 513] on div "Arbatosh Inline" at bounding box center [367, 515] width 126 height 18
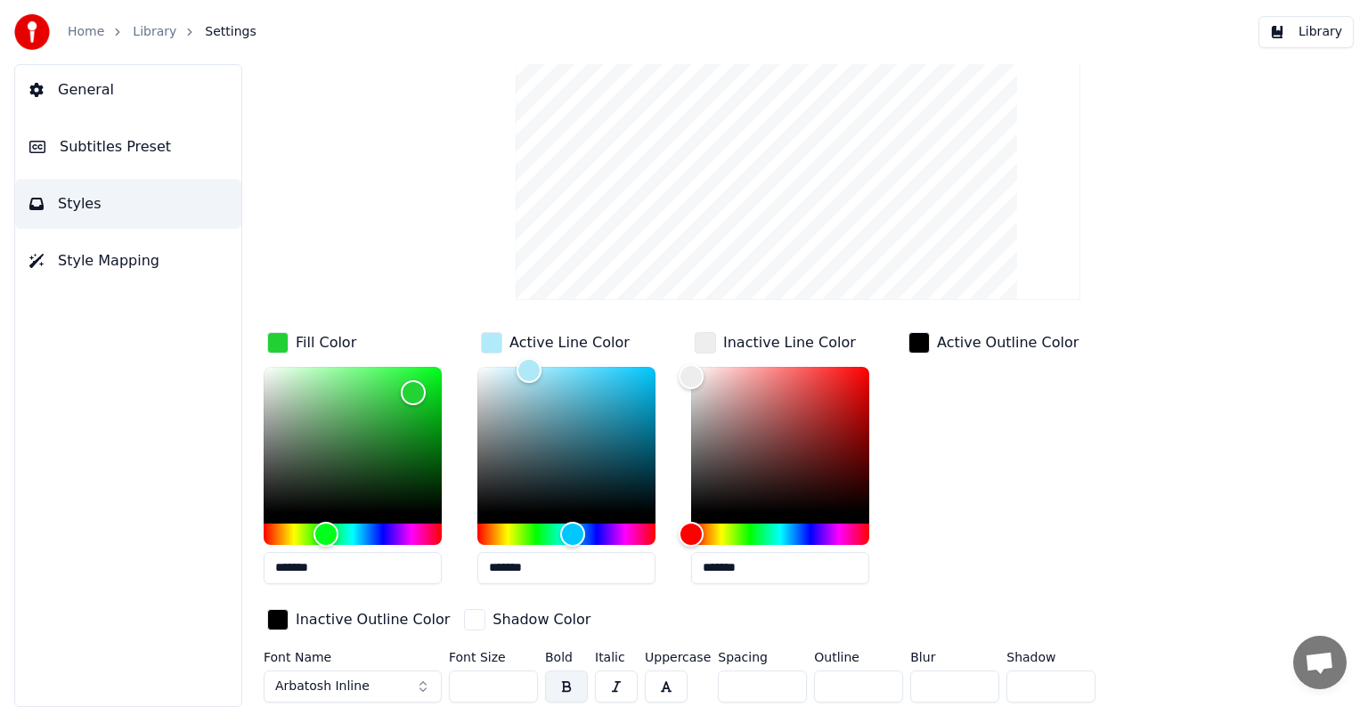
click at [422, 681] on button "Arbatosh Inline" at bounding box center [353, 687] width 178 height 32
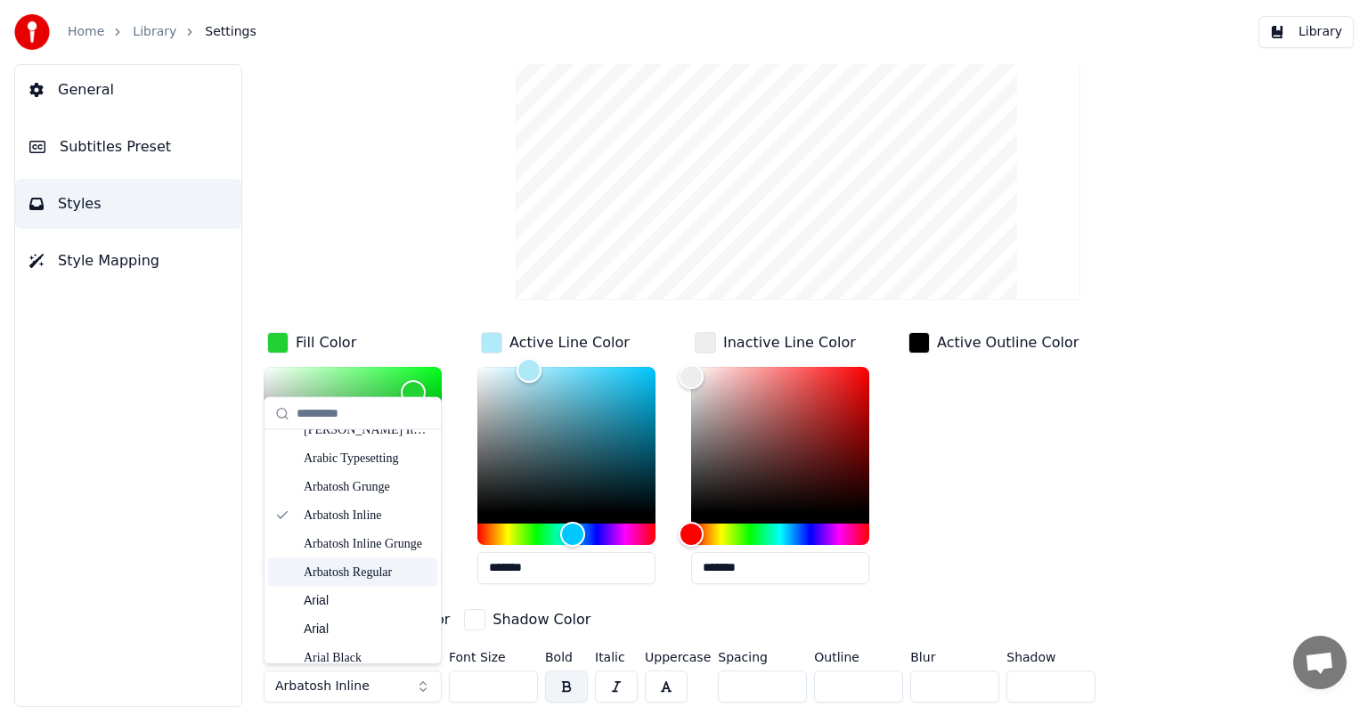
click at [385, 572] on div "Arbatosh Regular" at bounding box center [367, 572] width 126 height 18
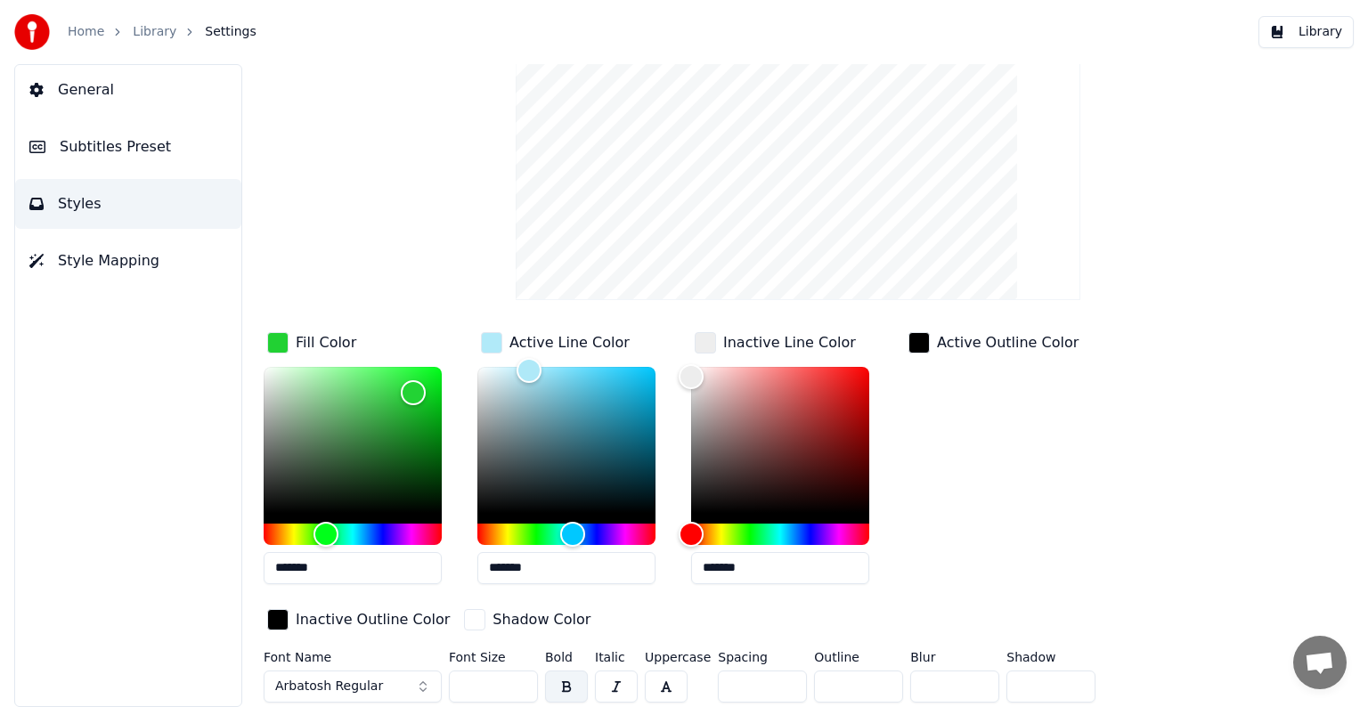
click at [421, 677] on button "Arbatosh Regular" at bounding box center [353, 687] width 178 height 32
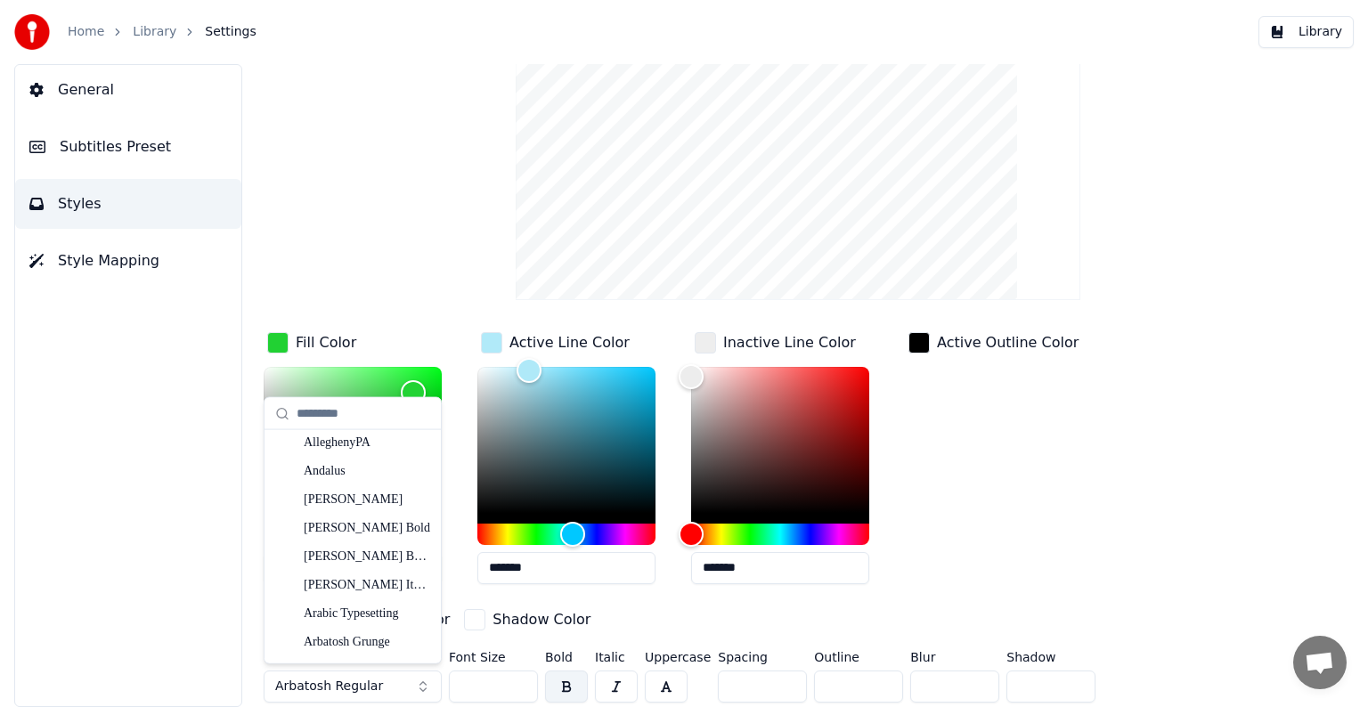
scroll to position [0, 0]
click at [980, 534] on div "Active Outline Color" at bounding box center [993, 464] width 177 height 270
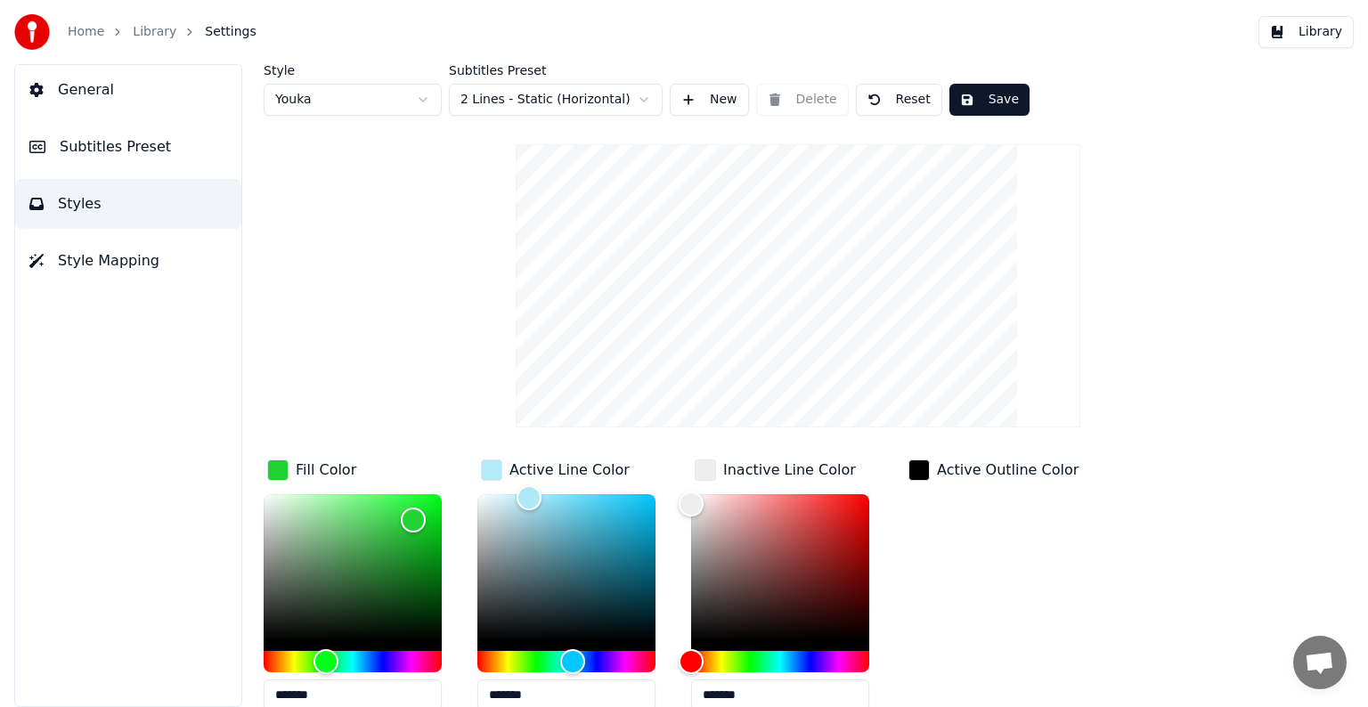
click at [413, 93] on html "Home Library Settings Library General Subtitles Preset Styles Style Mapping Sty…" at bounding box center [684, 353] width 1368 height 707
click at [638, 103] on html "Home Library Settings Library General Subtitles Preset Styles Style Mapping Sty…" at bounding box center [684, 353] width 1368 height 707
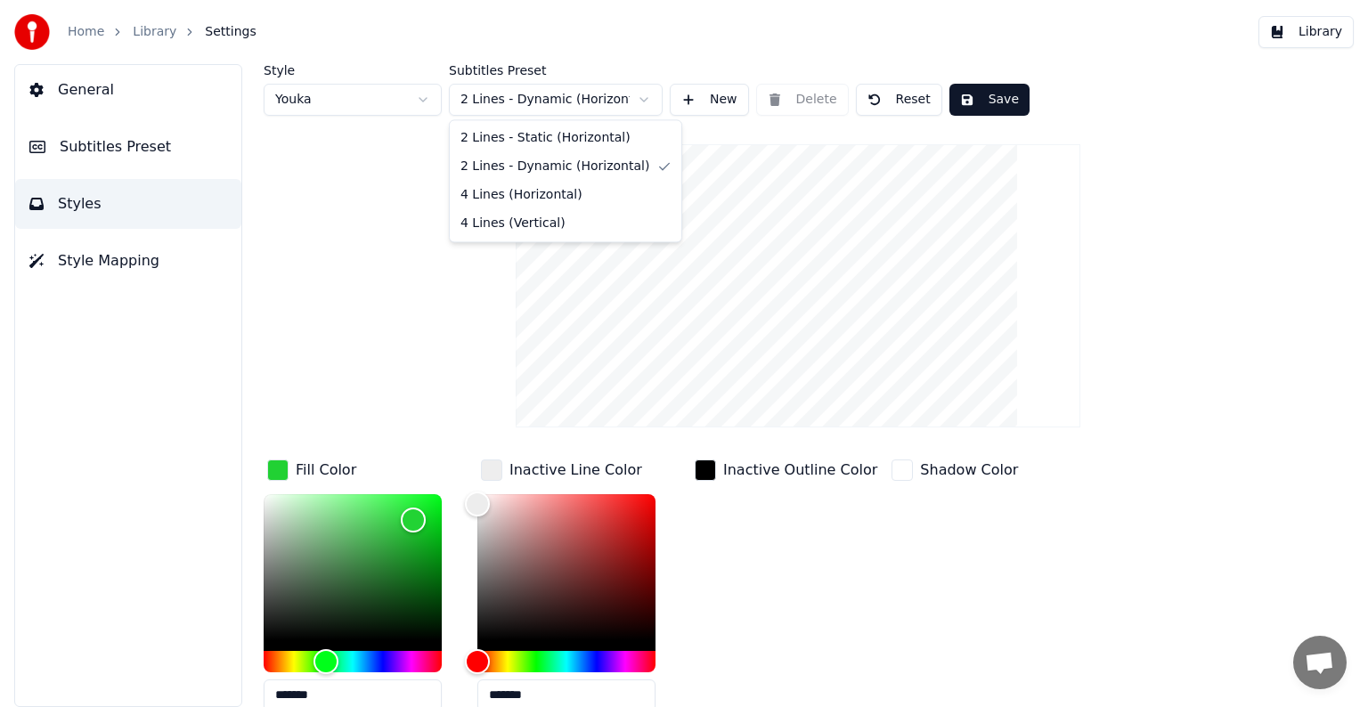
click at [527, 108] on html "Home Library Settings Library General Subtitles Preset Styles Style Mapping Sty…" at bounding box center [684, 353] width 1368 height 707
click at [590, 104] on html "Home Library Settings Library General Subtitles Preset Styles Style Mapping Sty…" at bounding box center [684, 353] width 1368 height 707
click at [532, 100] on html "Home Library Settings Library General Subtitles Preset Styles Style Mapping Sty…" at bounding box center [684, 353] width 1368 height 707
click at [555, 93] on html "Home Library Settings Library General Subtitles Preset Styles Style Mapping Sty…" at bounding box center [684, 353] width 1368 height 707
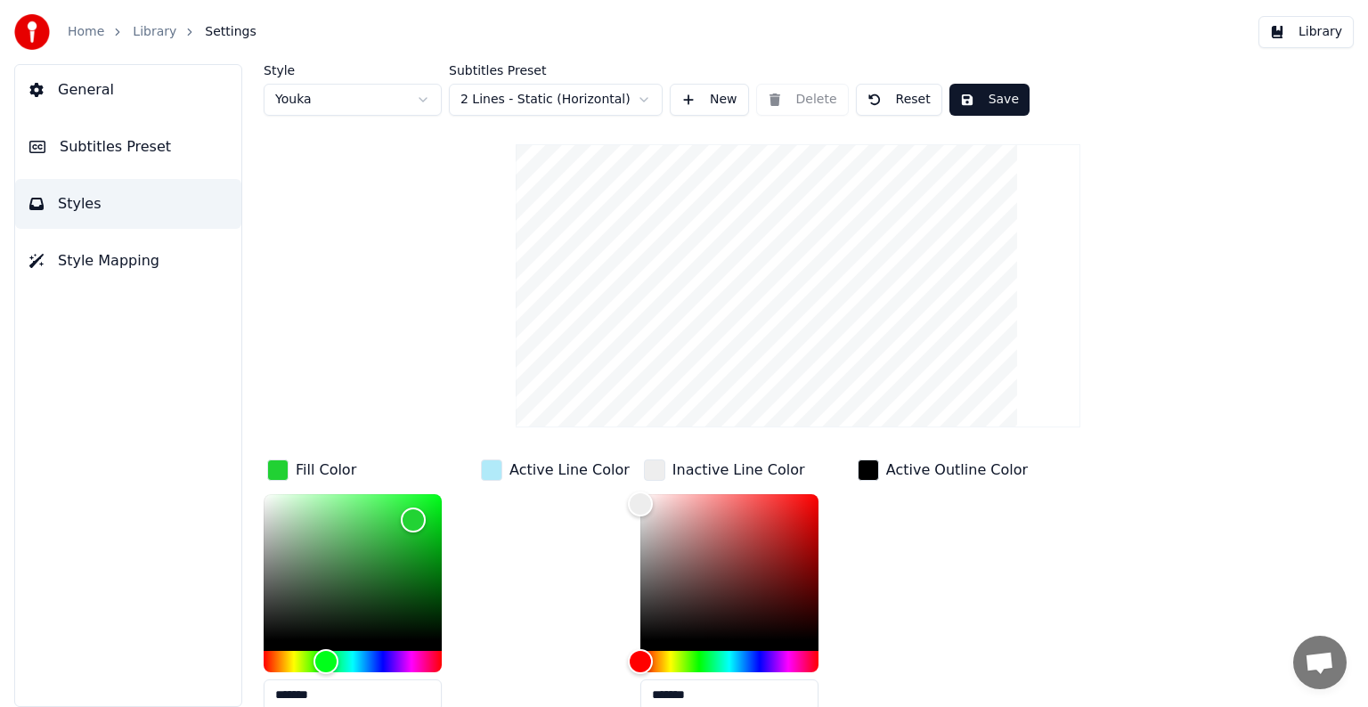
click at [555, 99] on html "Home Library Settings Library General Subtitles Preset Styles Style Mapping Sty…" at bounding box center [684, 353] width 1368 height 707
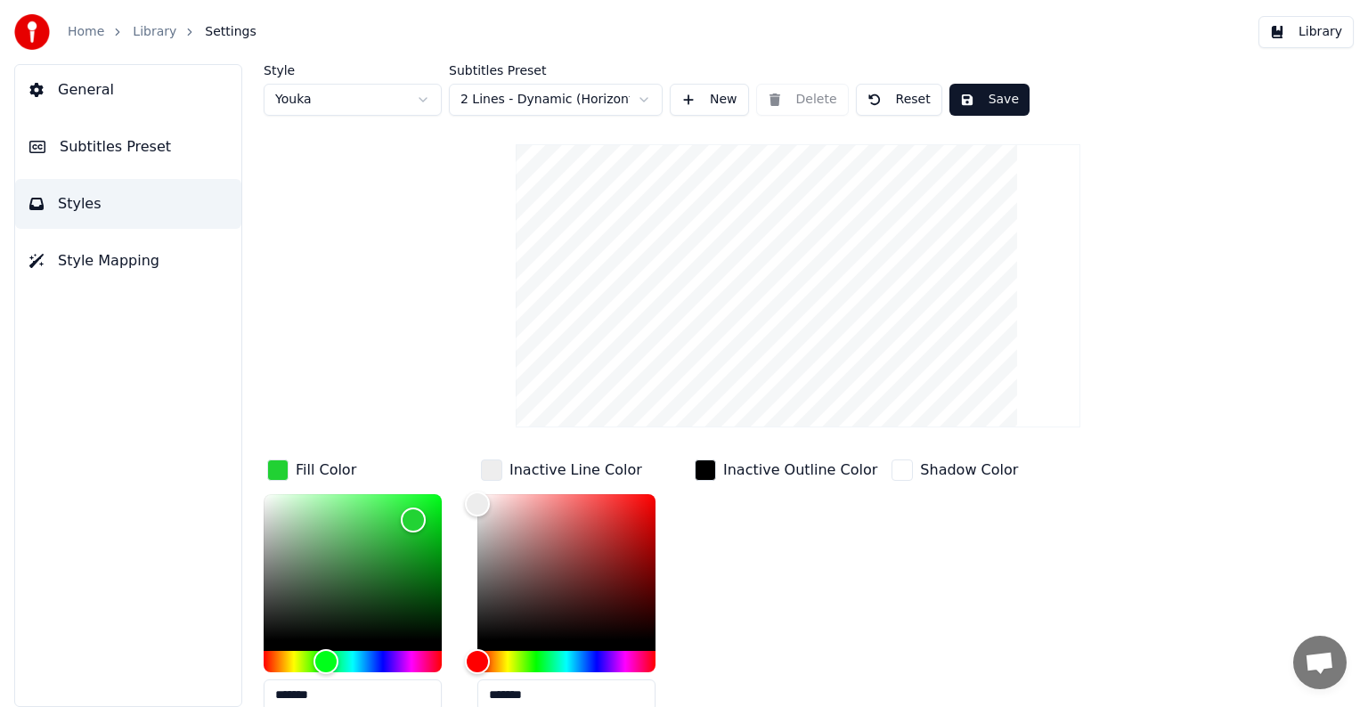
click at [1000, 103] on button "Save" at bounding box center [989, 100] width 80 height 32
click at [164, 149] on button "Subtitles Preset" at bounding box center [128, 147] width 226 height 50
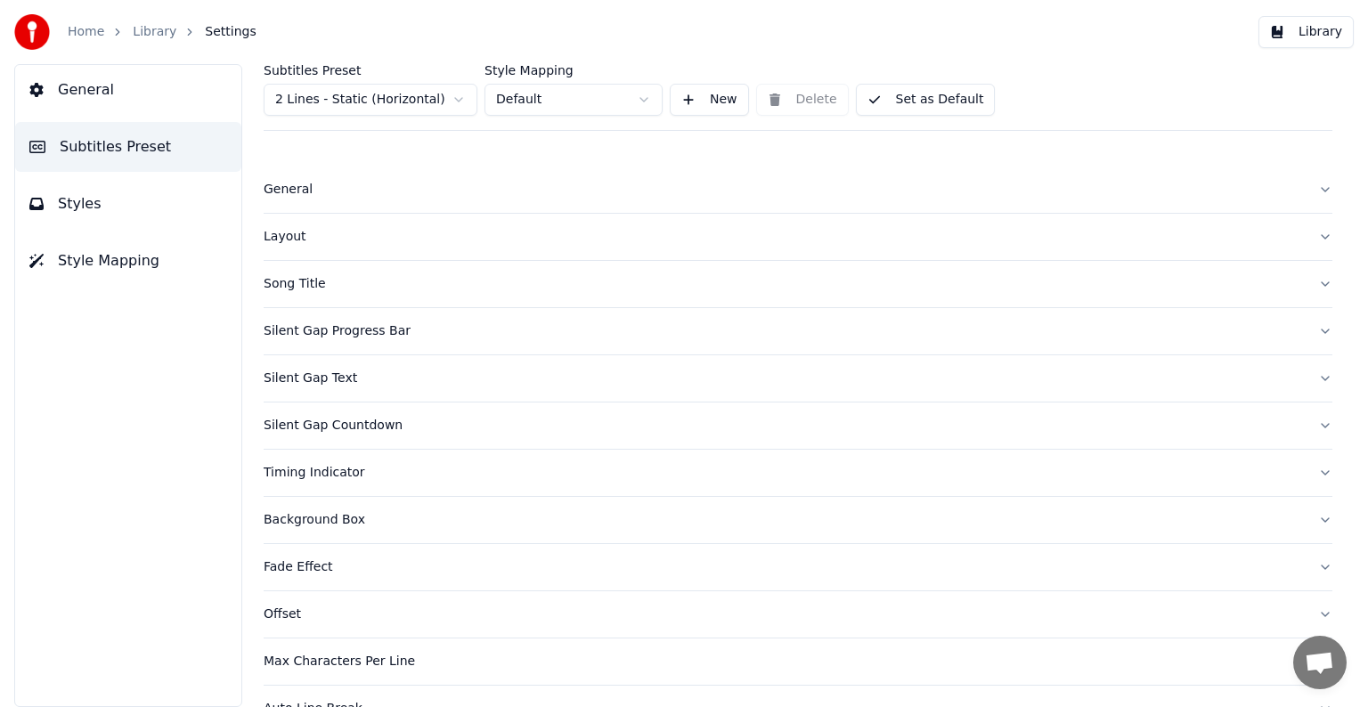
click at [1316, 281] on button "Song Title" at bounding box center [798, 284] width 1069 height 46
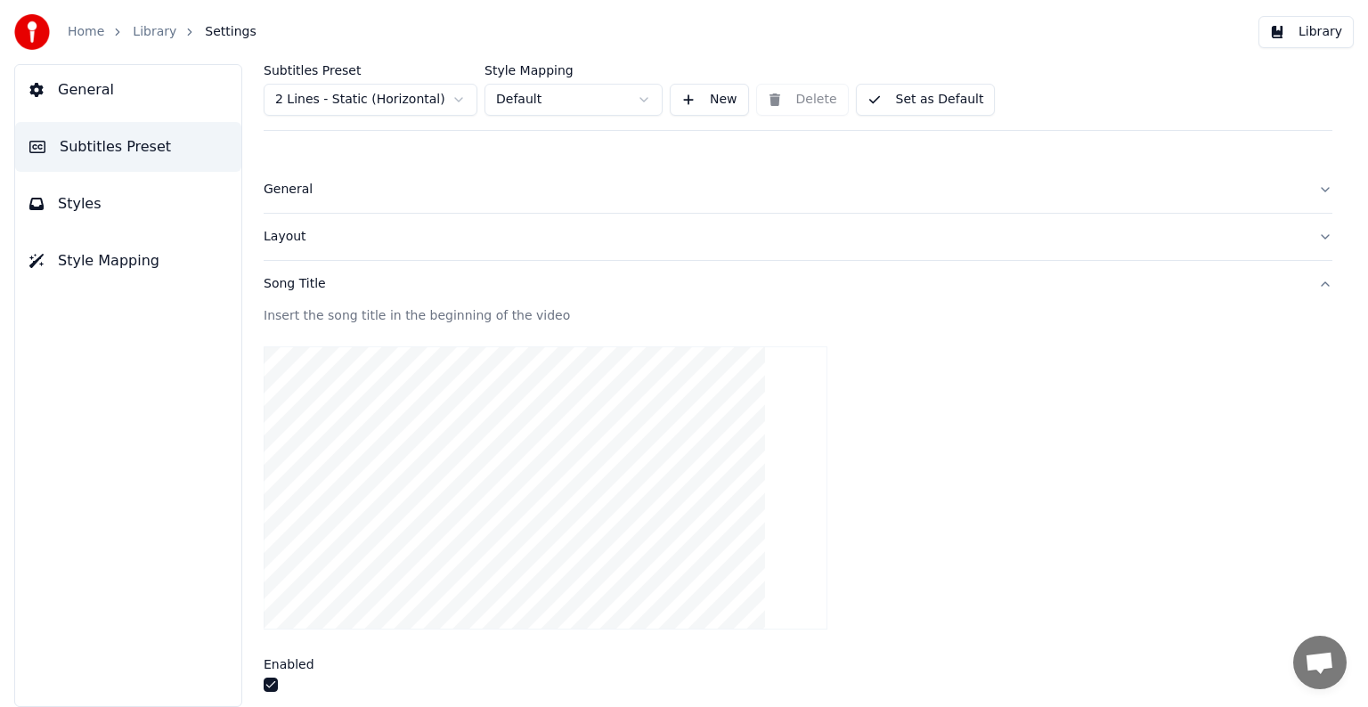
click at [167, 100] on button "General" at bounding box center [128, 90] width 226 height 50
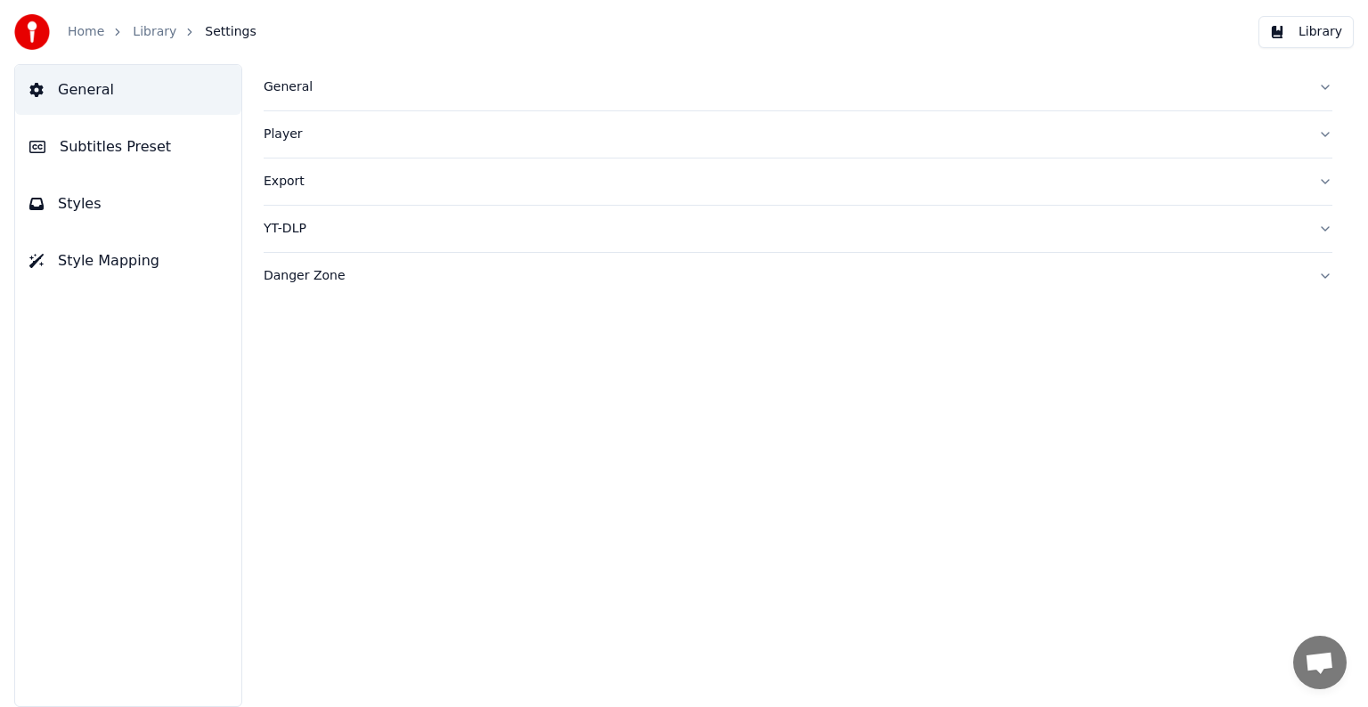
click at [173, 251] on button "Style Mapping" at bounding box center [128, 261] width 226 height 50
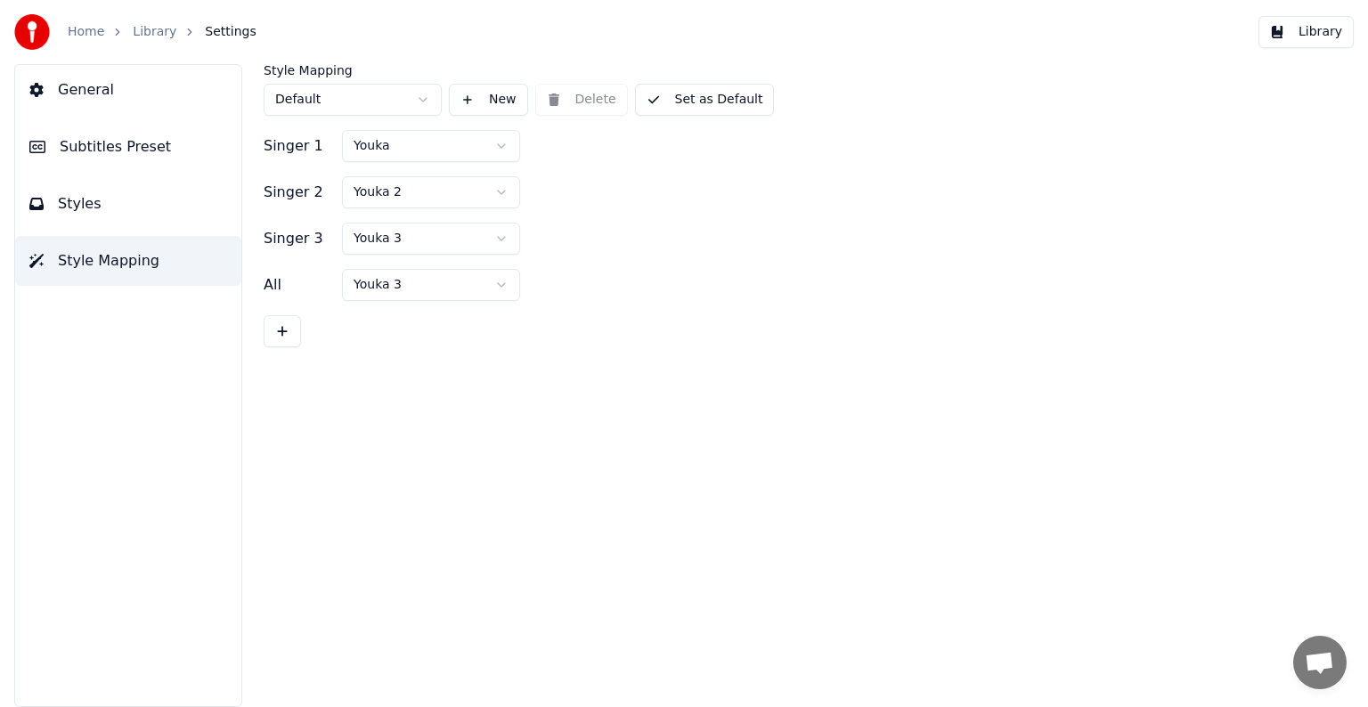
click at [177, 212] on button "Styles" at bounding box center [128, 204] width 226 height 50
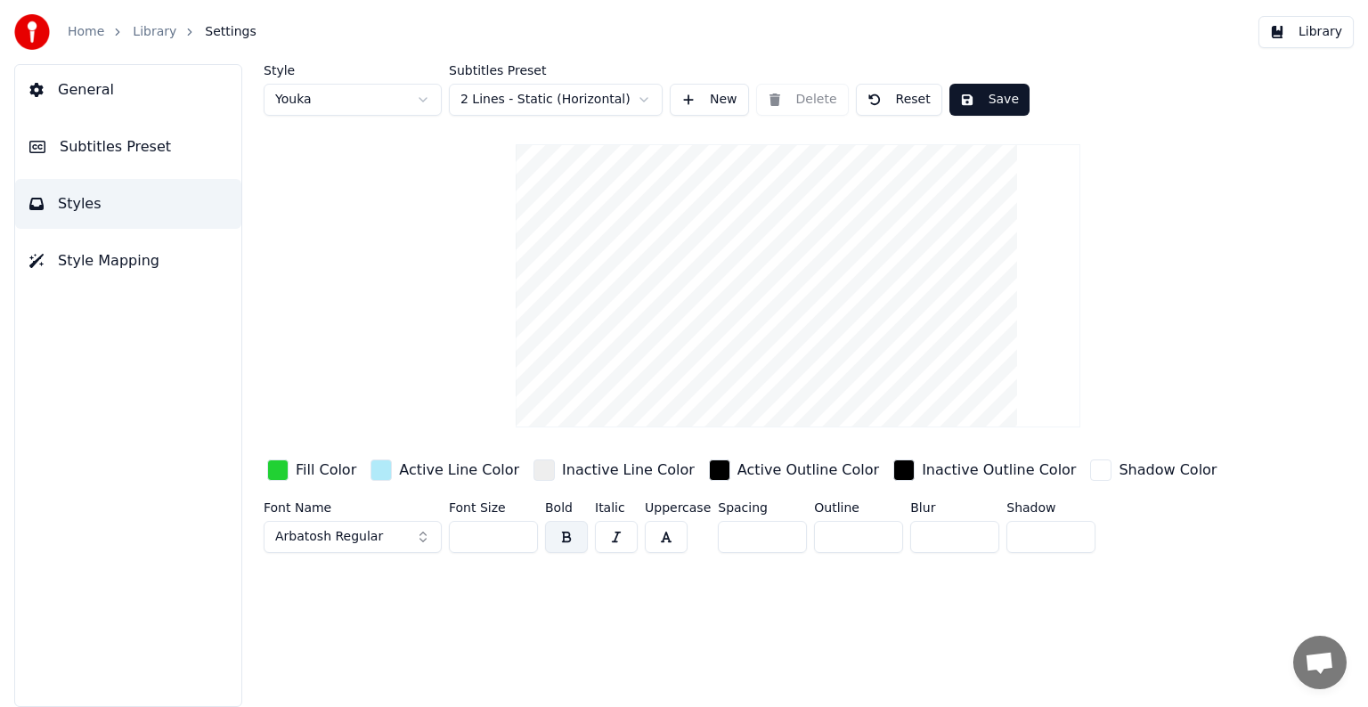
click at [967, 85] on button "Save" at bounding box center [989, 100] width 80 height 32
click at [151, 32] on link "Library" at bounding box center [155, 32] width 44 height 18
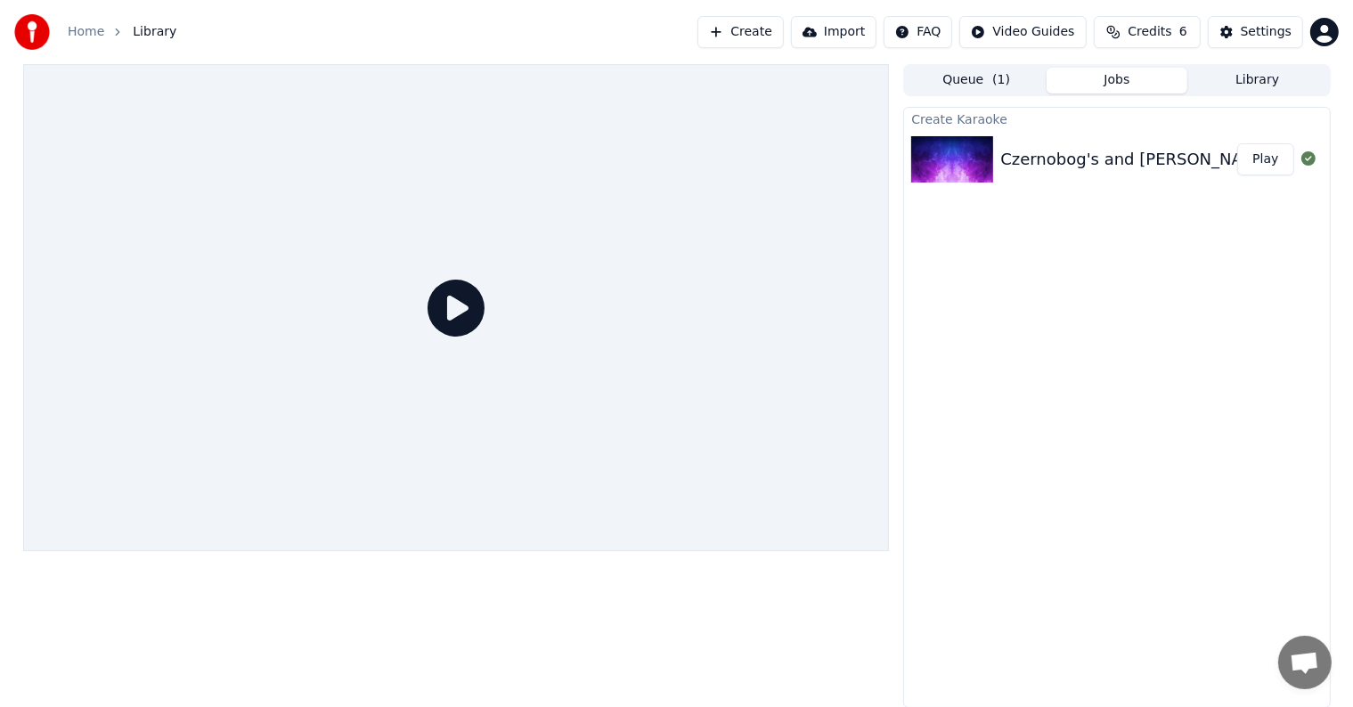
click at [1085, 162] on div "Czernobog's and [PERSON_NAME]'s Pact" at bounding box center [1162, 159] width 324 height 25
click at [1265, 160] on button "Play" at bounding box center [1265, 159] width 56 height 32
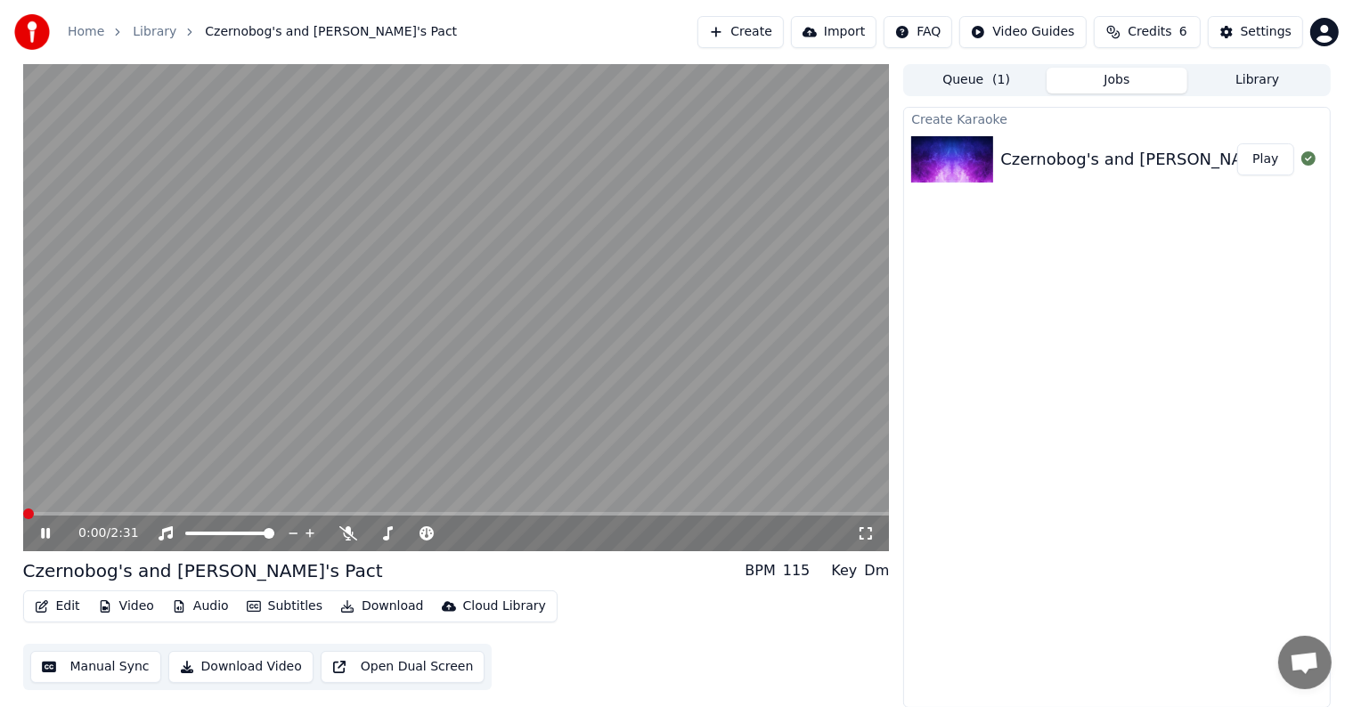
click at [23, 513] on span at bounding box center [28, 514] width 11 height 11
click at [45, 534] on icon at bounding box center [58, 533] width 42 height 14
click at [45, 534] on icon at bounding box center [45, 533] width 11 height 12
click at [45, 534] on icon at bounding box center [58, 533] width 42 height 14
click at [1264, 32] on div "Settings" at bounding box center [1266, 32] width 51 height 18
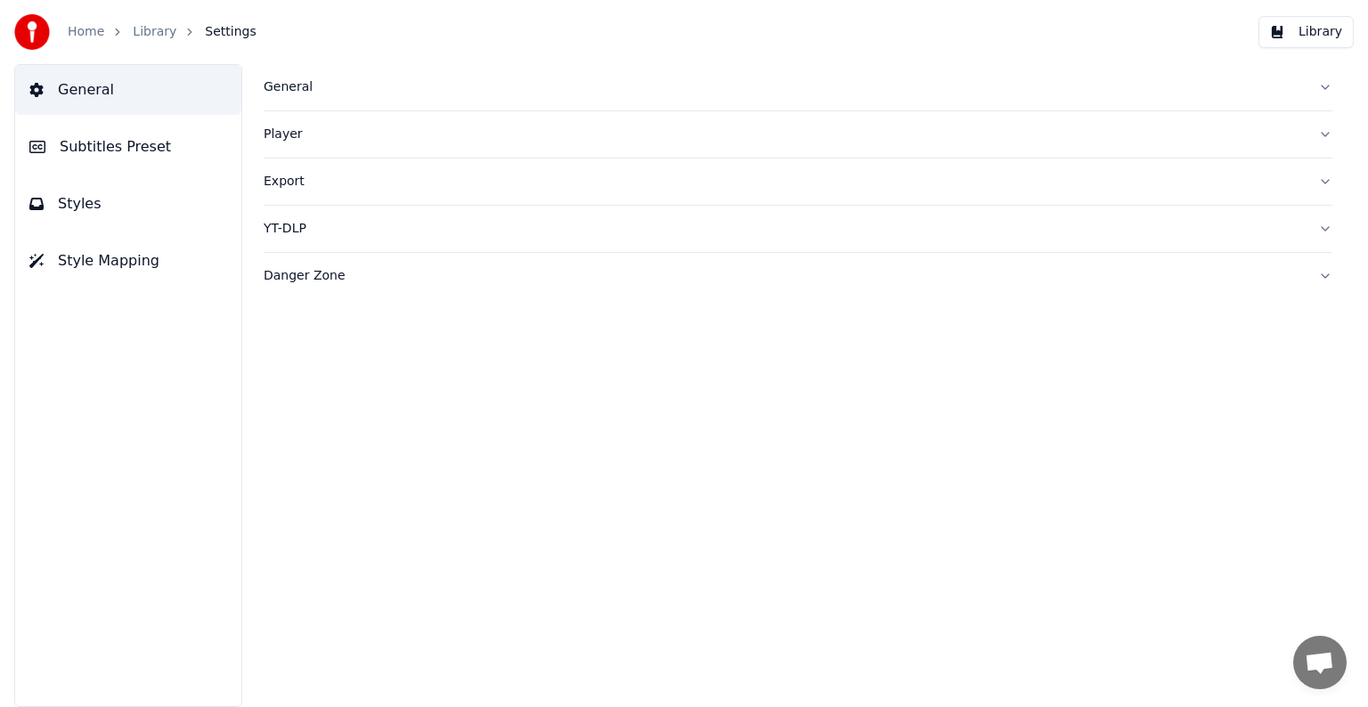
click at [135, 195] on button "Styles" at bounding box center [128, 204] width 226 height 50
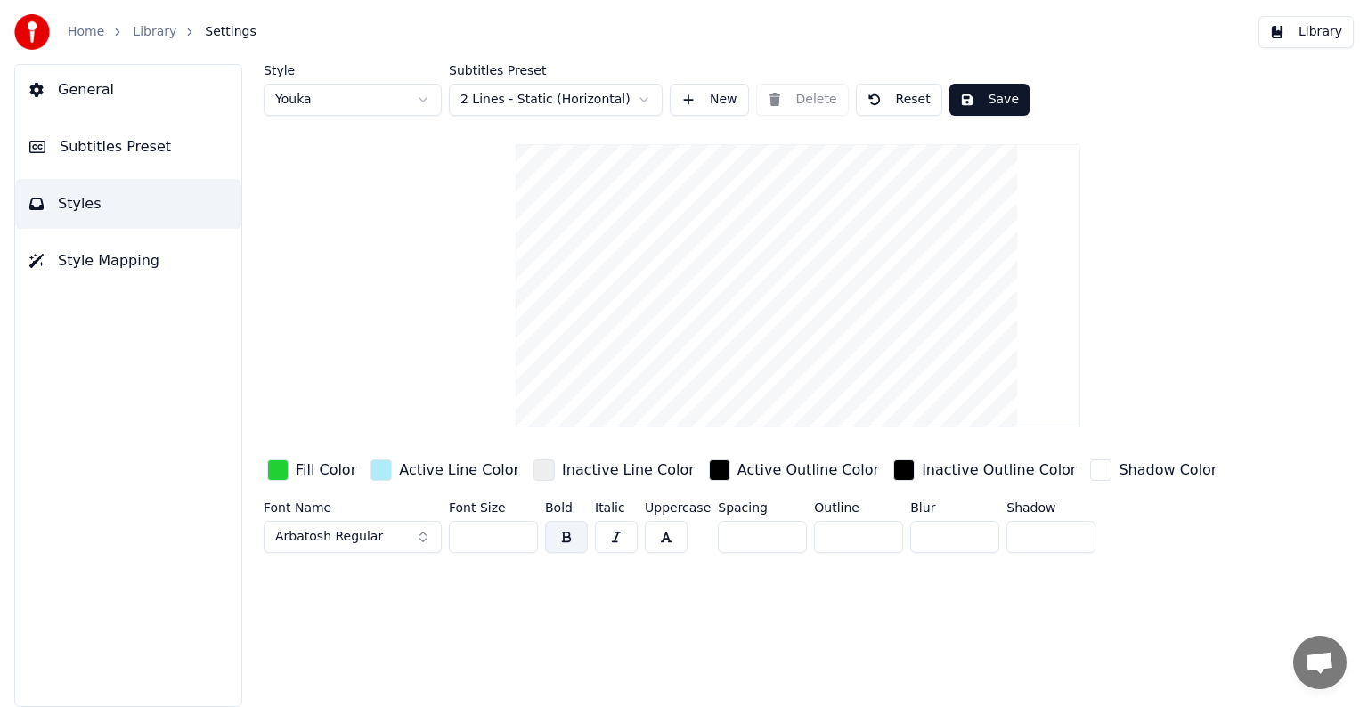
click at [132, 159] on button "Subtitles Preset" at bounding box center [128, 147] width 226 height 50
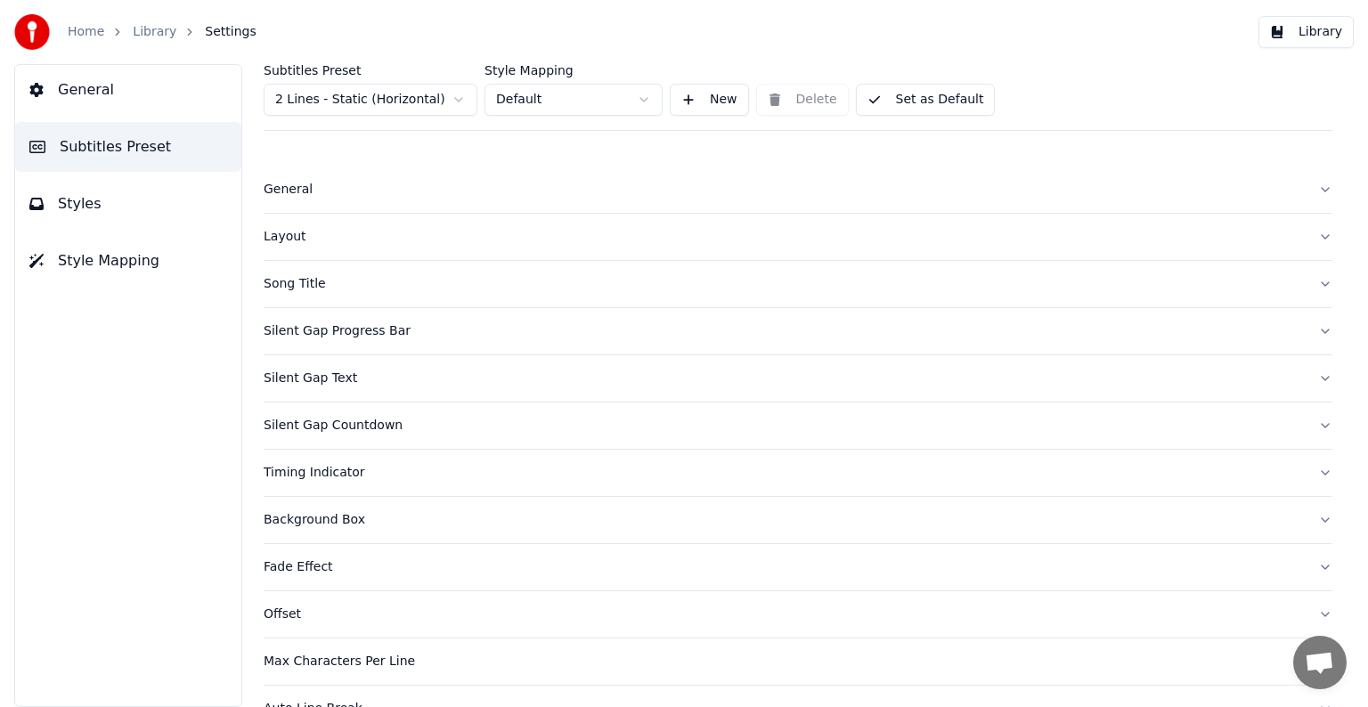
click at [1310, 281] on button "Song Title" at bounding box center [798, 284] width 1069 height 46
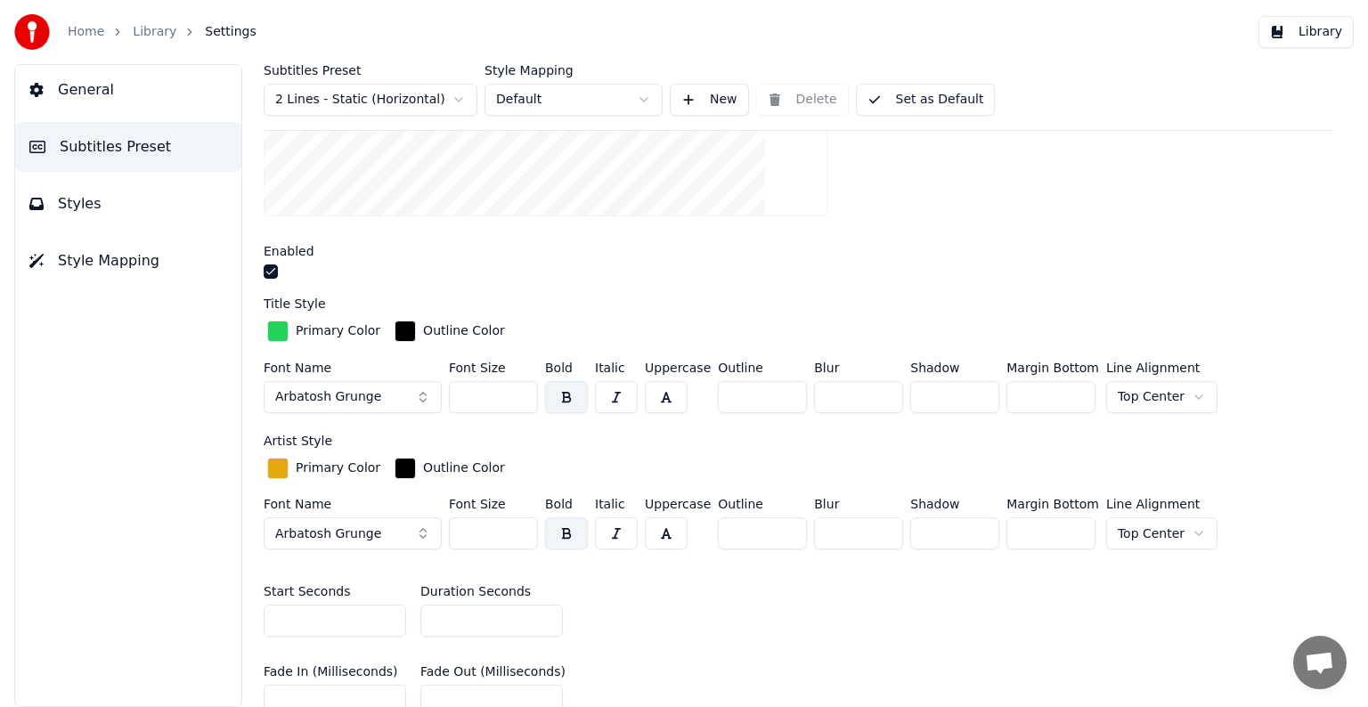
scroll to position [445, 0]
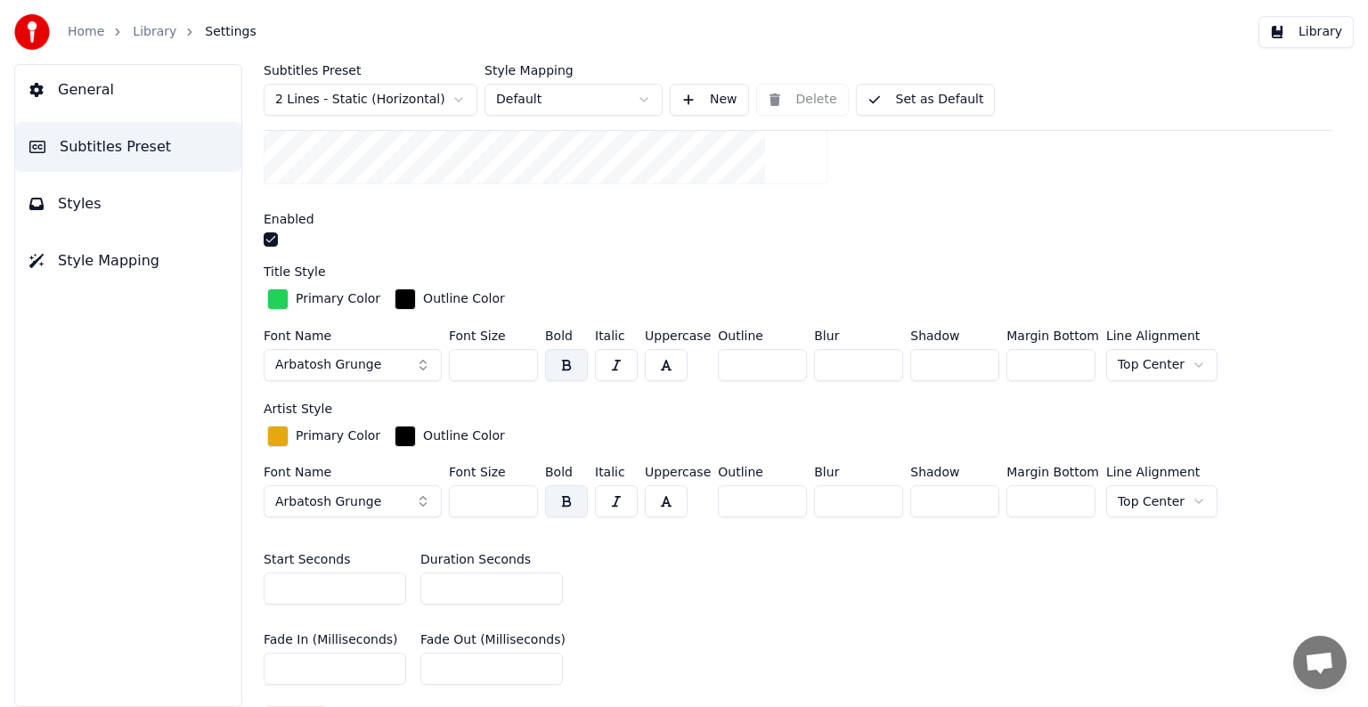
click at [391, 500] on button "Arbatosh Grunge" at bounding box center [353, 501] width 178 height 32
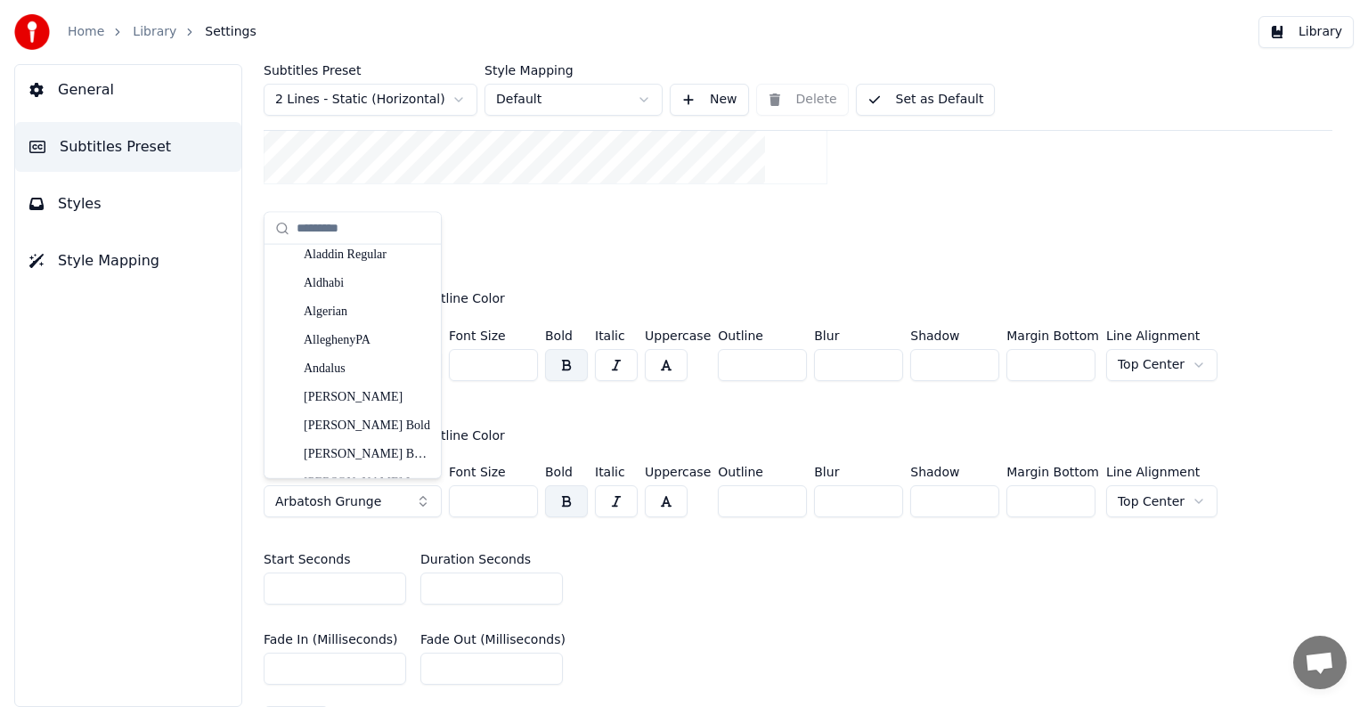
scroll to position [178, 0]
click at [360, 371] on div "AlleghenyPA" at bounding box center [367, 369] width 126 height 18
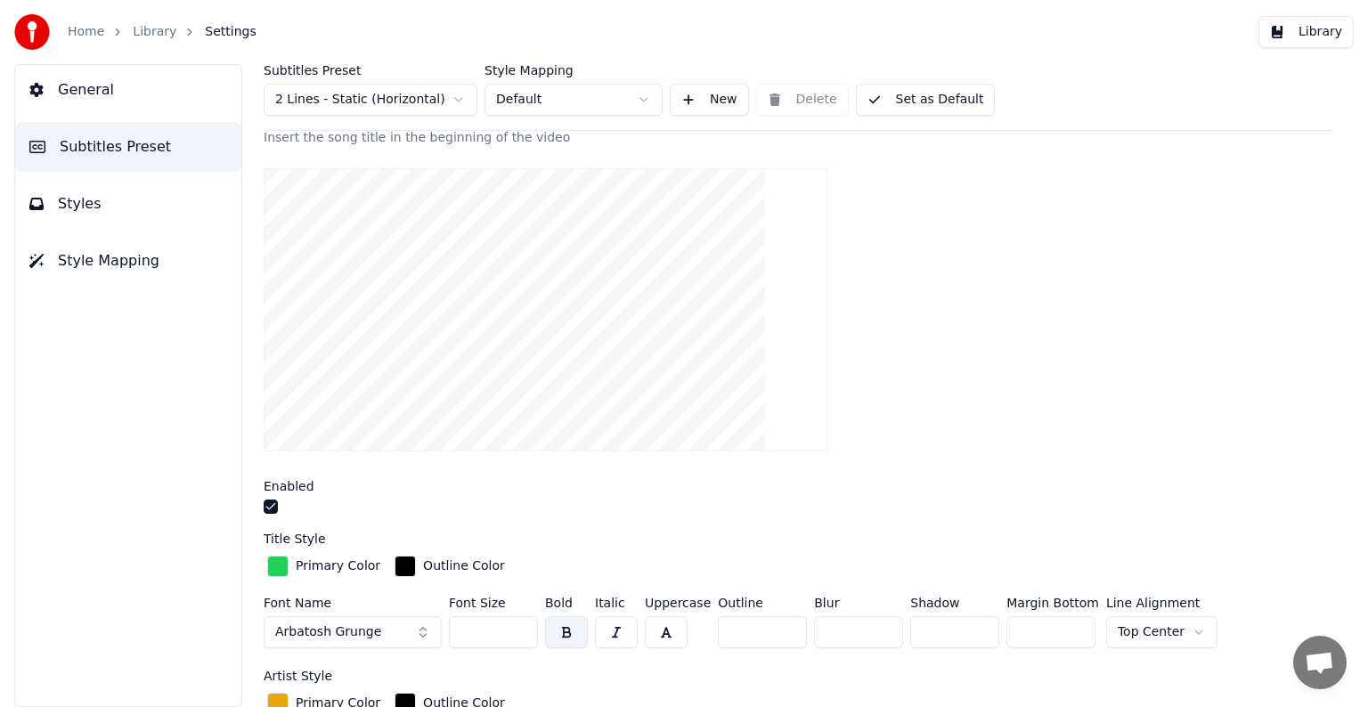
click at [417, 632] on button "Arbatosh Grunge" at bounding box center [353, 632] width 178 height 32
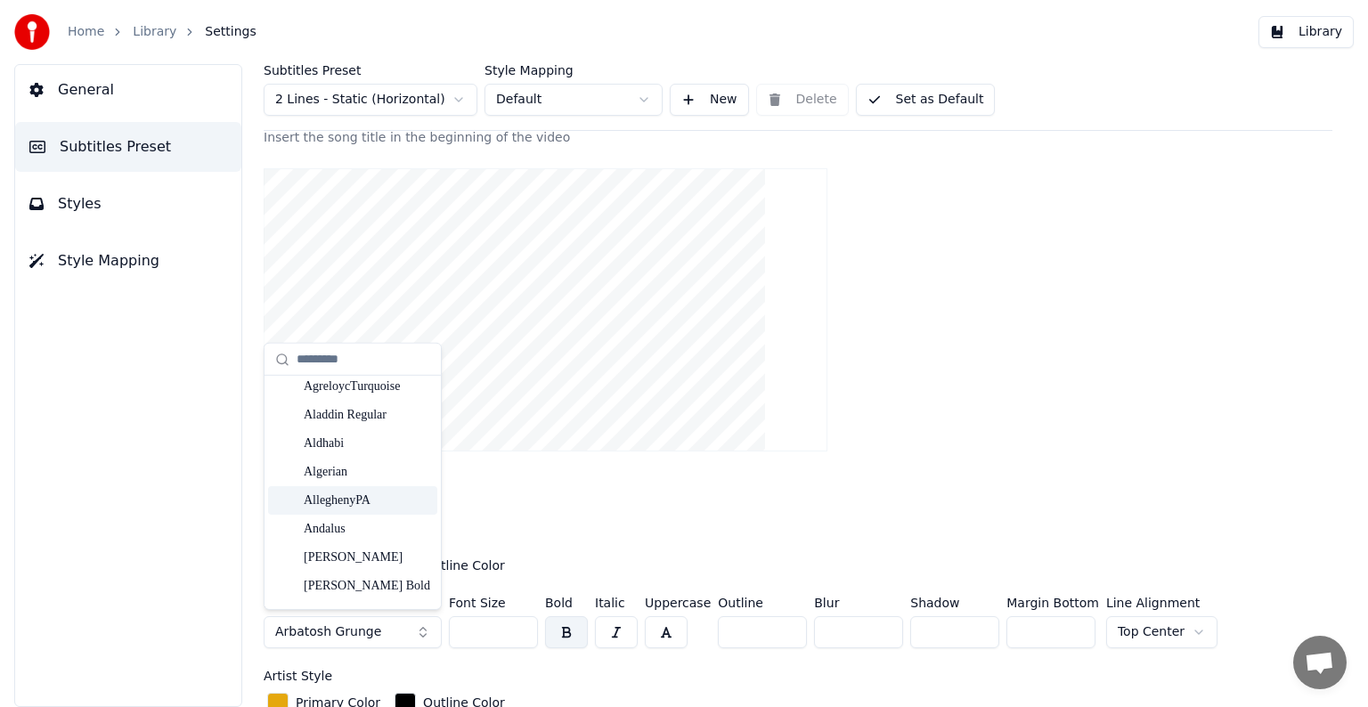
click at [356, 501] on div "AlleghenyPA" at bounding box center [367, 501] width 126 height 18
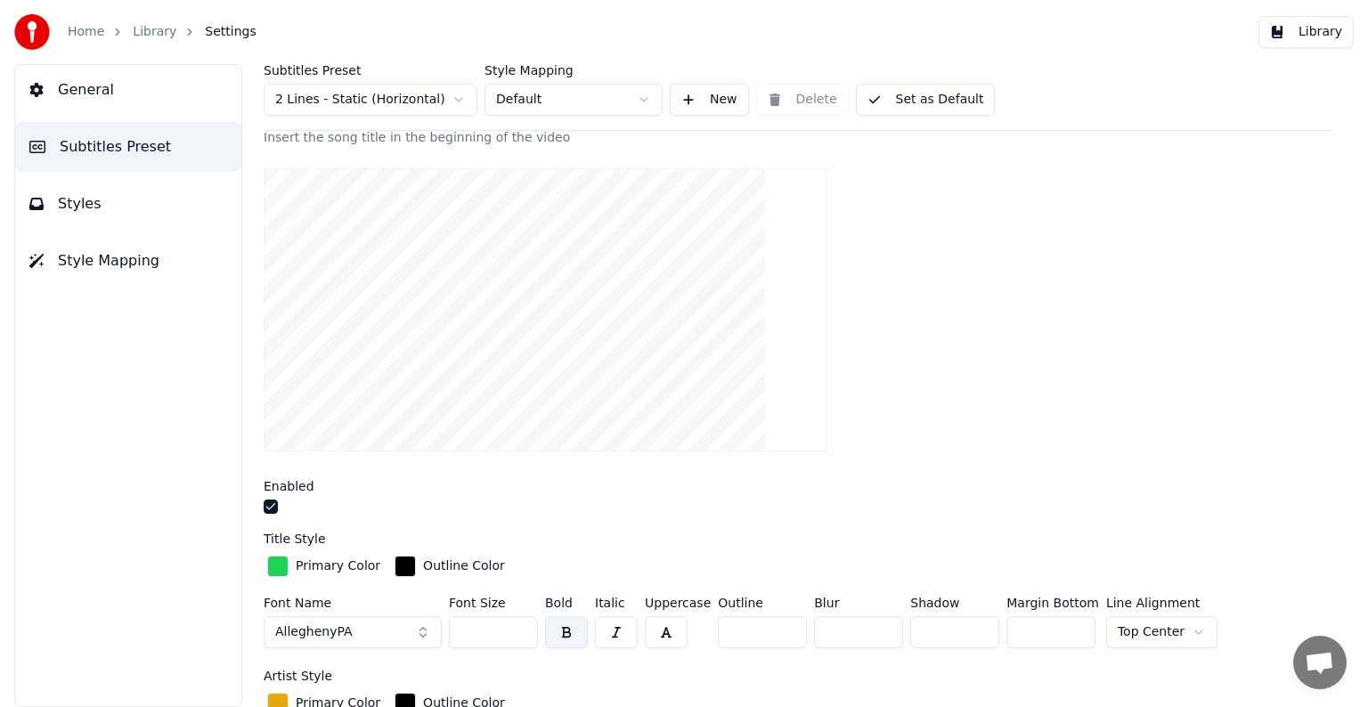
click at [154, 207] on button "Styles" at bounding box center [128, 204] width 226 height 50
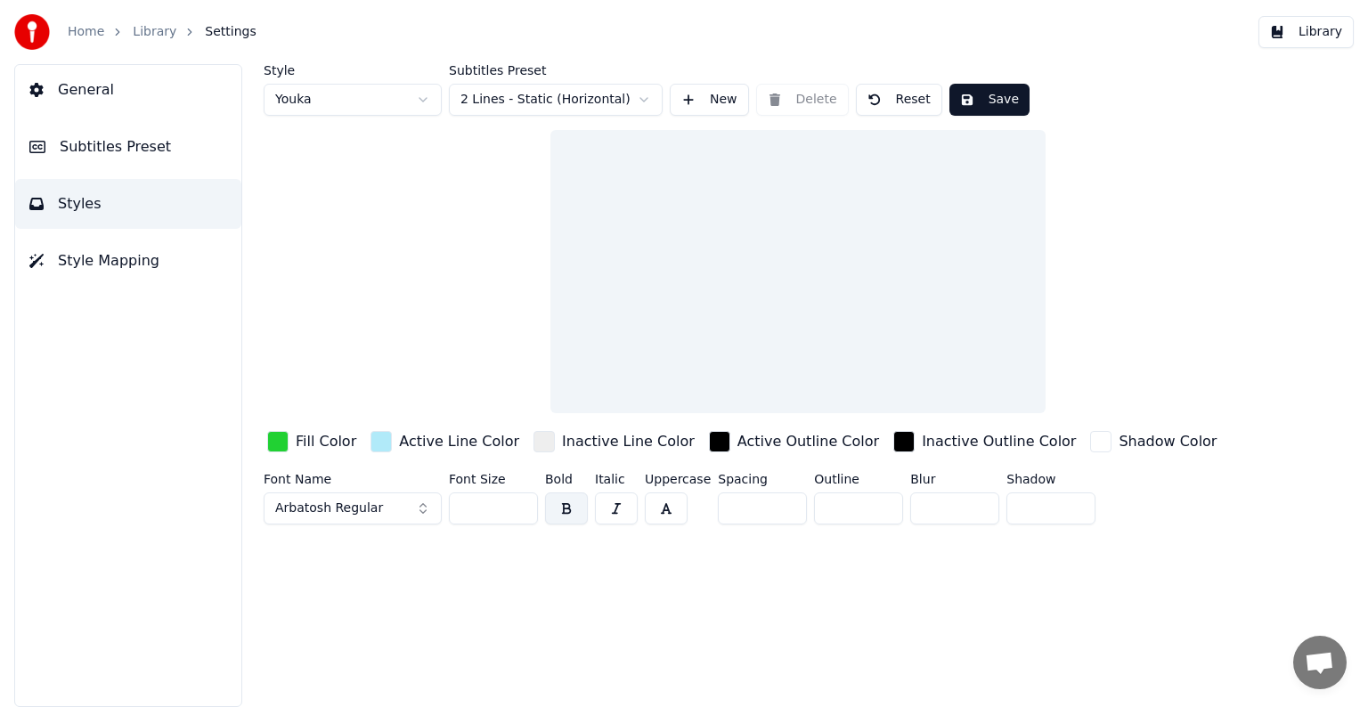
scroll to position [0, 0]
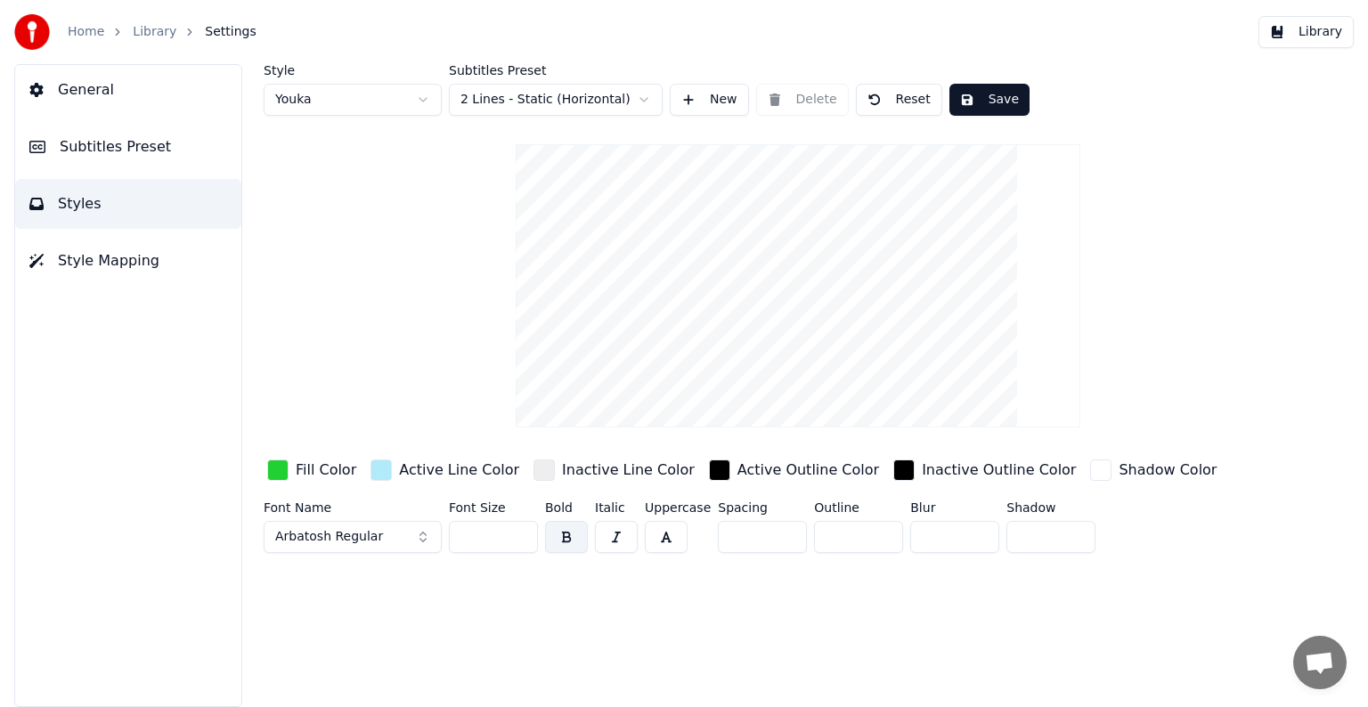
click at [396, 537] on button "Arbatosh Regular" at bounding box center [353, 537] width 178 height 32
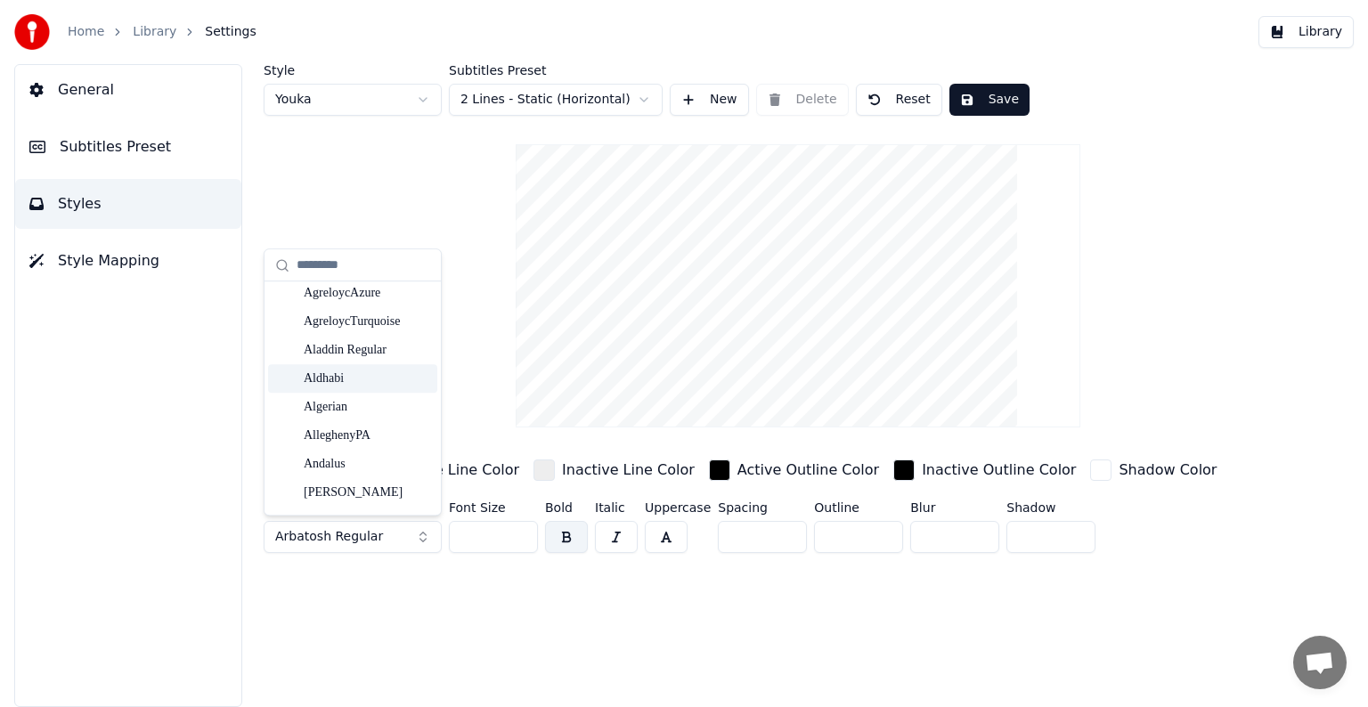
scroll to position [178, 0]
click at [374, 405] on div "AlleghenyPA" at bounding box center [367, 406] width 126 height 18
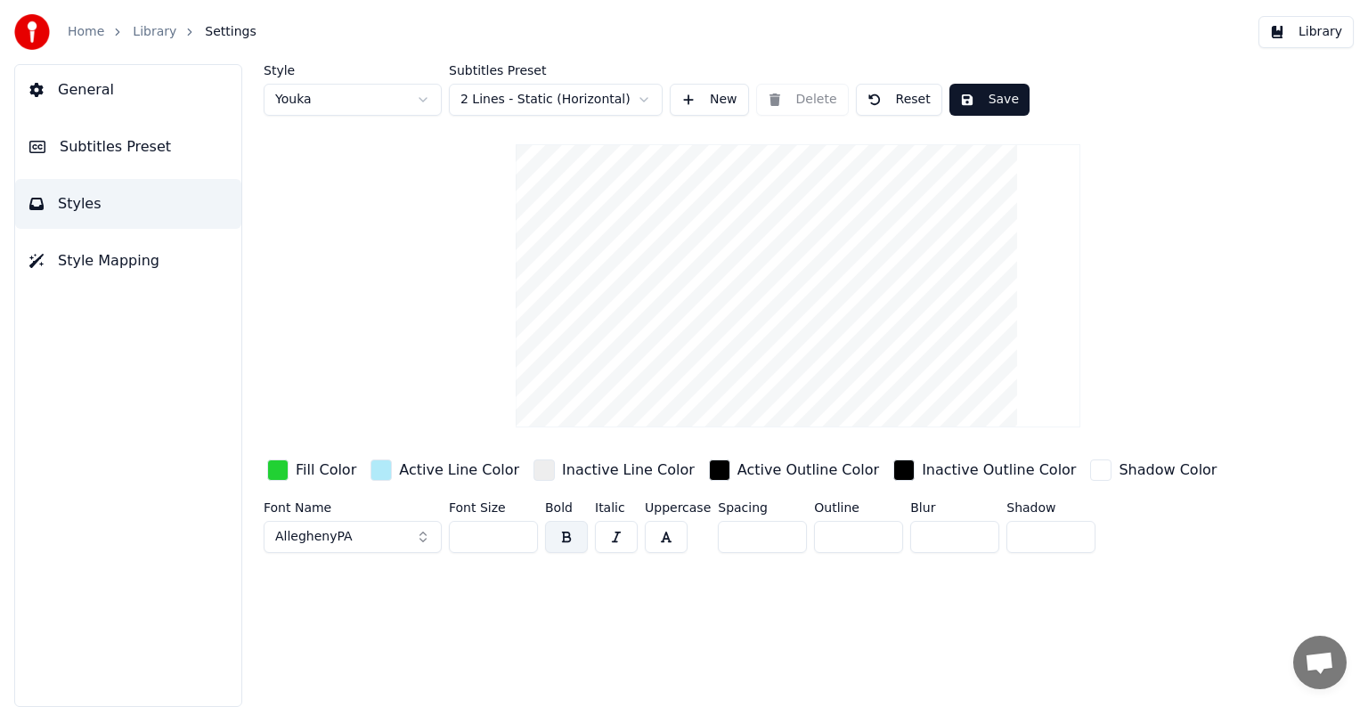
click at [352, 534] on button "AlleghenyPA" at bounding box center [353, 537] width 178 height 32
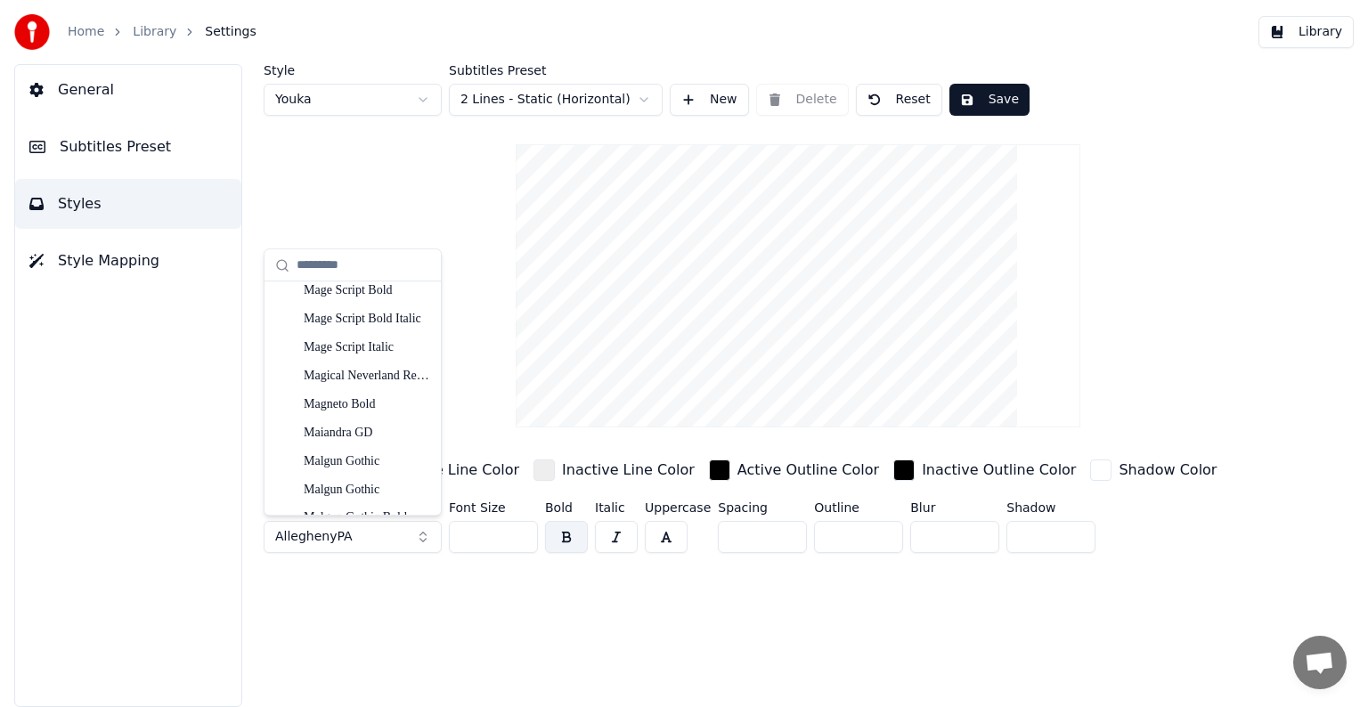
scroll to position [13453, 0]
click at [370, 407] on div "Magical Neverland Regular" at bounding box center [367, 405] width 126 height 18
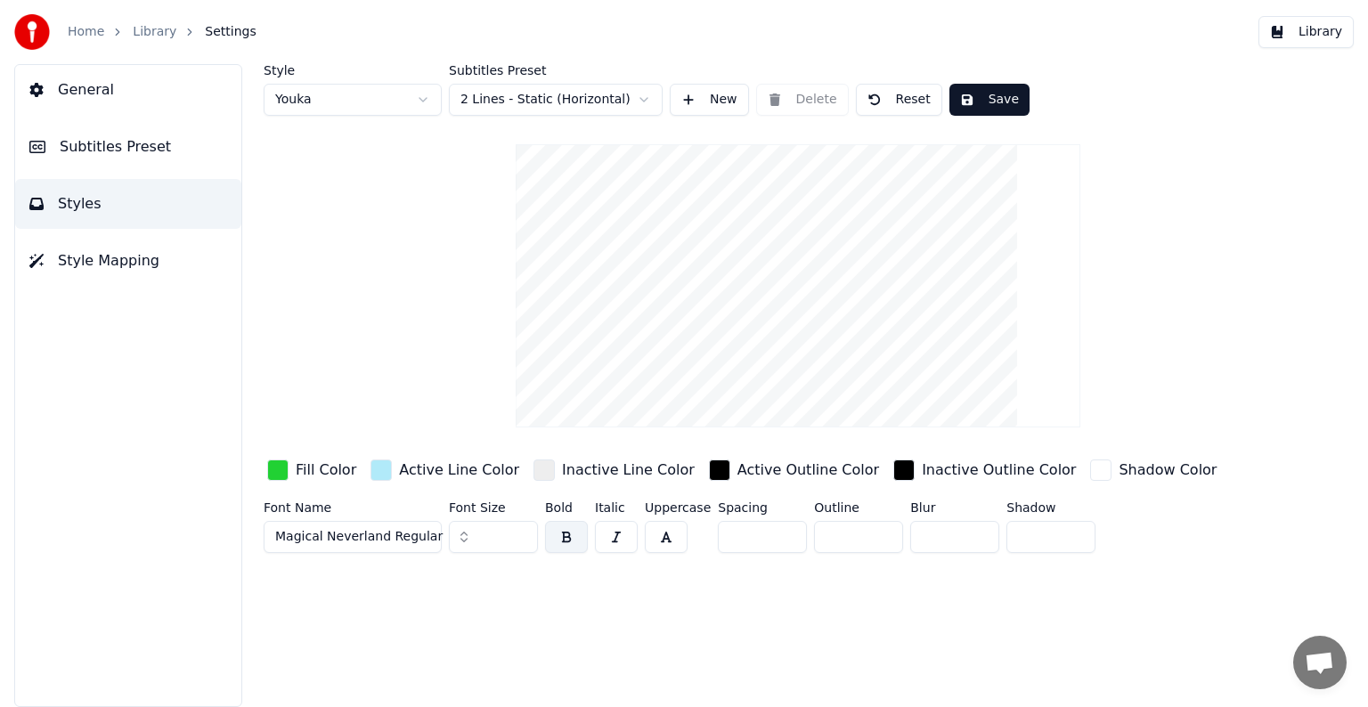
click at [107, 142] on span "Subtitles Preset" at bounding box center [115, 146] width 111 height 21
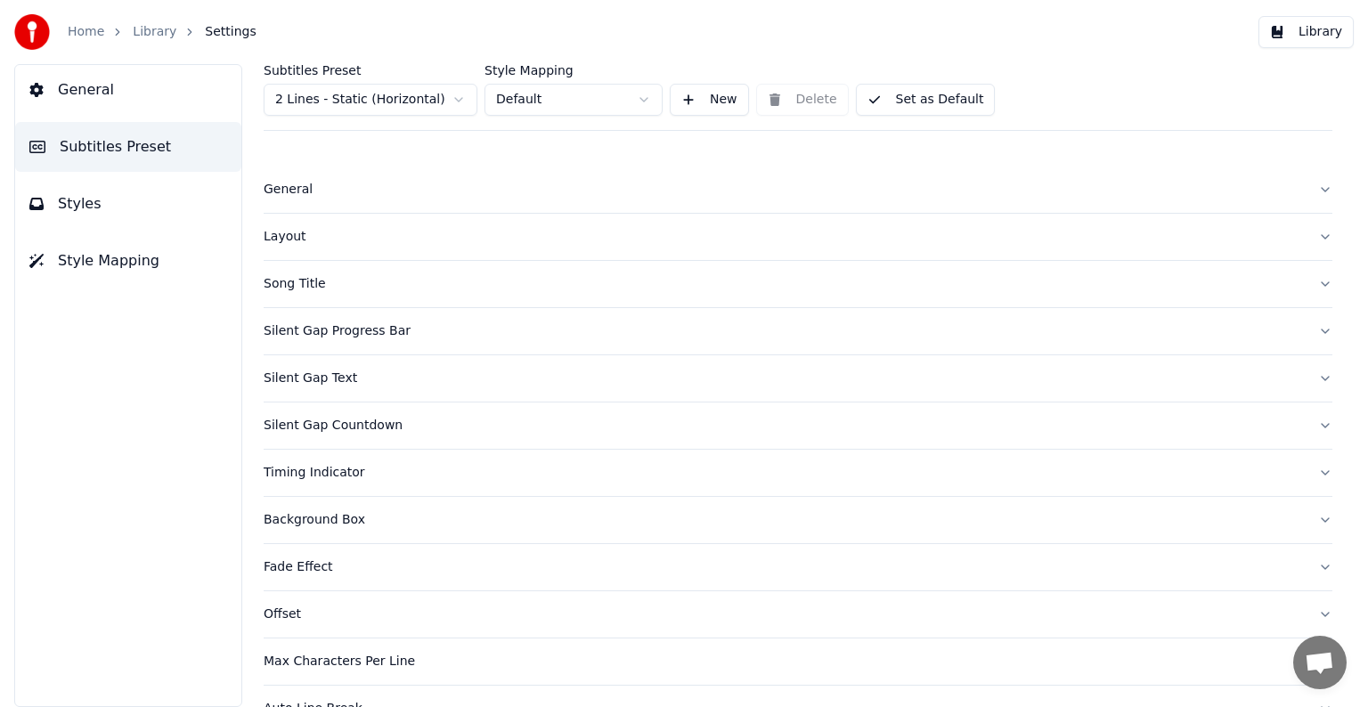
click at [1306, 281] on button "Song Title" at bounding box center [798, 284] width 1069 height 46
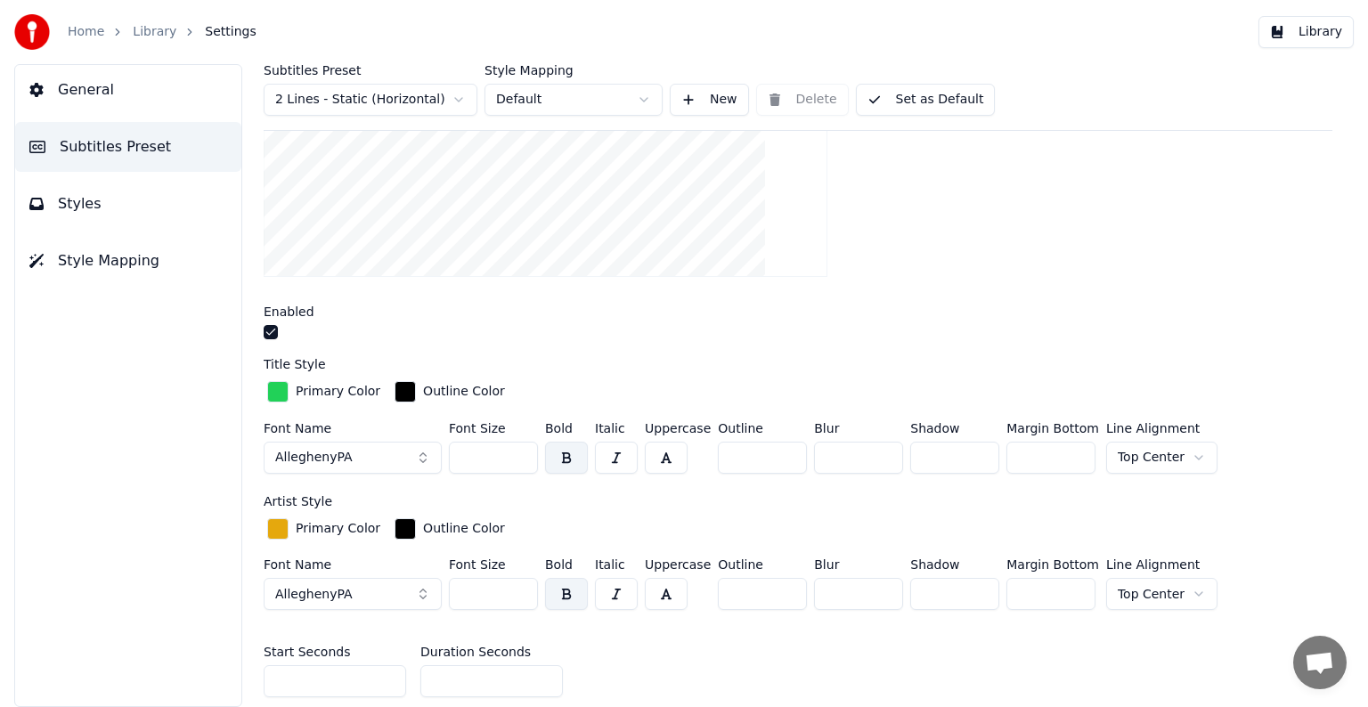
scroll to position [356, 0]
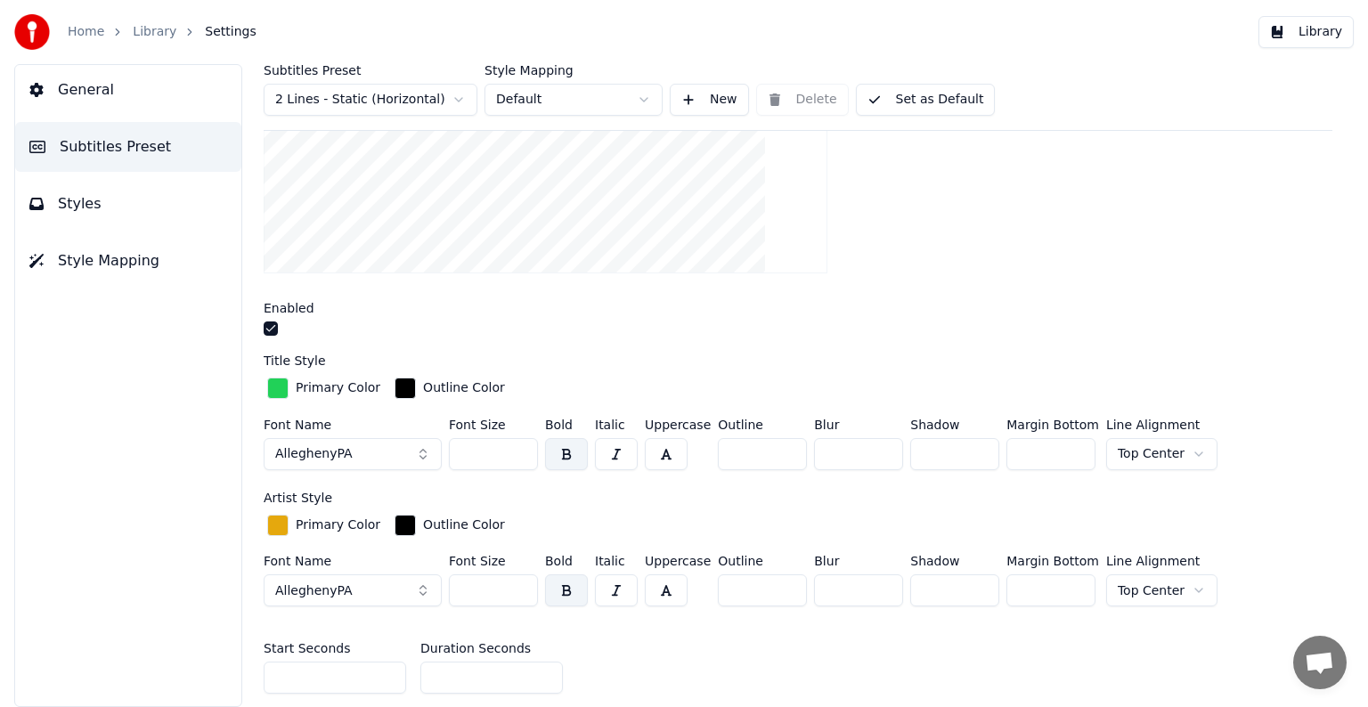
click at [392, 457] on button "AlleghenyPA" at bounding box center [353, 454] width 178 height 32
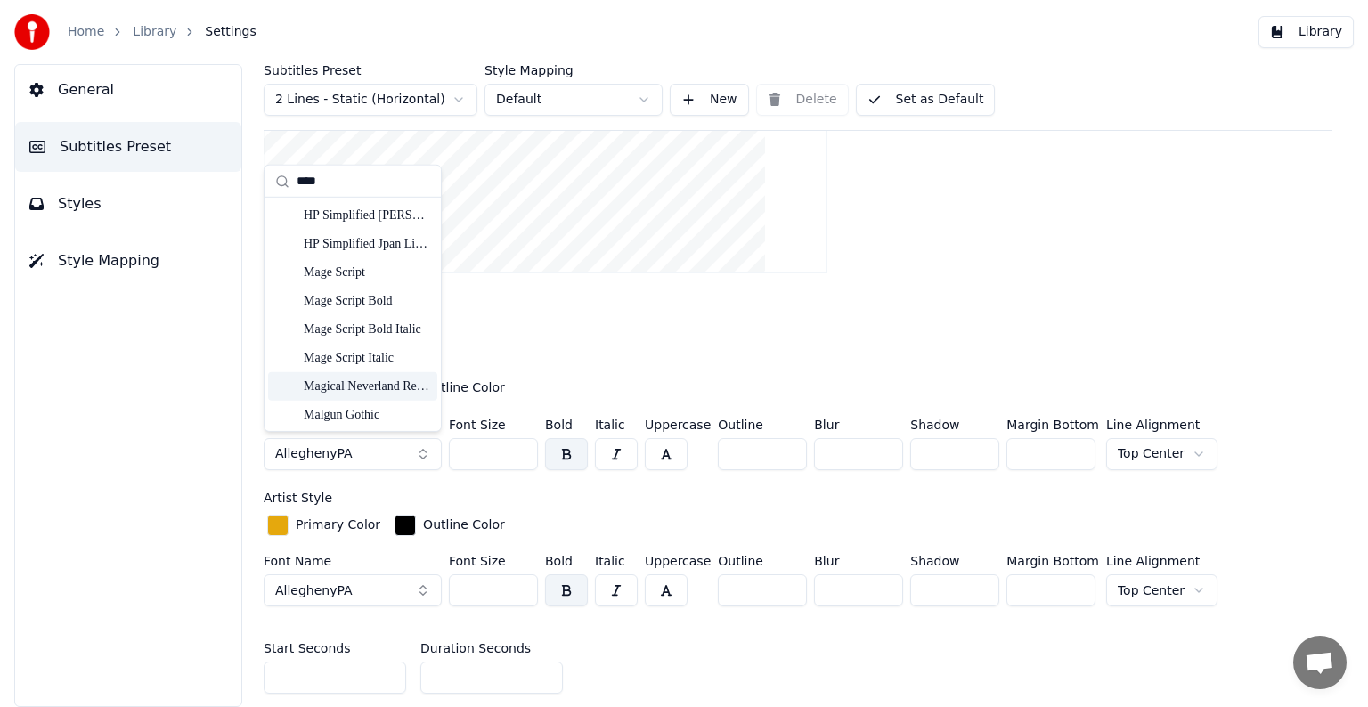
type input "****"
click at [378, 383] on div "Magical Neverland Regular" at bounding box center [367, 387] width 126 height 18
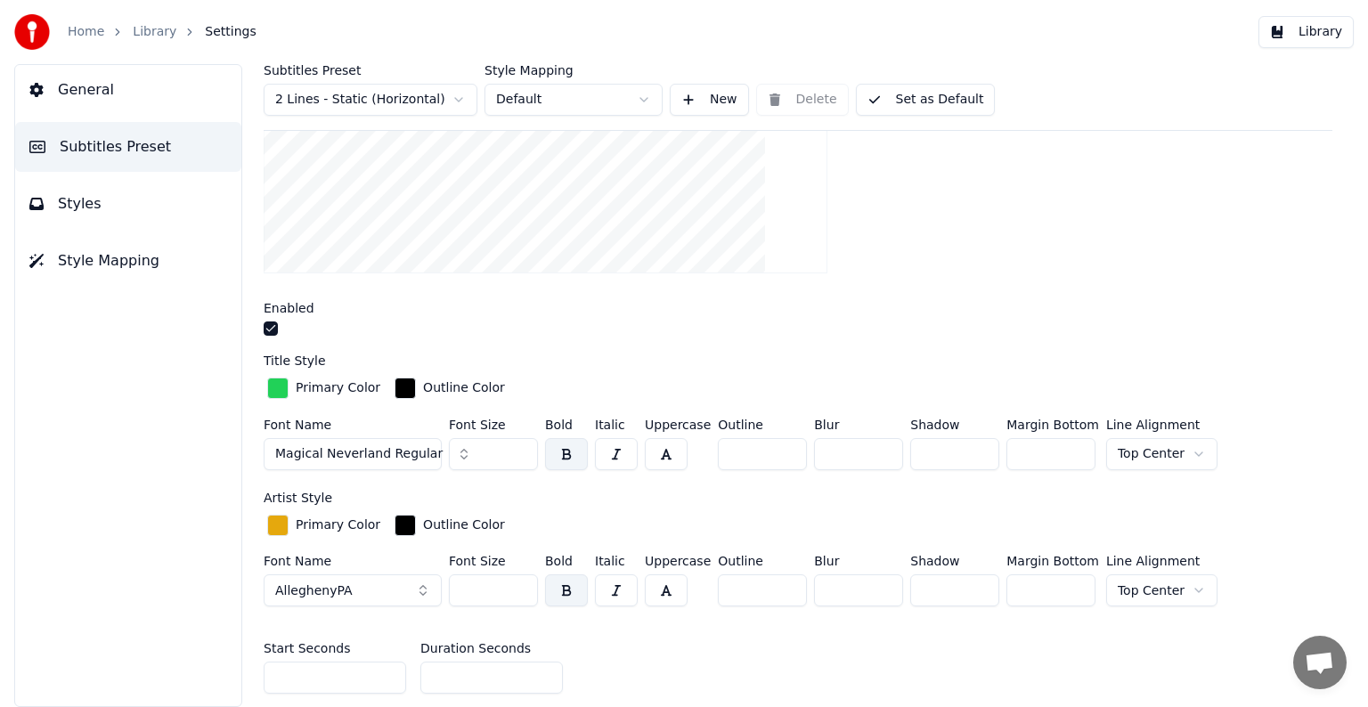
click at [418, 588] on button "AlleghenyPA" at bounding box center [353, 590] width 178 height 32
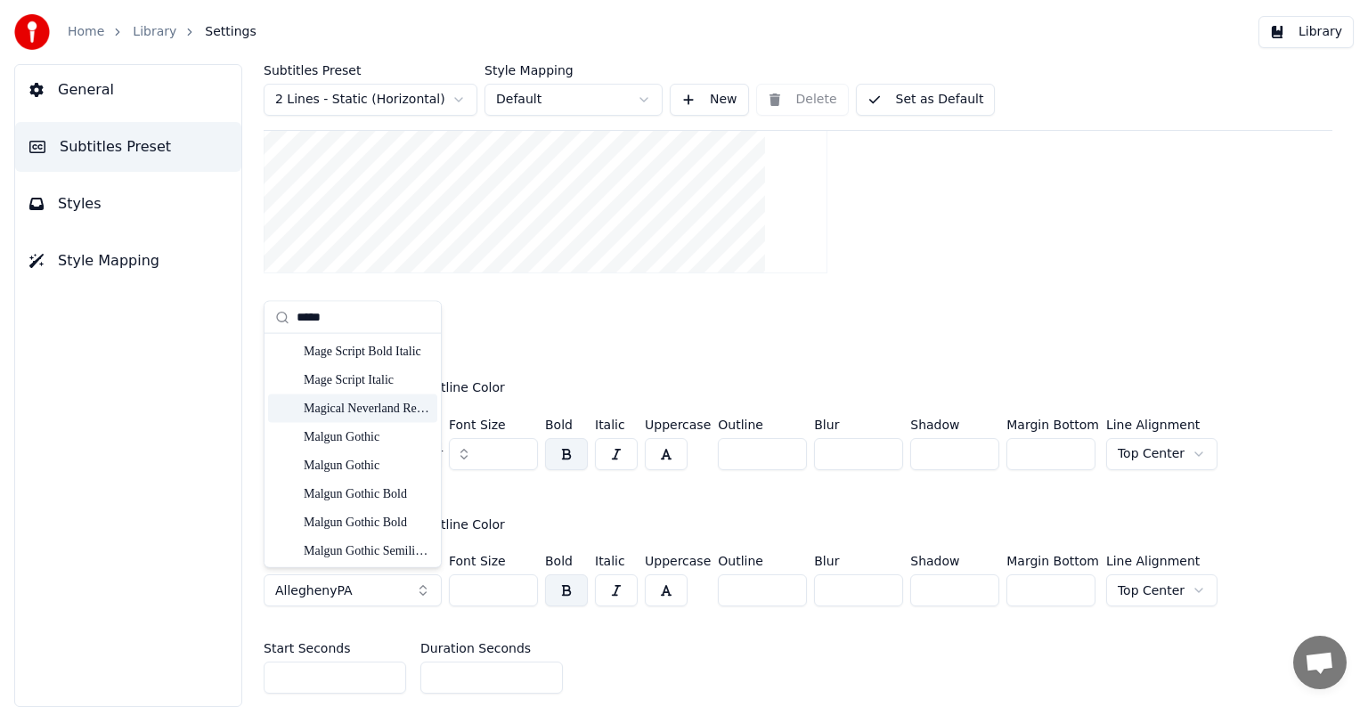
type input "*****"
click at [389, 409] on div "Magical Neverland Regular" at bounding box center [367, 409] width 126 height 18
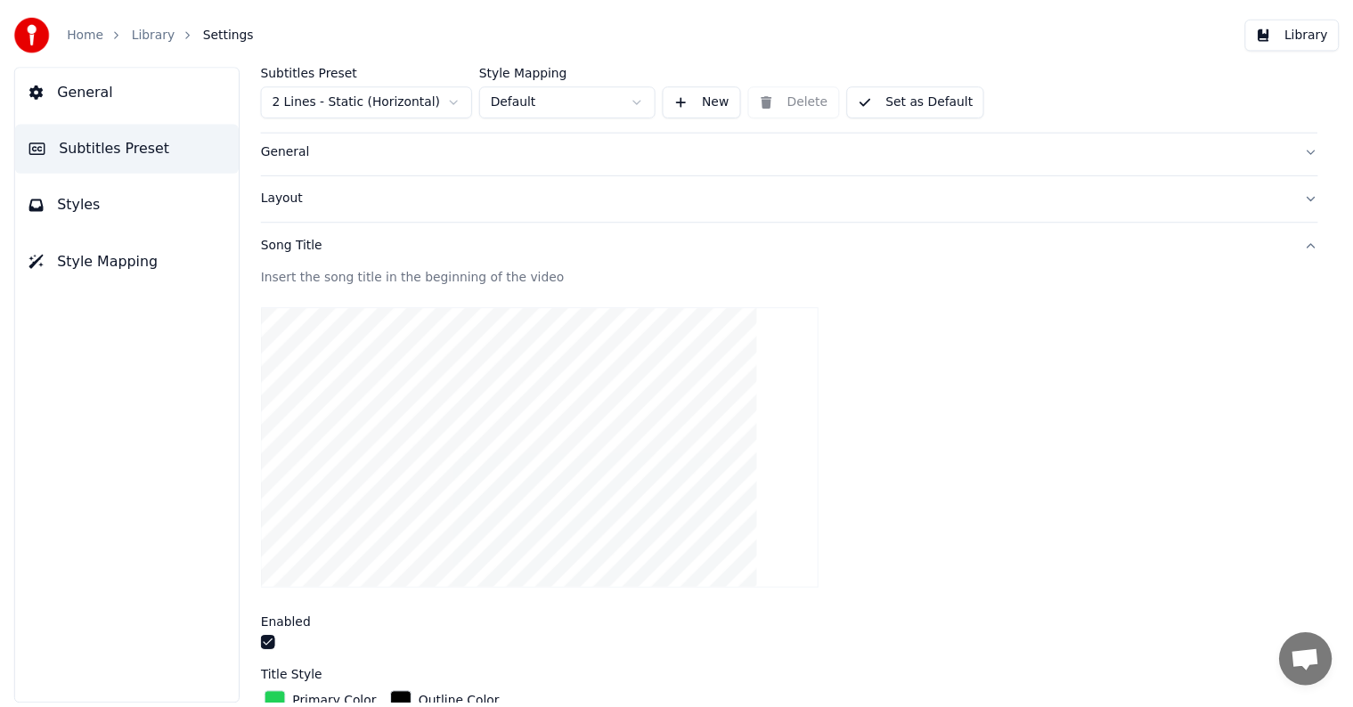
scroll to position [0, 0]
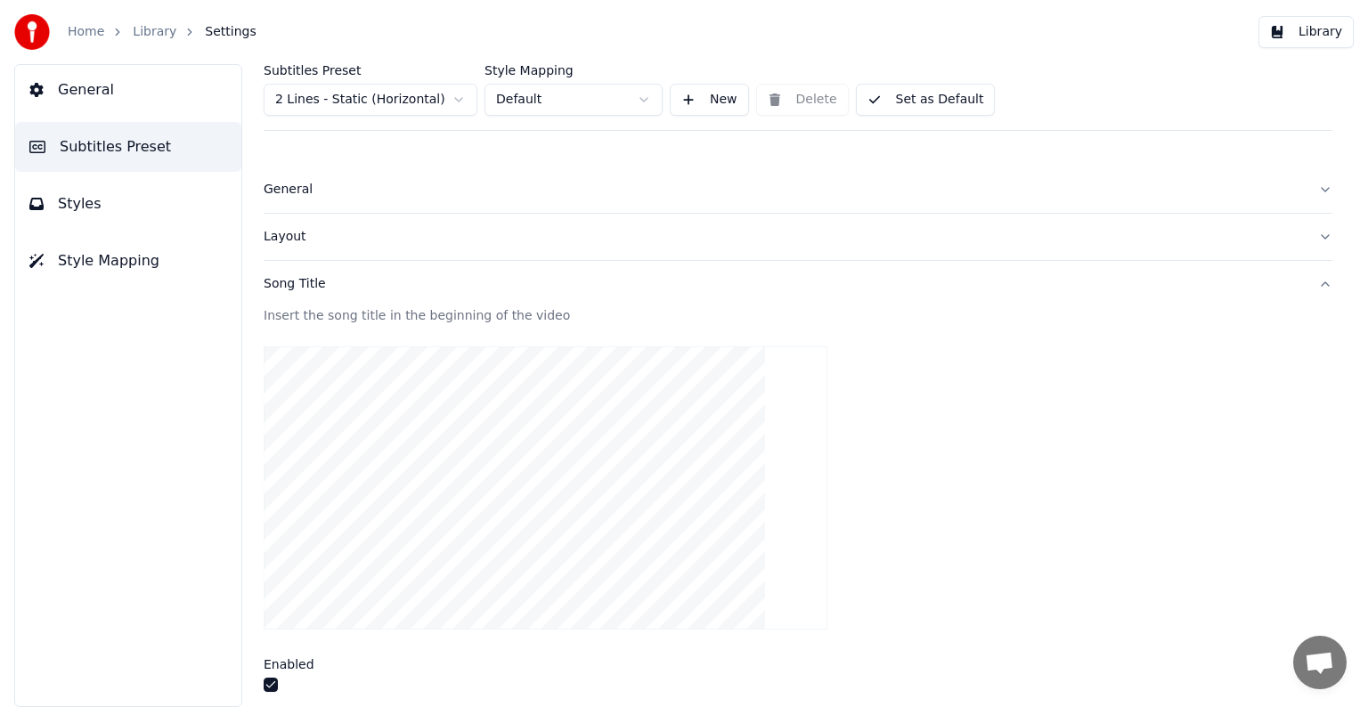
click at [164, 224] on button "Styles" at bounding box center [128, 204] width 226 height 50
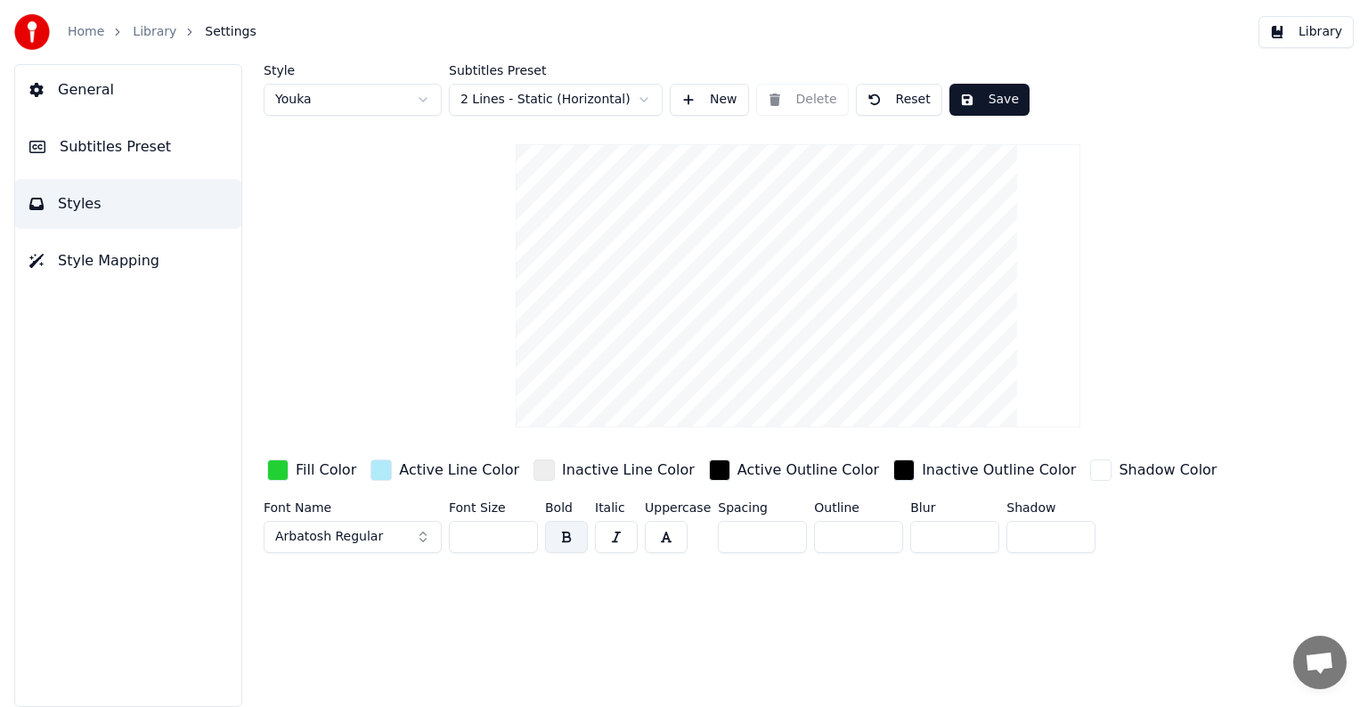
click at [420, 531] on button "Arbatosh Regular" at bounding box center [353, 537] width 178 height 32
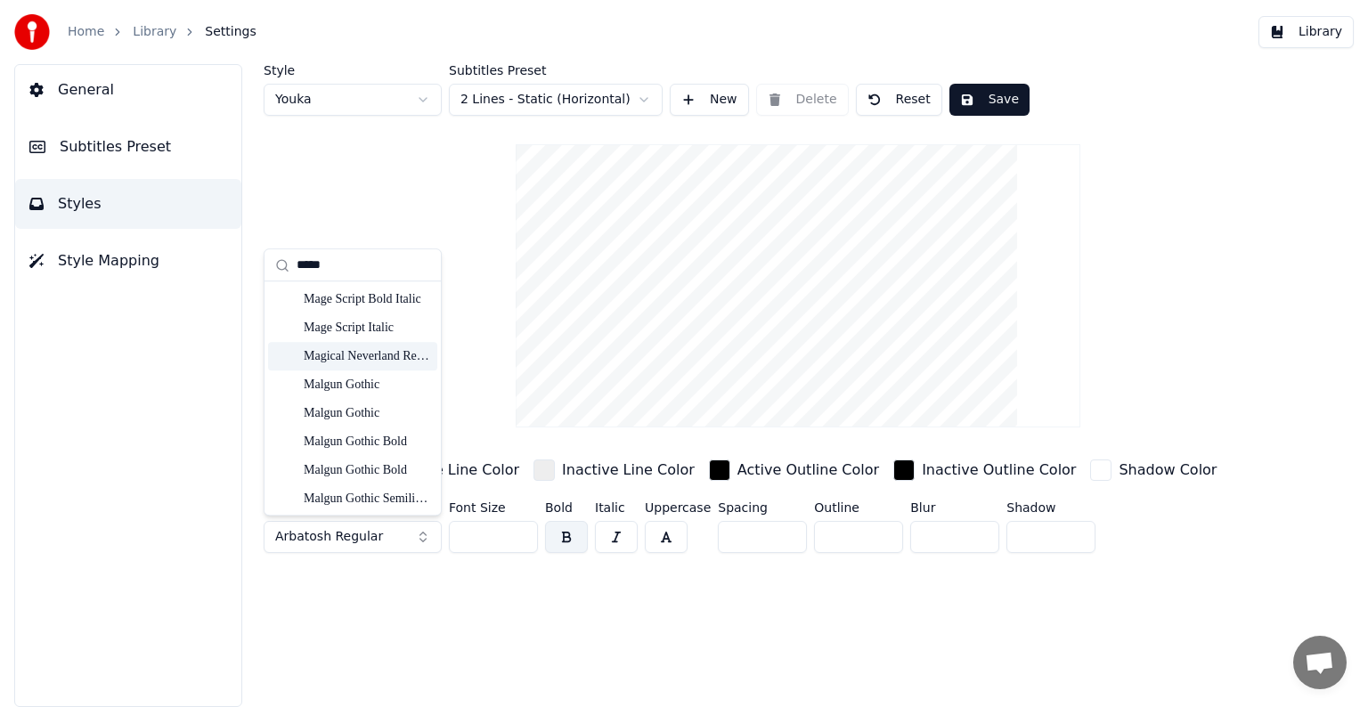
type input "*****"
click at [392, 352] on div "Magical Neverland Regular" at bounding box center [367, 356] width 126 height 18
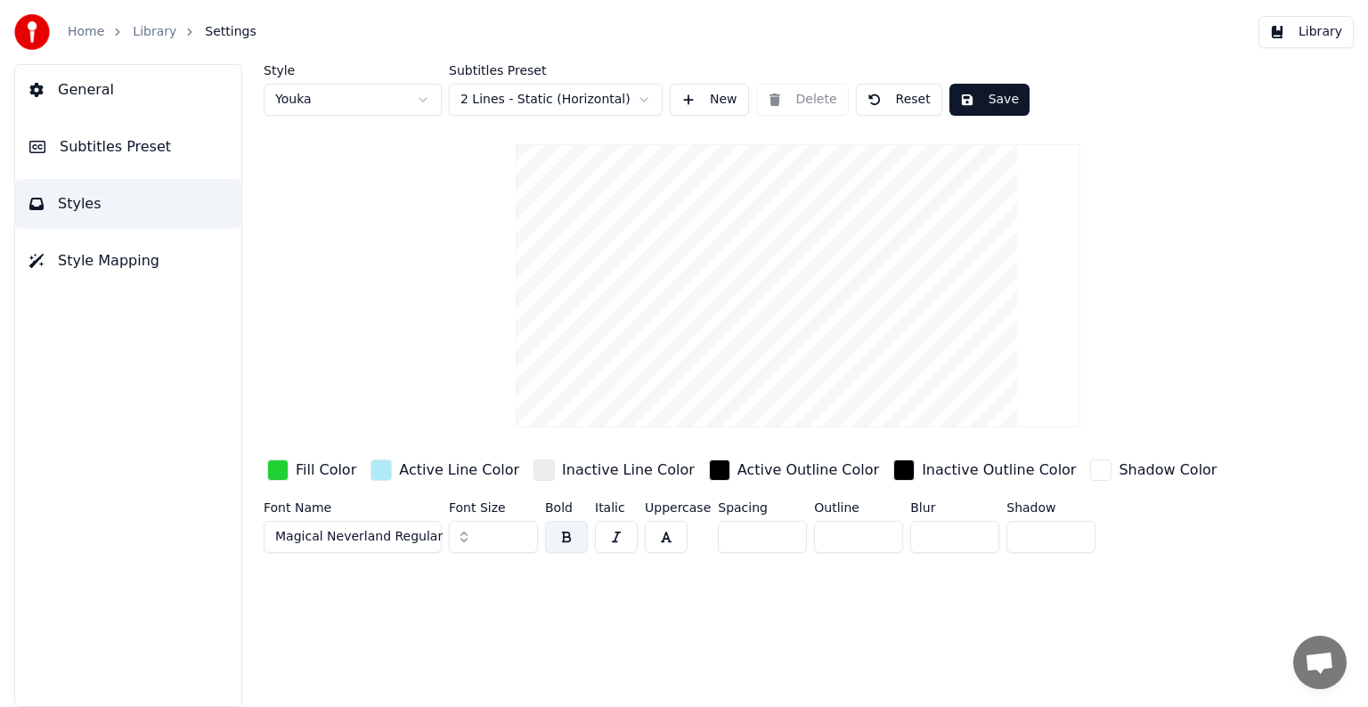
click at [961, 100] on button "Save" at bounding box center [989, 100] width 80 height 32
click at [153, 31] on link "Library" at bounding box center [155, 32] width 44 height 18
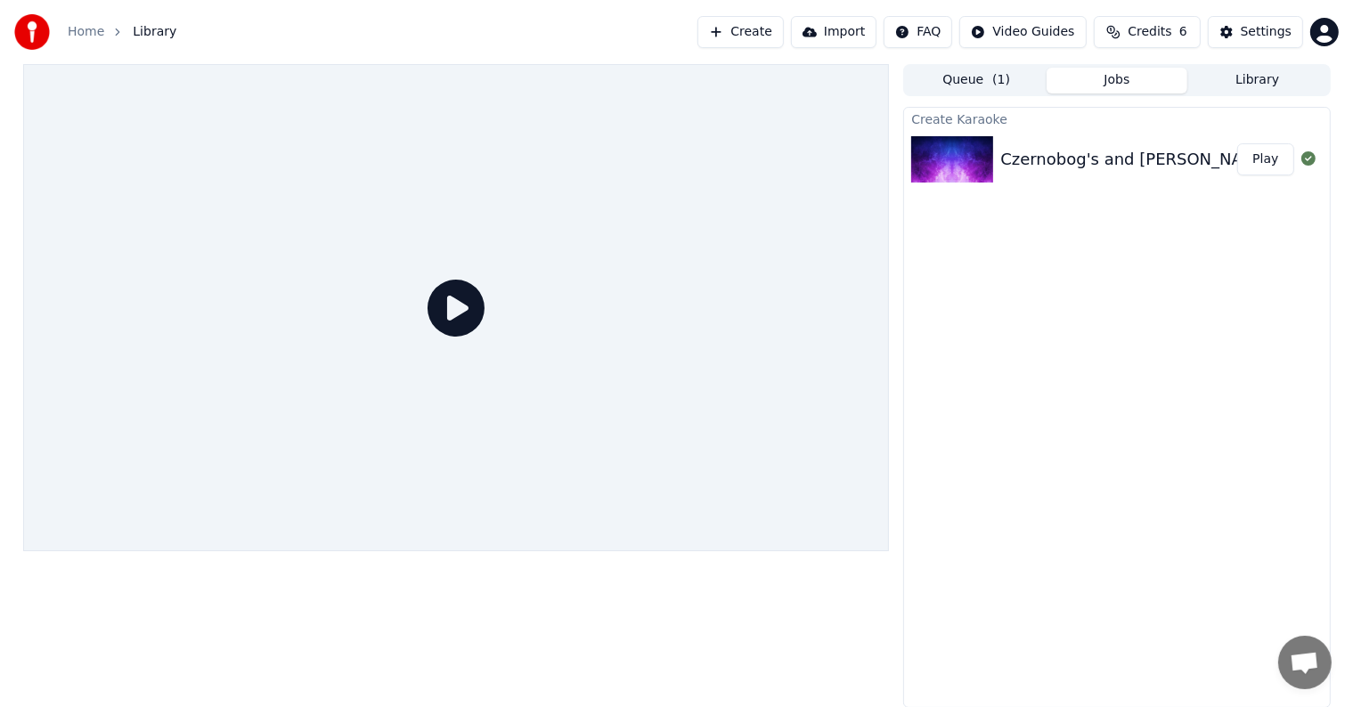
click at [1259, 153] on button "Play" at bounding box center [1265, 159] width 56 height 32
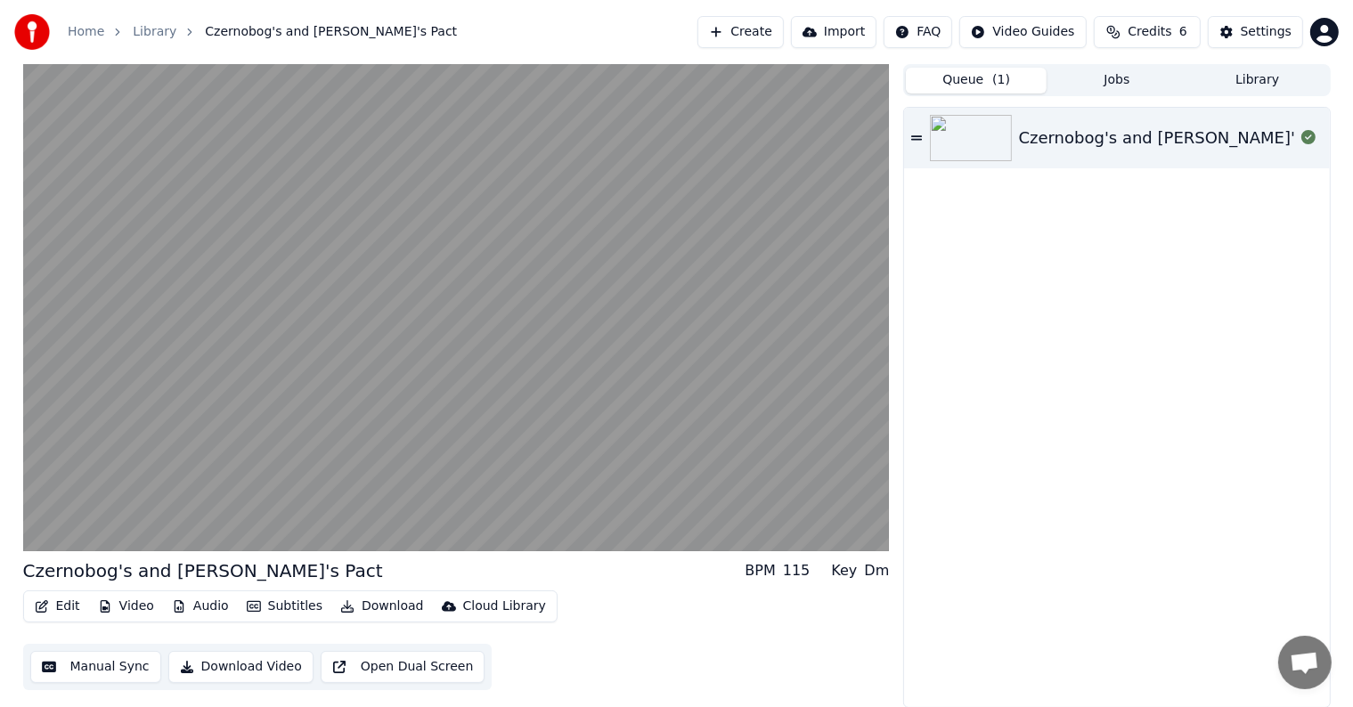
click at [972, 77] on button "Queue ( 1 )" at bounding box center [976, 81] width 141 height 26
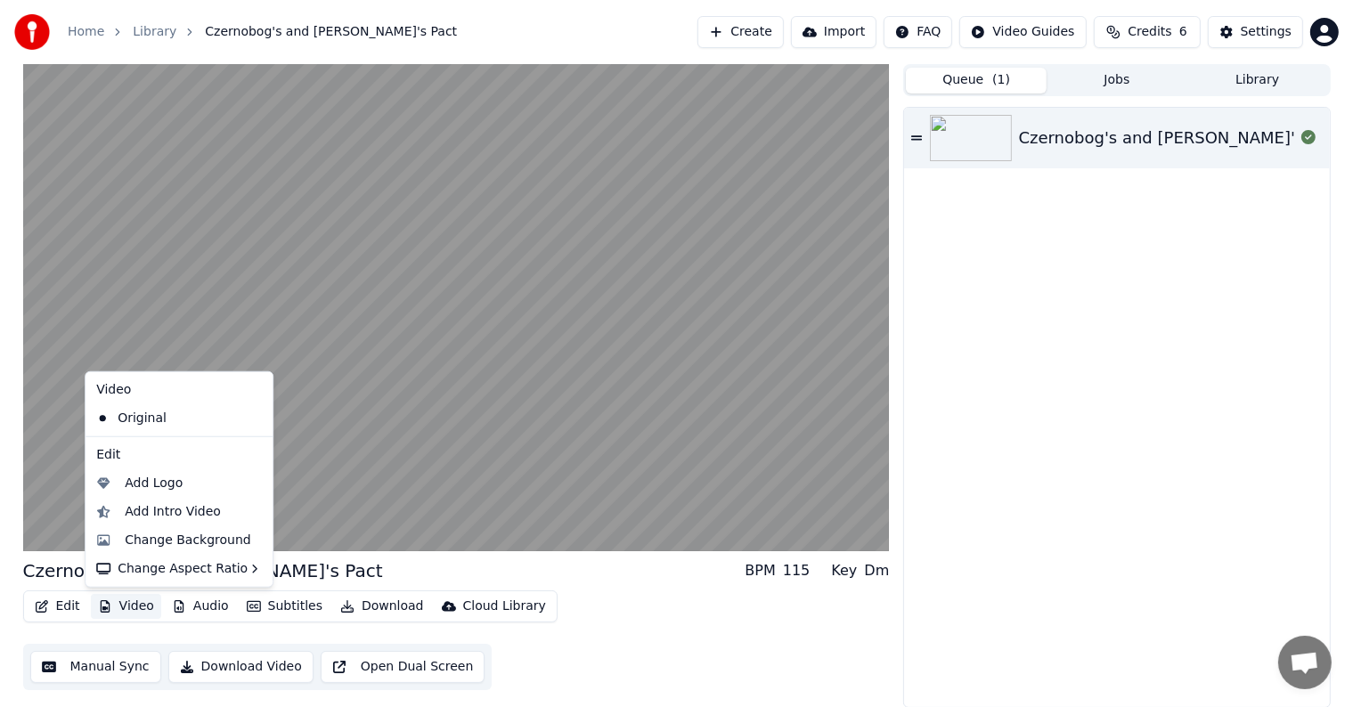
click at [122, 608] on button "Video" at bounding box center [126, 606] width 70 height 25
click at [171, 541] on div "Change Background" at bounding box center [188, 541] width 126 height 18
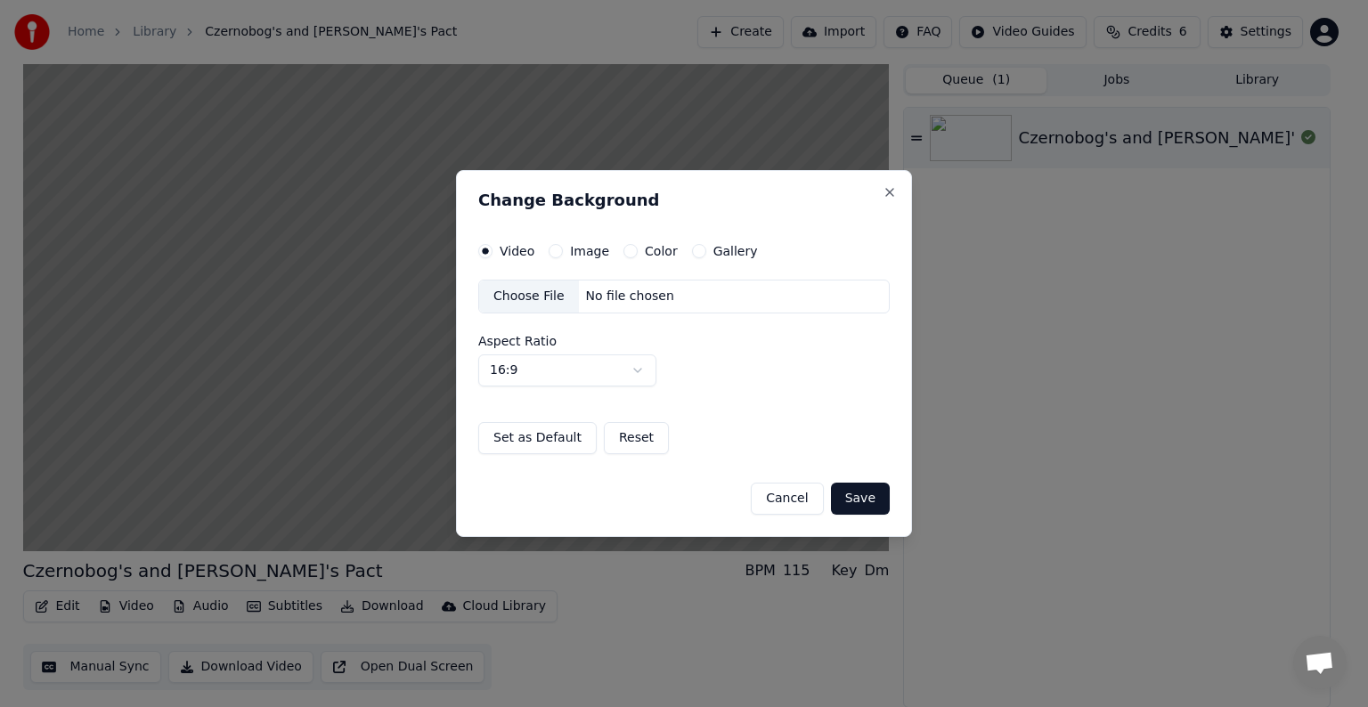
click at [543, 297] on div "Choose File" at bounding box center [529, 297] width 100 height 32
click at [552, 249] on button "Image" at bounding box center [556, 251] width 14 height 14
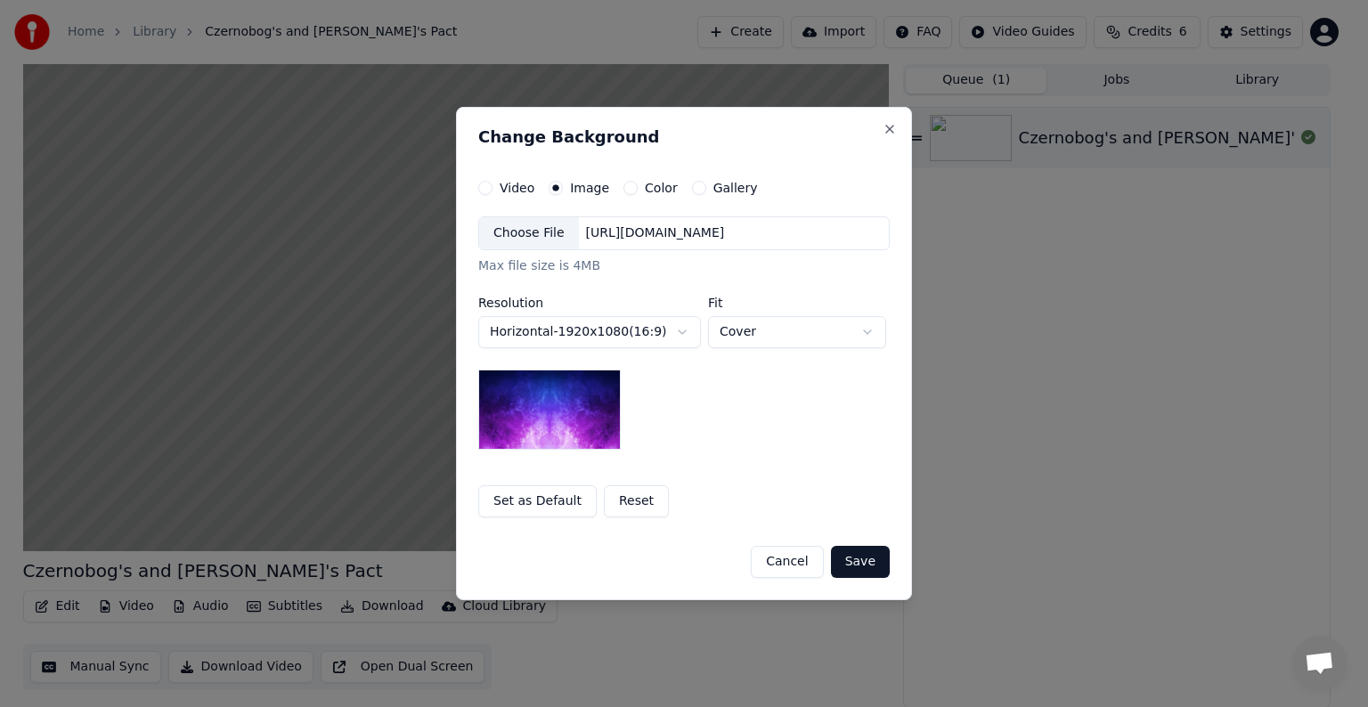
click at [542, 230] on div "Choose File" at bounding box center [529, 233] width 100 height 32
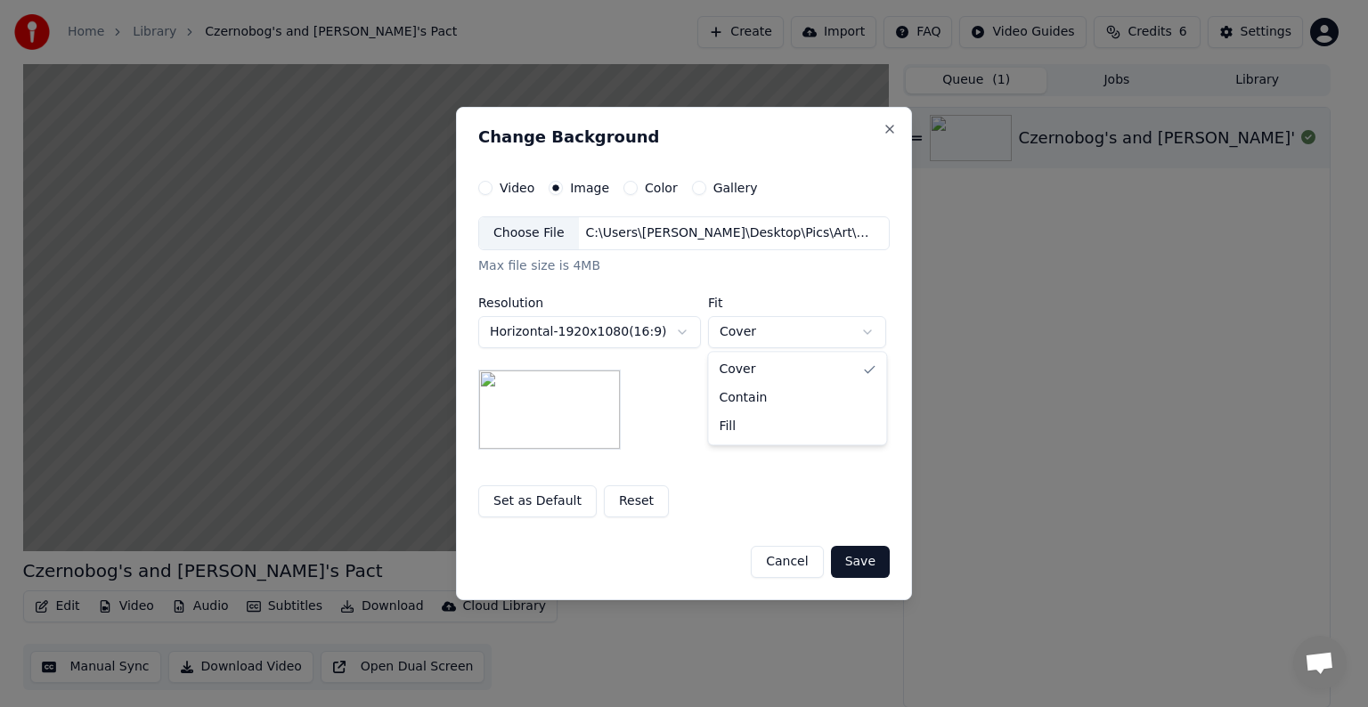
click at [778, 343] on body "**********" at bounding box center [676, 353] width 1353 height 707
click at [788, 340] on body "**********" at bounding box center [676, 353] width 1353 height 707
click at [775, 331] on body "**********" at bounding box center [676, 353] width 1353 height 707
click at [774, 332] on body "**********" at bounding box center [676, 353] width 1353 height 707
click at [793, 330] on body "**********" at bounding box center [676, 353] width 1353 height 707
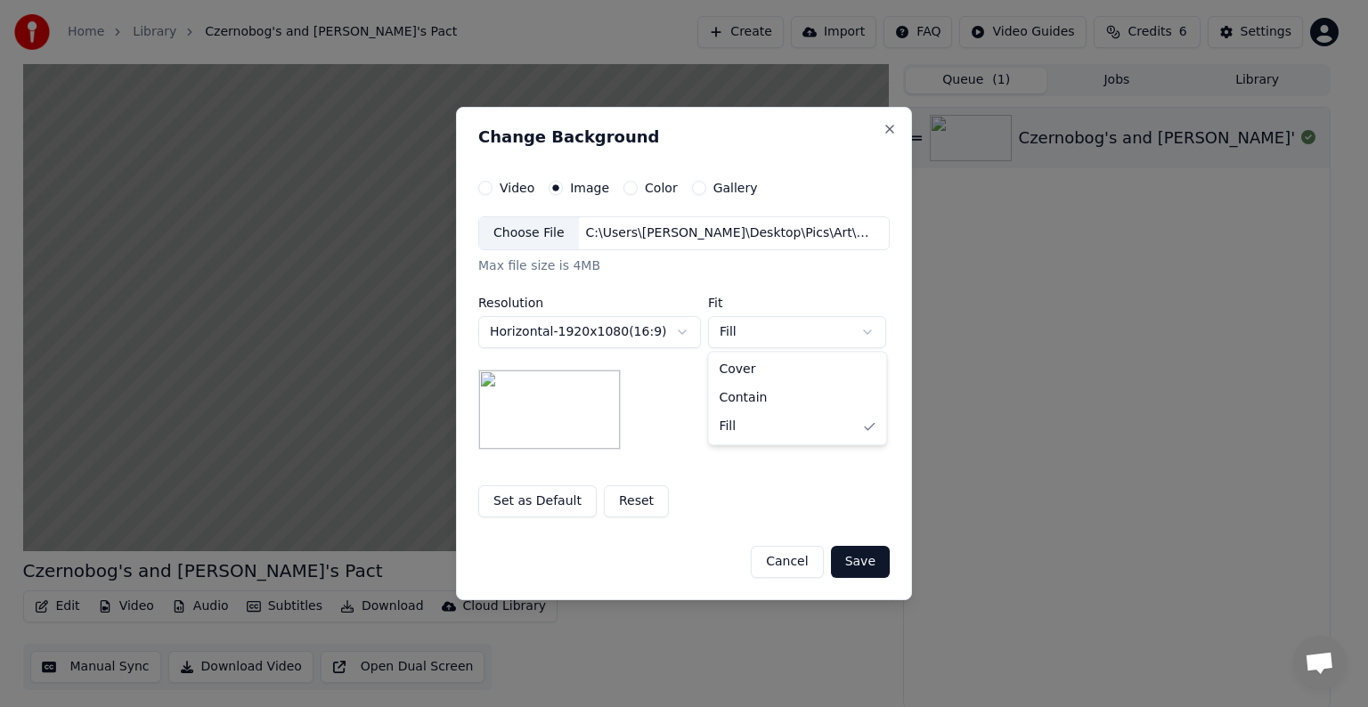
select select "*****"
click at [867, 562] on button "Save" at bounding box center [860, 562] width 59 height 32
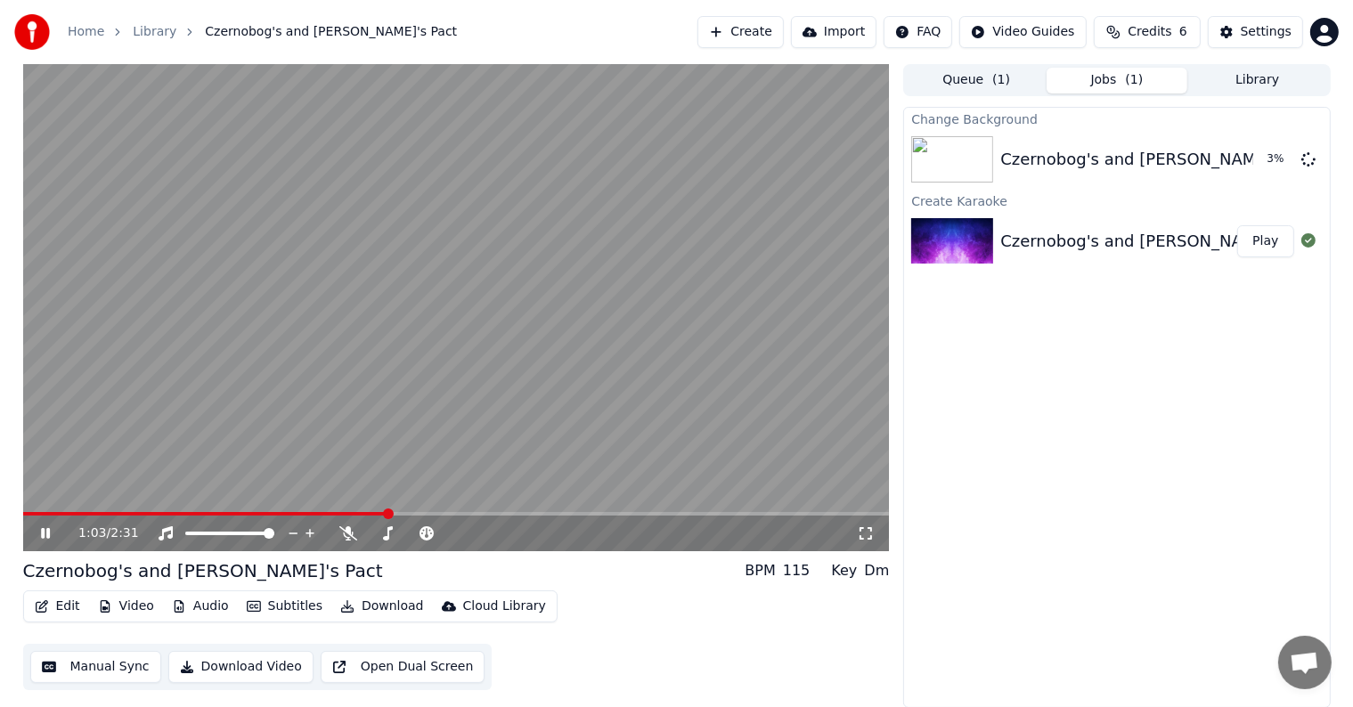
click at [46, 537] on icon at bounding box center [45, 533] width 9 height 11
click at [23, 509] on span at bounding box center [28, 514] width 11 height 11
click at [1257, 157] on button "Play" at bounding box center [1265, 159] width 56 height 32
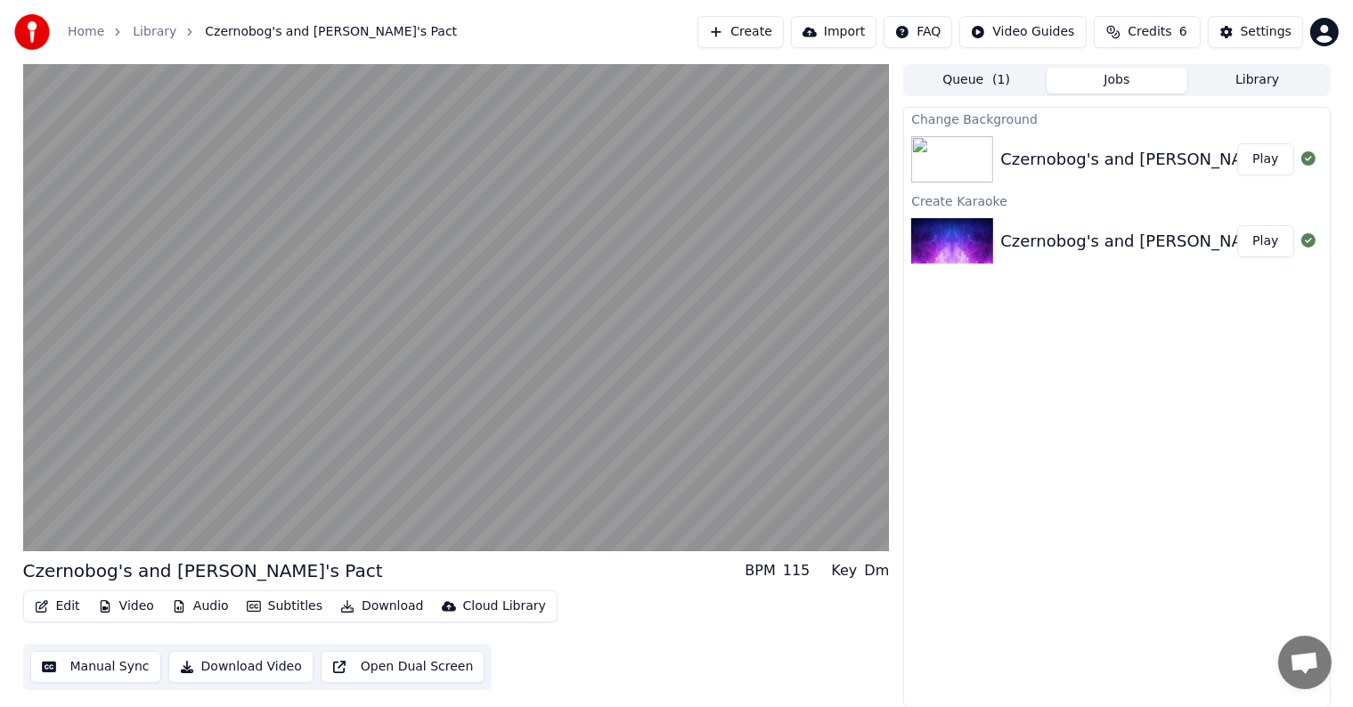
click at [134, 609] on button "Video" at bounding box center [126, 606] width 70 height 25
click at [594, 645] on div "Edit Video Audio Subtitles Download Cloud Library Manual Sync Download Video Op…" at bounding box center [456, 640] width 867 height 100
click at [1240, 86] on button "Library" at bounding box center [1257, 81] width 141 height 26
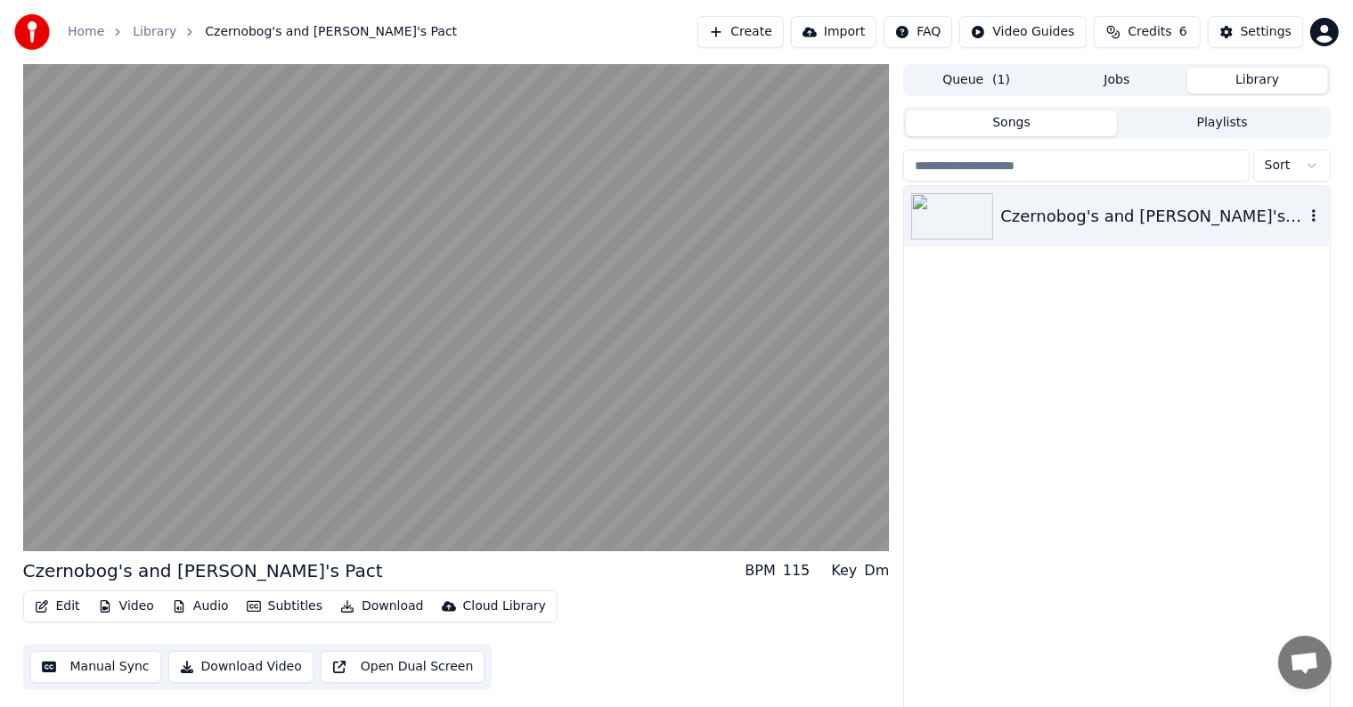
click at [1002, 228] on div "Czernobog's and [PERSON_NAME]'s Pact" at bounding box center [1116, 216] width 425 height 61
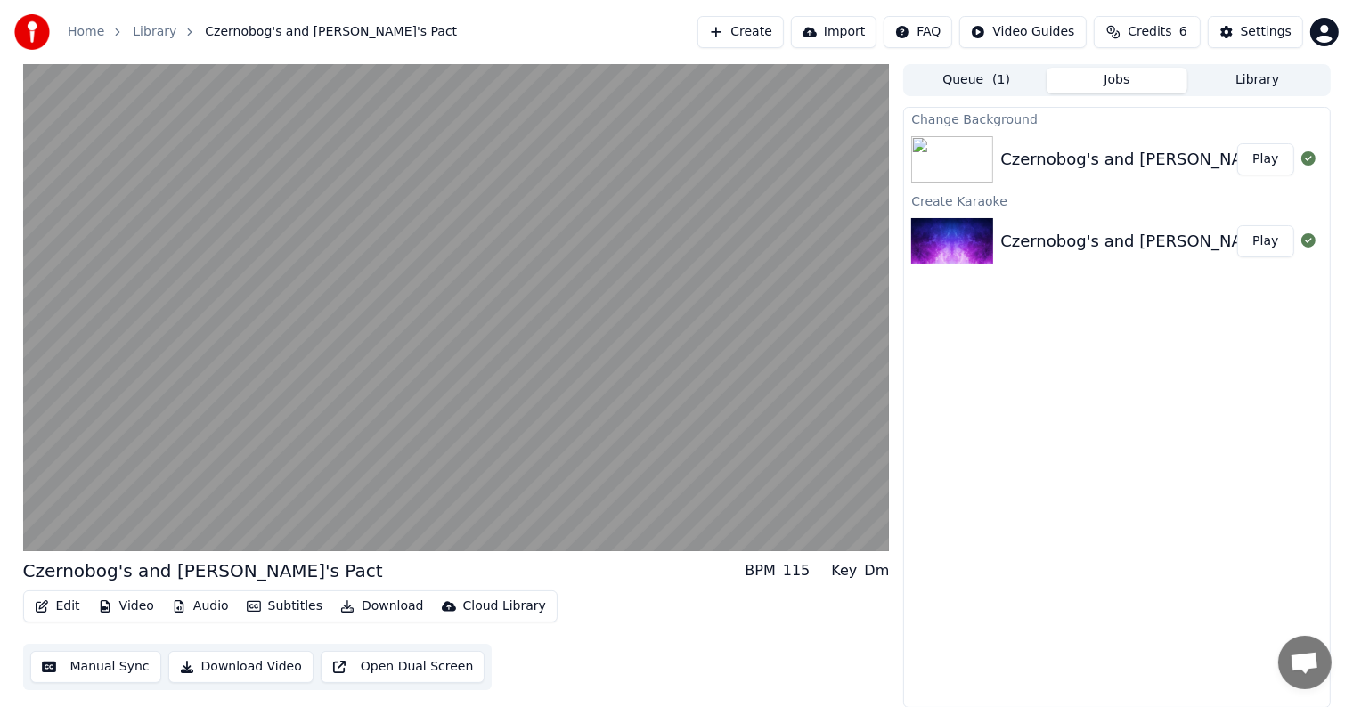
click at [1115, 77] on button "Jobs" at bounding box center [1116, 81] width 141 height 26
click at [1245, 77] on button "Library" at bounding box center [1257, 81] width 141 height 26
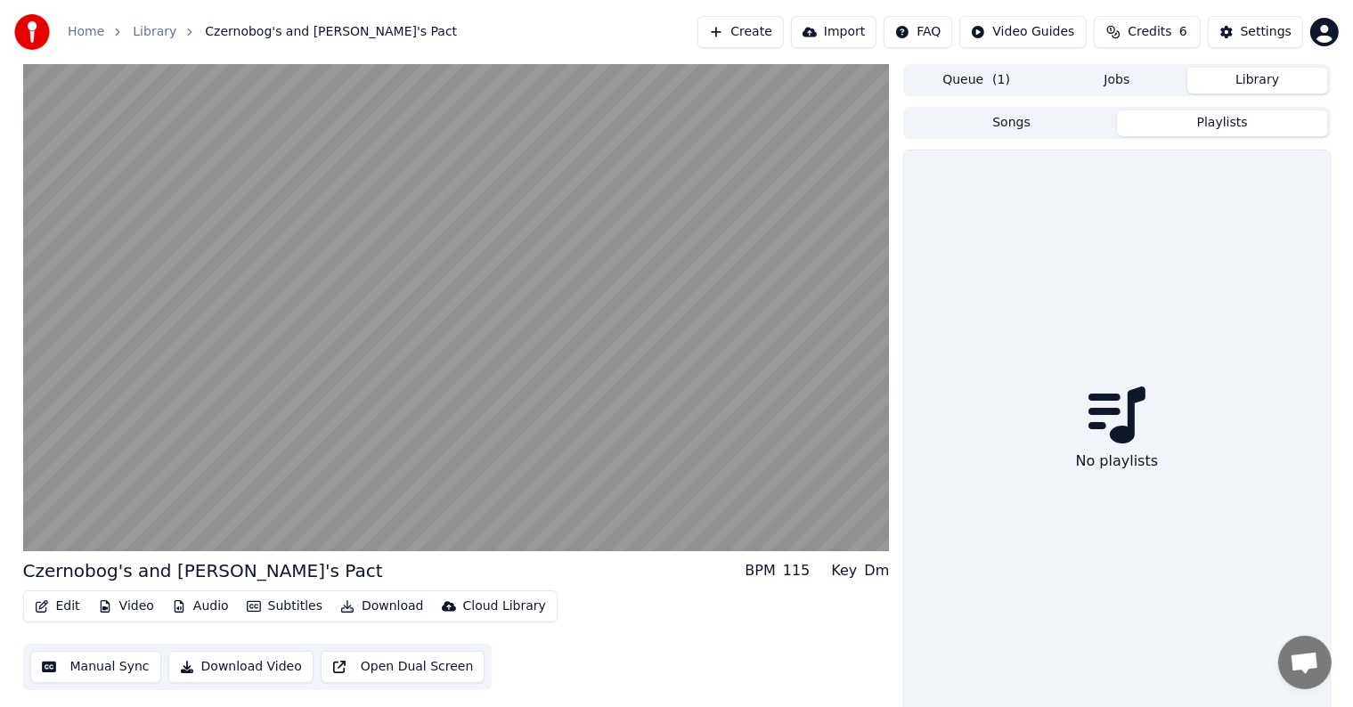
click at [1225, 128] on button "Playlists" at bounding box center [1222, 123] width 211 height 26
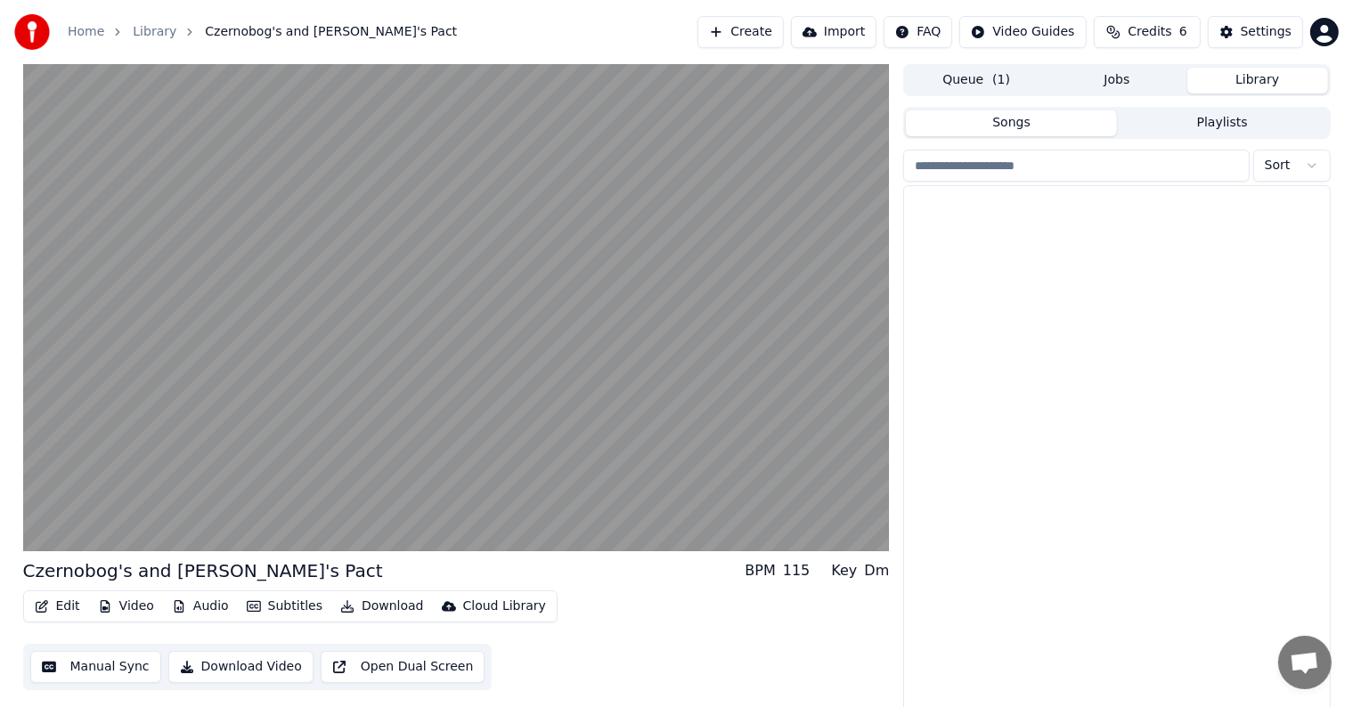
click at [1044, 126] on button "Songs" at bounding box center [1011, 123] width 211 height 26
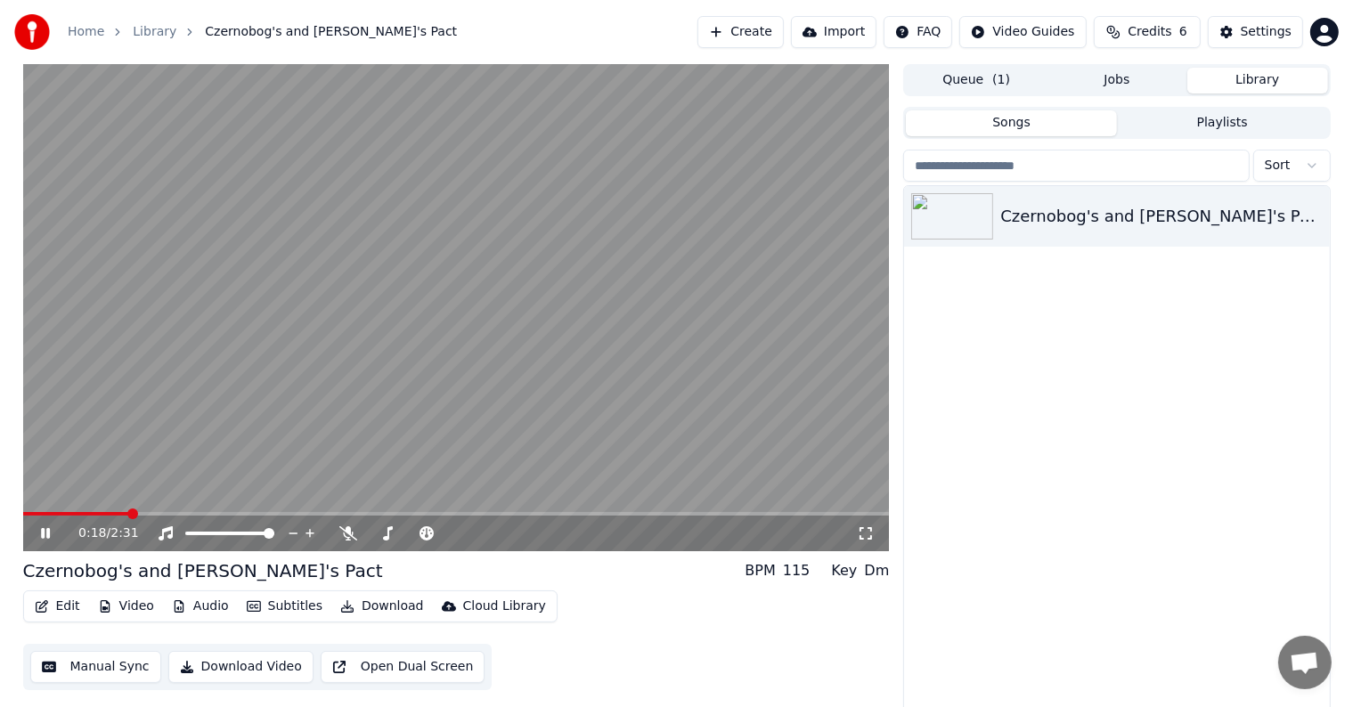
click at [502, 357] on video at bounding box center [456, 307] width 867 height 487
click at [382, 606] on button "Download" at bounding box center [382, 606] width 98 height 25
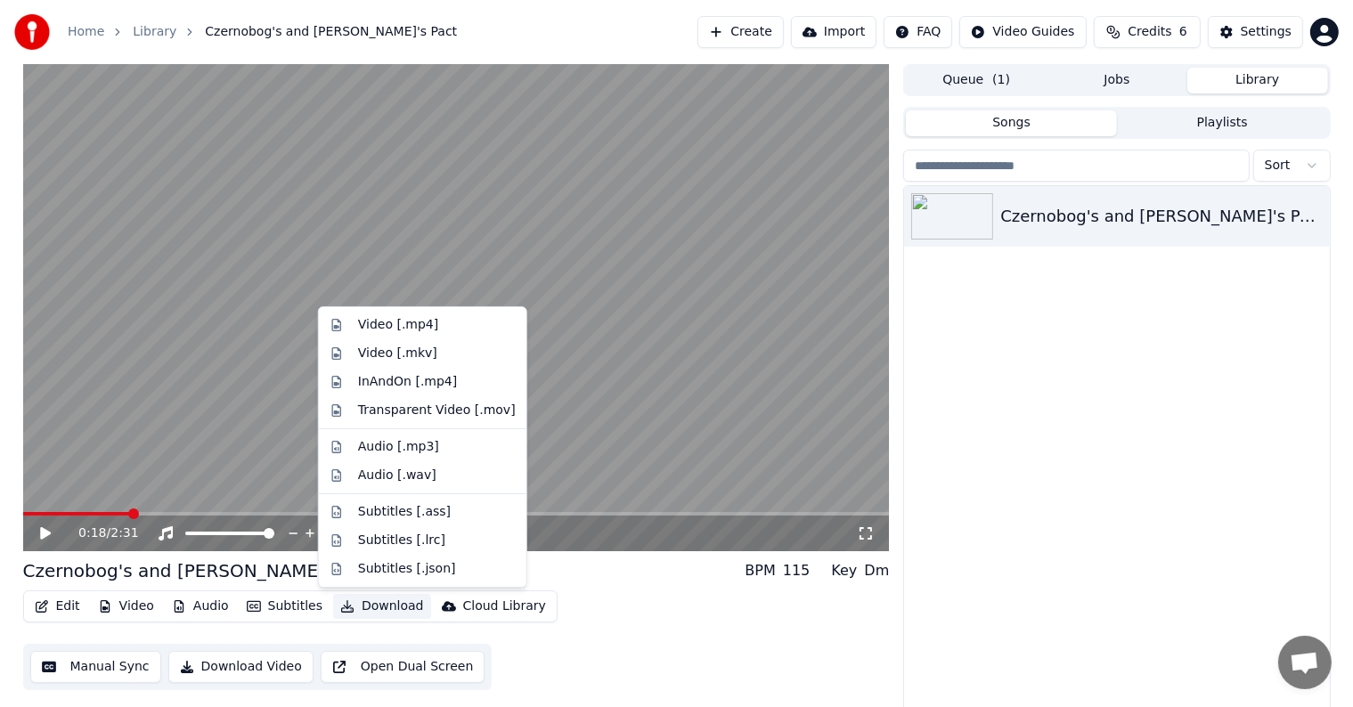
click at [606, 665] on div "Edit Video Audio Subtitles Download Cloud Library Manual Sync Download Video Op…" at bounding box center [456, 640] width 867 height 100
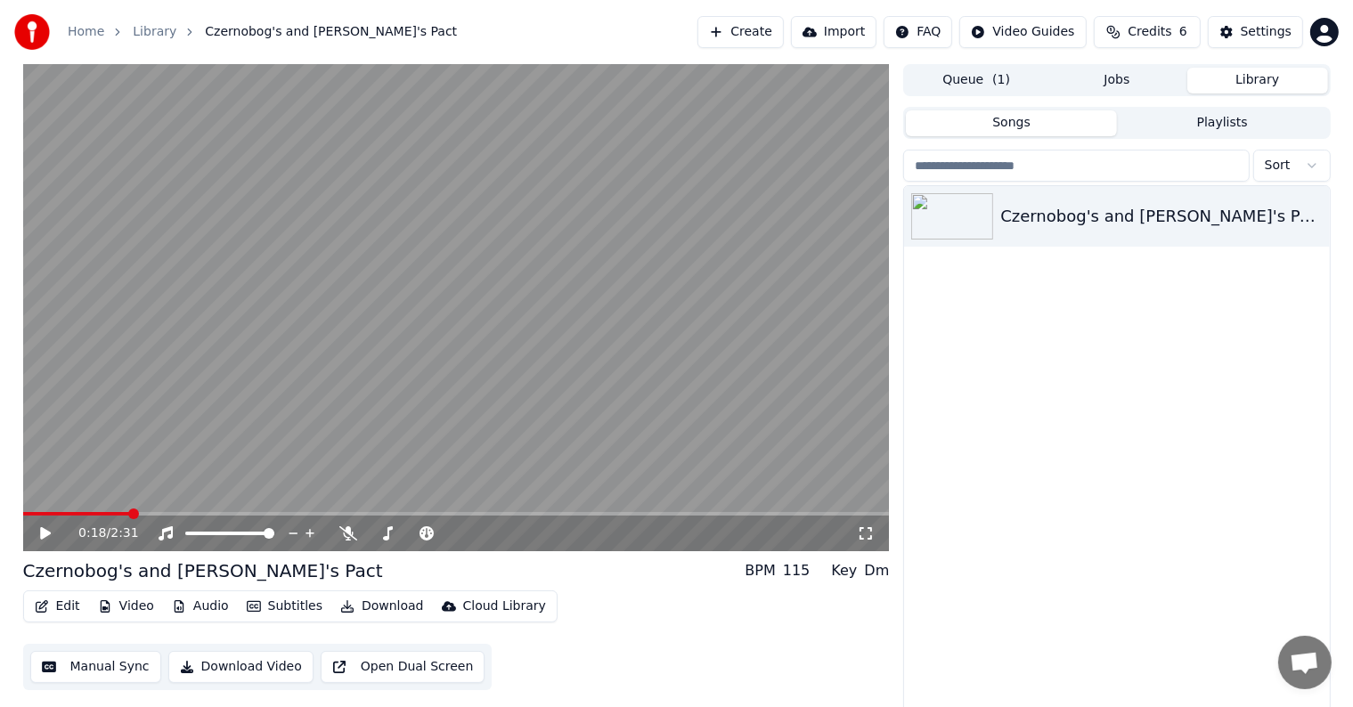
click at [252, 659] on button "Download Video" at bounding box center [240, 667] width 145 height 32
